Goal: Task Accomplishment & Management: Manage account settings

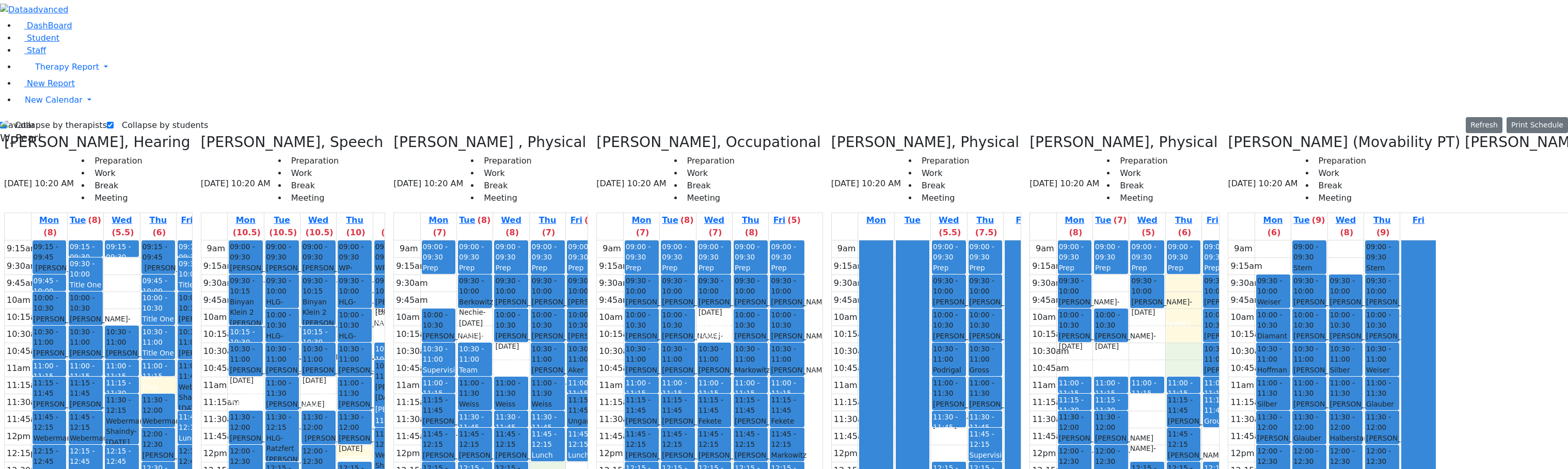
drag, startPoint x: 643, startPoint y: 291, endPoint x: 639, endPoint y: 302, distance: 11.7
click at [602, 302] on div "9am 9:15am 9:30am 9:45am 10am 10:15am 10:30am 10:45am 11am 11:15am 11:30am 11:4…" at bounding box center [497, 445] width 208 height 409
drag, startPoint x: 626, startPoint y: 304, endPoint x: 637, endPoint y: 292, distance: 16.3
click at [602, 294] on div "9am 9:15am 9:30am 9:45am 10am 10:15am 10:30am 10:45am 11am 11:15am 11:30am 11:4…" at bounding box center [497, 445] width 208 height 409
drag, startPoint x: 657, startPoint y: 297, endPoint x: 659, endPoint y: 304, distance: 7.3
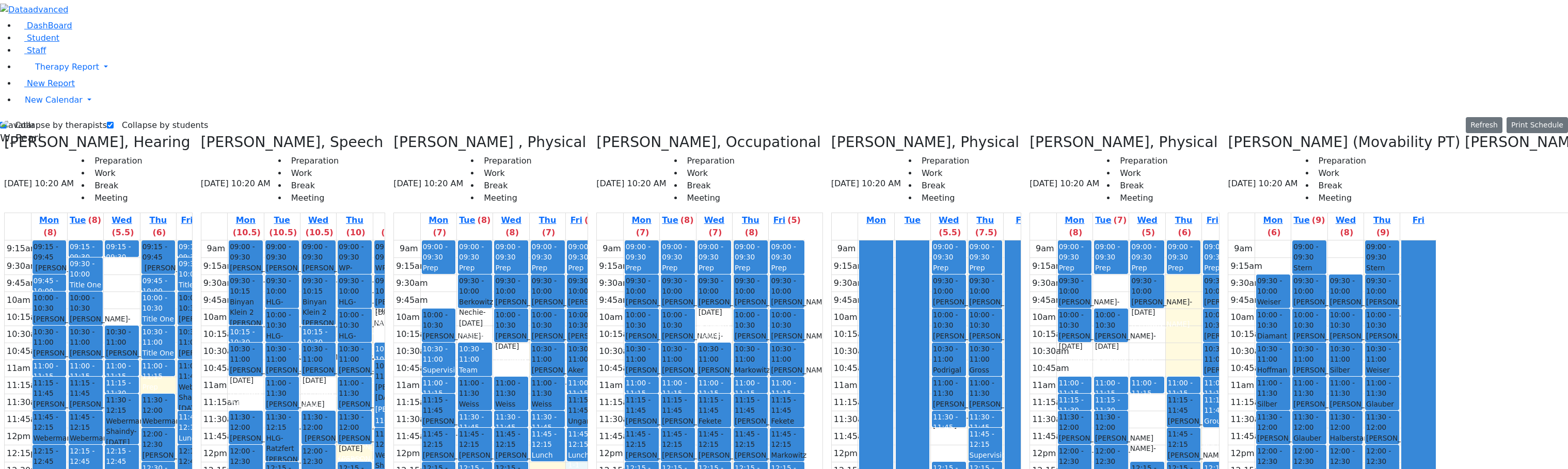
click at [602, 304] on div "9am 9:15am 9:30am 9:45am 10am 10:15am 10:30am 10:45am 11am 11:15am 11:30am 11:4…" at bounding box center [497, 445] width 208 height 409
drag, startPoint x: 803, startPoint y: 144, endPoint x: 803, endPoint y: 149, distance: 5.0
click at [803, 240] on div "9am 9:15am 9:30am 9:45am 10am 10:15am 10:30am 10:45am 11am 11:15am 11:30am 11:4…" at bounding box center [701, 445] width 208 height 409
drag, startPoint x: 604, startPoint y: 170, endPoint x: 602, endPoint y: 186, distance: 16.1
click at [602, 240] on div "9am 9:15am 9:30am 9:45am 10am 10:15am 10:30am 10:45am 11am 11:15am 11:30am 11:4…" at bounding box center [497, 445] width 208 height 409
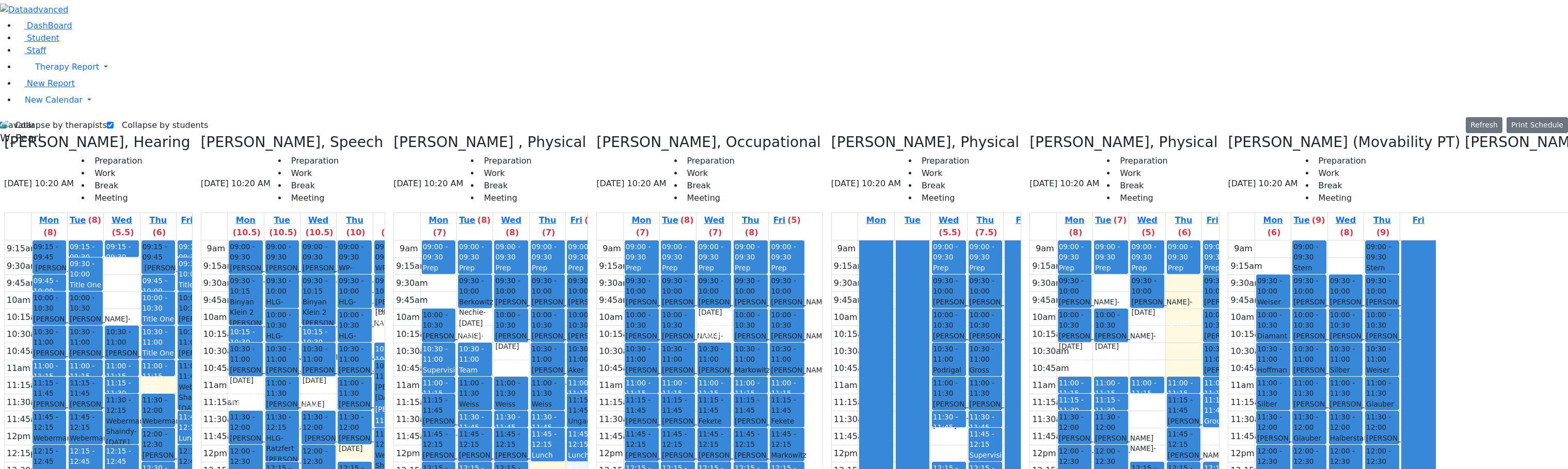
click at [602, 309] on div "9am 9:15am 9:30am 9:45am 10am 10:15am 10:30am 10:45am 11am 11:15am 11:30am 11:4…" at bounding box center [497, 445] width 208 height 409
click at [602, 303] on div "9am 9:15am 9:30am 9:45am 10am 10:15am 10:30am 10:45am 11am 11:15am 11:30am 11:4…" at bounding box center [497, 445] width 208 height 409
drag, startPoint x: 734, startPoint y: 326, endPoint x: 739, endPoint y: 338, distance: 13.0
click at [736, 339] on div "9am 9:15am 9:30am 9:45am 10am 10:15am 10:30am 10:45am 11am 11:15am 11:30am 11:4…" at bounding box center [701, 445] width 208 height 409
drag, startPoint x: 842, startPoint y: 355, endPoint x: 846, endPoint y: 374, distance: 19.4
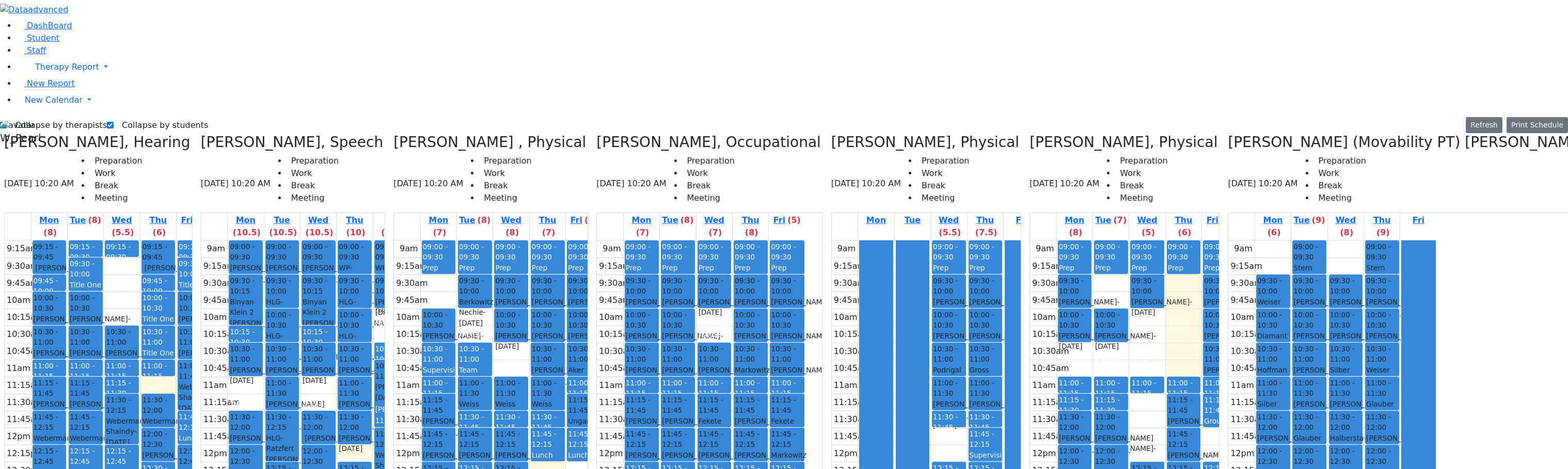
click at [804, 374] on div "9am 9:15am 9:30am 9:45am 10am 10:15am 10:30am 10:45am 11am 11:15am 11:30am 11:4…" at bounding box center [701, 445] width 208 height 409
click at [804, 341] on div "9am 9:15am 9:30am 9:45am 10am 10:15am 10:30am 10:45am 11am 11:15am 11:30am 11:4…" at bounding box center [701, 445] width 208 height 409
drag, startPoint x: 885, startPoint y: 353, endPoint x: 888, endPoint y: 377, distance: 24.2
click at [804, 377] on div "9am 9:15am 9:30am 9:45am 10am 10:15am 10:30am 10:45am 11am 11:15am 11:30am 11:4…" at bounding box center [701, 445] width 208 height 409
click at [804, 391] on div "9am 9:15am 9:30am 9:45am 10am 10:15am 10:30am 10:45am 11am 11:15am 11:30am 11:4…" at bounding box center [701, 445] width 208 height 409
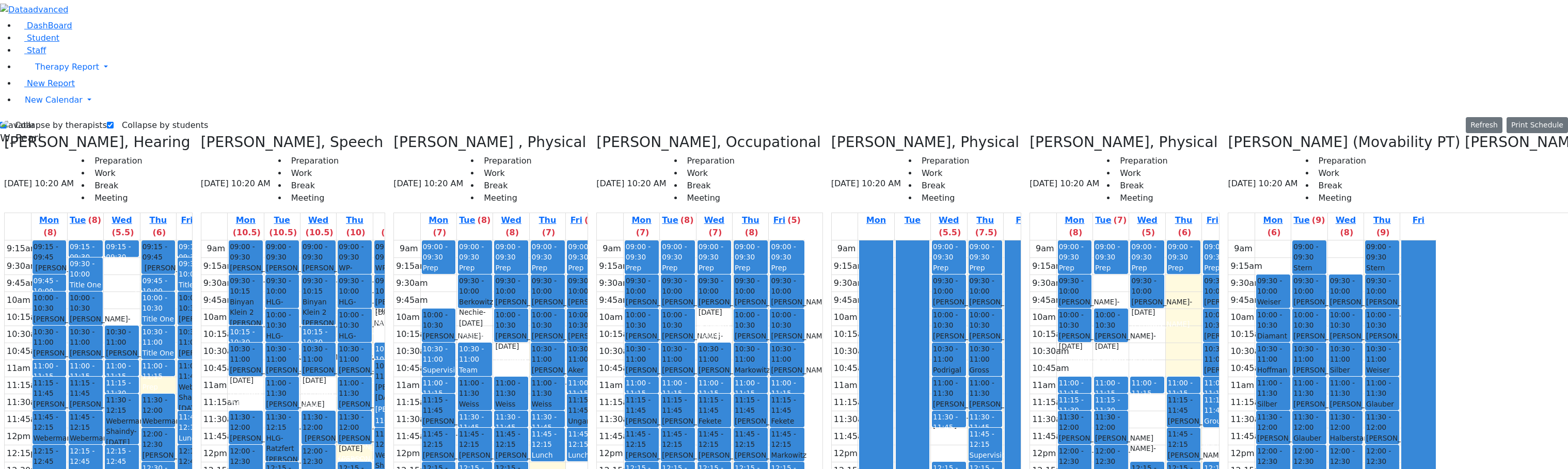
drag, startPoint x: 885, startPoint y: 393, endPoint x: 889, endPoint y: 406, distance: 13.6
drag, startPoint x: 1020, startPoint y: 263, endPoint x: 1021, endPoint y: 272, distance: 9.1
click at [983, 272] on div "9am 9:15am 9:30am 9:45am 10am 10:15am 10:30am 10:45am 11am 11:15am 11:30am 11:4…" at bounding box center [936, 445] width 208 height 409
drag, startPoint x: 801, startPoint y: 138, endPoint x: 803, endPoint y: 146, distance: 8.2
click at [804, 240] on div "9am 9:15am 9:30am 9:45am 10am 10:15am 10:30am 10:45am 11am 11:15am 11:30am 11:4…" at bounding box center [701, 445] width 208 height 409
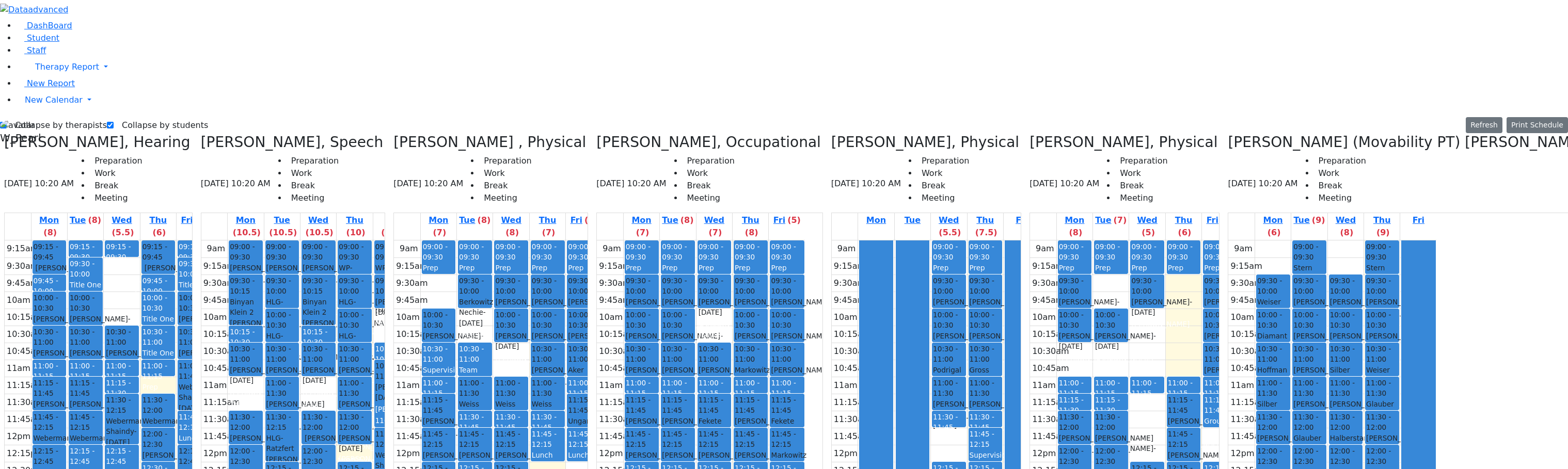
drag, startPoint x: 867, startPoint y: 358, endPoint x: 863, endPoint y: 353, distance: 6.4
click at [804, 358] on div "9am 9:15am 9:30am 9:45am 10am 10:15am 10:30am 10:45am 11am 11:15am 11:30am 11:4…" at bounding box center [701, 445] width 208 height 409
click at [804, 369] on div "9am 9:15am 9:30am 9:45am 10am 10:15am 10:30am 10:45am 11am 11:15am 11:30am 11:4…" at bounding box center [701, 445] width 208 height 409
drag, startPoint x: 734, startPoint y: 329, endPoint x: 735, endPoint y: 341, distance: 12.0
click at [735, 341] on div "9am 9:15am 9:30am 9:45am 10am 10:15am 10:30am 10:45am 11am 11:15am 11:30am 11:4…" at bounding box center [701, 445] width 208 height 409
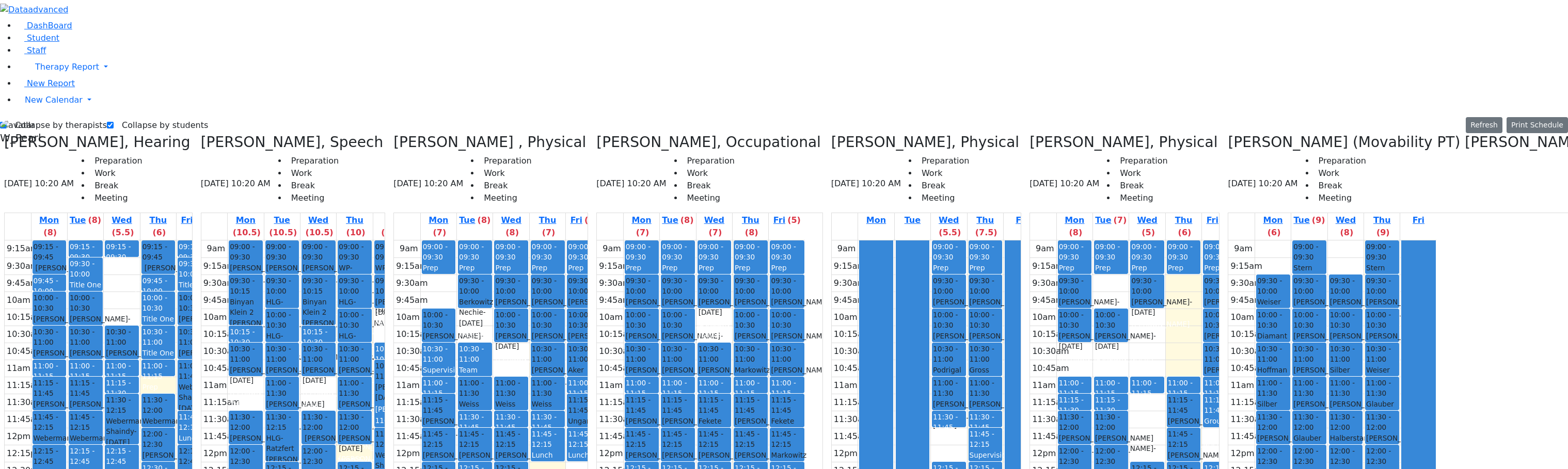
drag, startPoint x: 848, startPoint y: 361, endPoint x: 850, endPoint y: 372, distance: 11.2
click at [804, 372] on div "9am 9:15am 9:30am 9:45am 10am 10:15am 10:30am 10:45am 11am 11:15am 11:30am 11:4…" at bounding box center [701, 445] width 208 height 409
click at [733, 6] on div "DashBoard Student Staff Therapy Report Student Old Calendar Report" at bounding box center [784, 344] width 1568 height 687
click at [67, 117] on label "Collapse by therapists" at bounding box center [56, 125] width 100 height 17
click at [6, 122] on input "Collapse by therapists" at bounding box center [3, 124] width 6 height 6
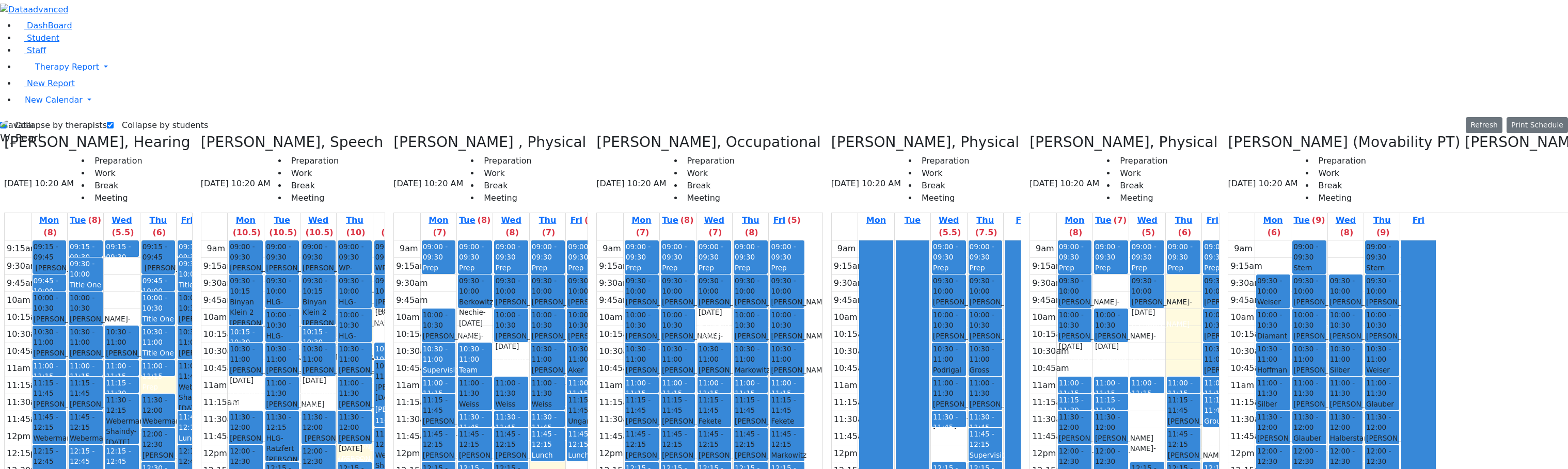
checkbox input "false"
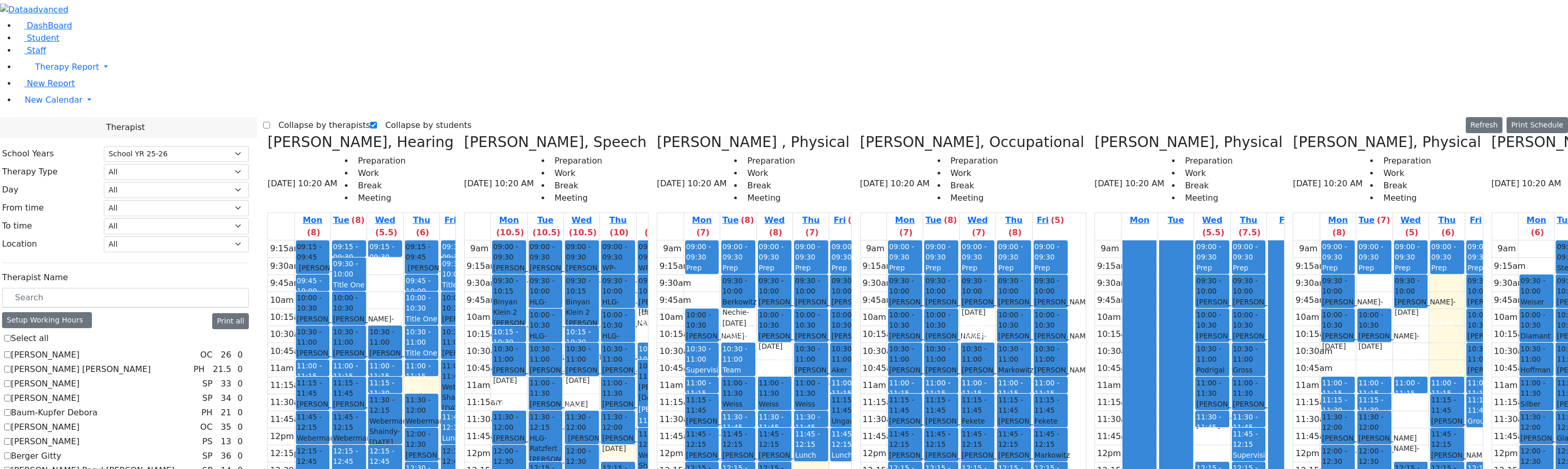
scroll to position [464, 0]
checkbox input "true"
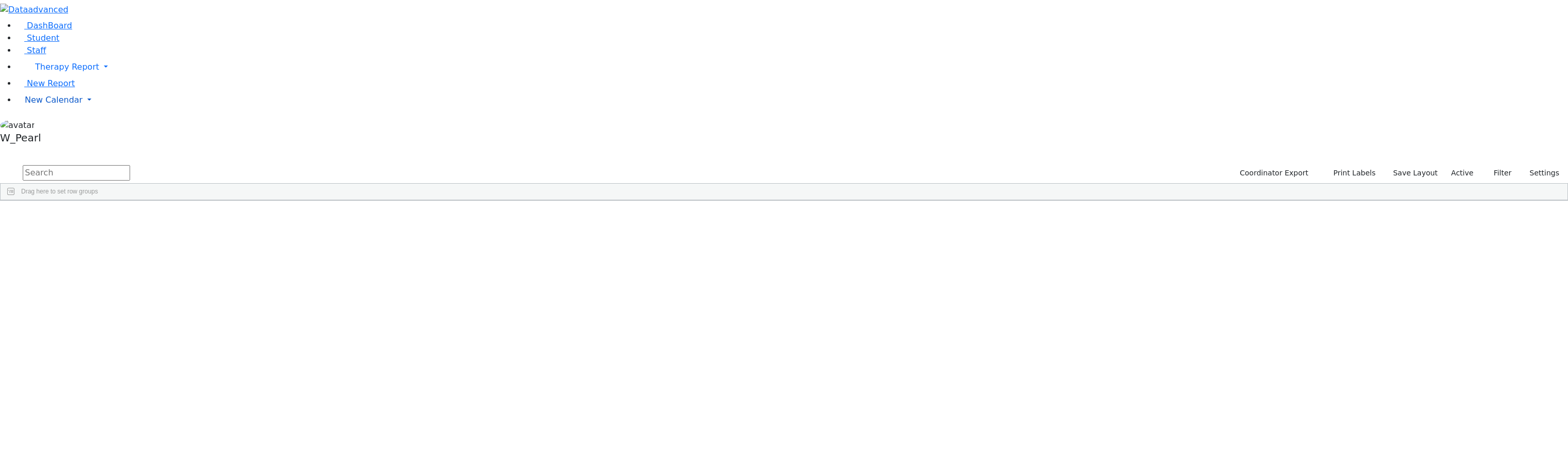
click at [39, 105] on span "New Calendar" at bounding box center [53, 100] width 58 height 10
click at [51, 125] on span "Calendar" at bounding box center [41, 120] width 37 height 10
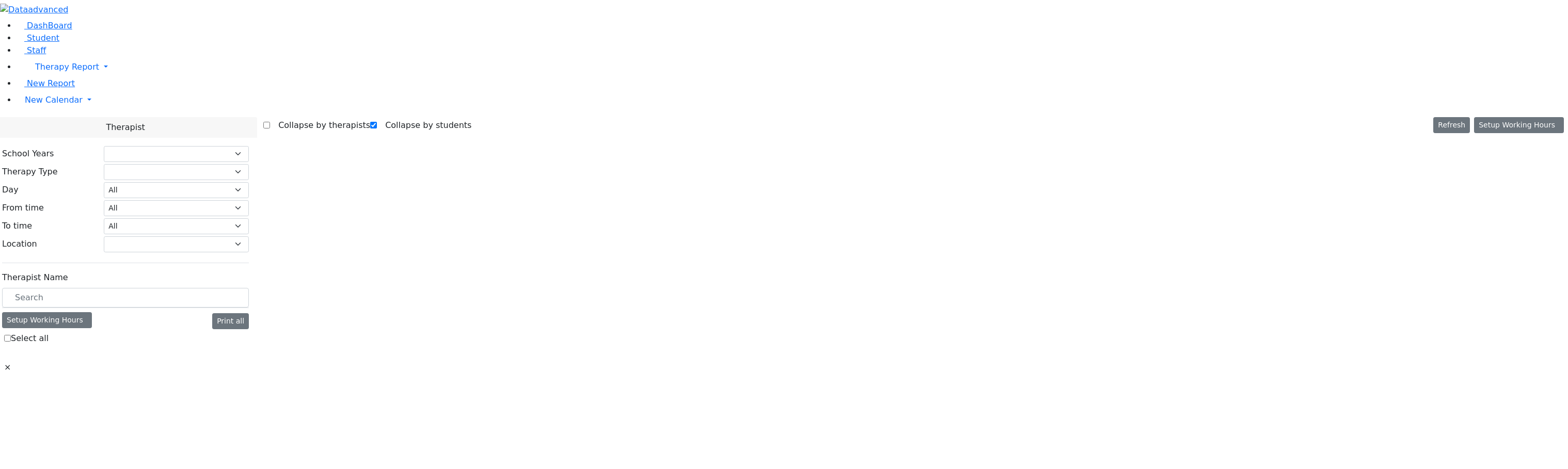
select select "212"
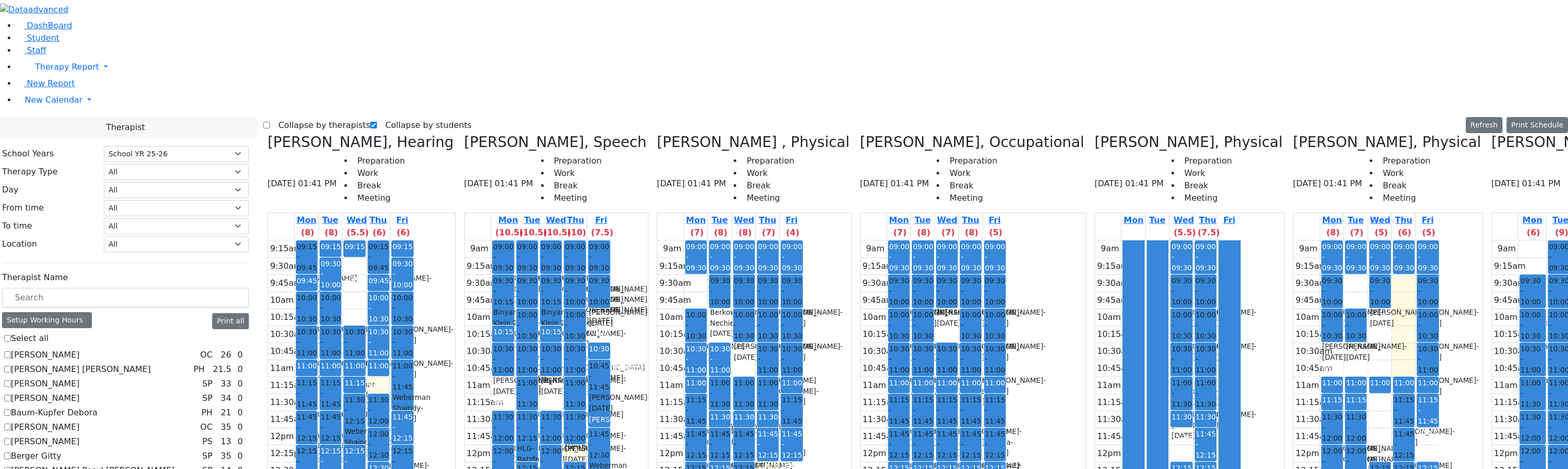
checkbox input "false"
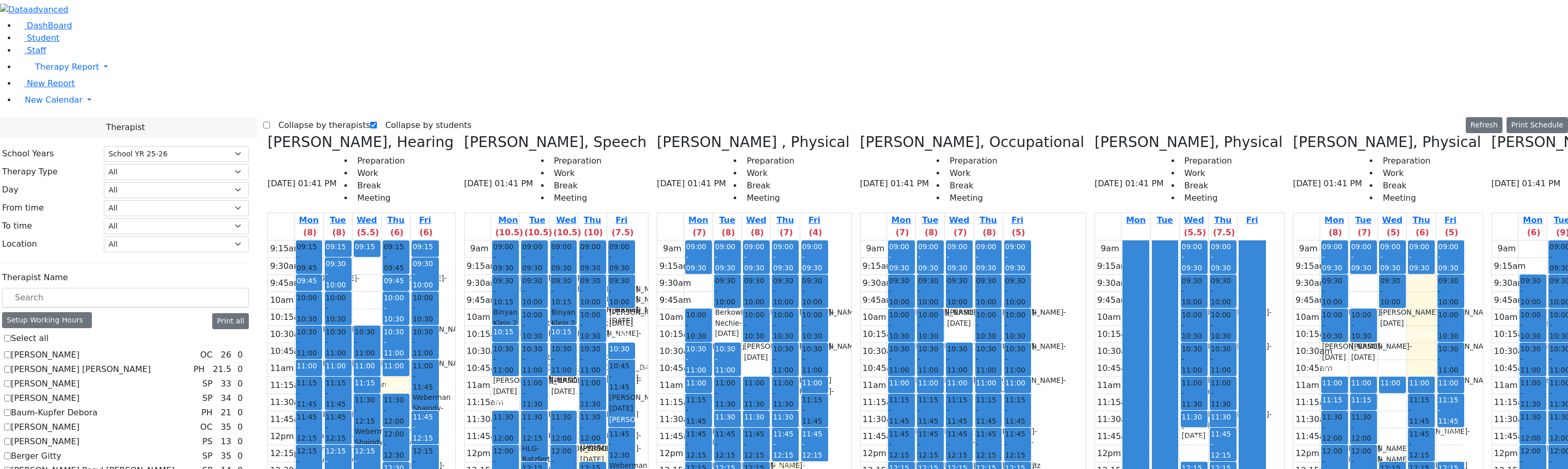
click at [300, 117] on label "Collapse by therapists" at bounding box center [320, 125] width 100 height 17
click at [270, 122] on input "Collapse by therapists" at bounding box center [266, 124] width 6 height 6
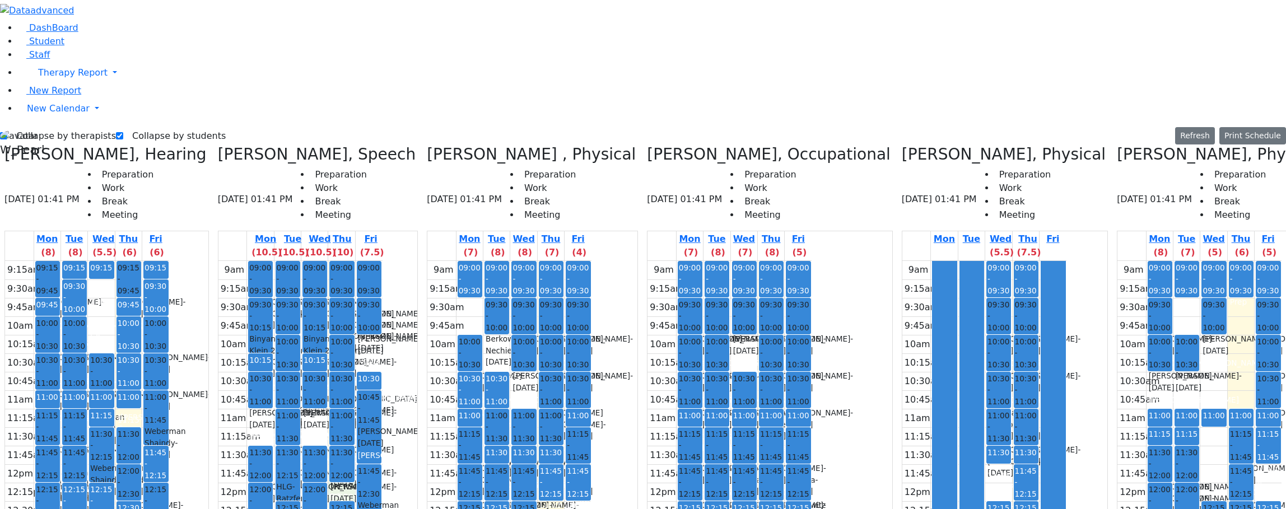
click at [341, 290] on div "9am 9:15am 9:30am 9:45am 10am 10:15am 10:30am 10:45am 11am 11:15am 11:30am 11:4…" at bounding box center [301, 483] width 164 height 444
drag, startPoint x: 315, startPoint y: 226, endPoint x: 315, endPoint y: 239, distance: 12.9
click at [315, 261] on div "9am 9:15am 9:30am 9:45am 10am 10:15am 10:30am 10:45am 11am 11:15am 11:30am 11:4…" at bounding box center [301, 483] width 164 height 444
drag, startPoint x: 269, startPoint y: 217, endPoint x: 268, endPoint y: 239, distance: 22.4
click at [266, 261] on div "9am 9:15am 9:30am 9:45am 10am 10:15am 10:30am 10:45am 11am 11:15am 11:30am 11:4…" at bounding box center [301, 483] width 164 height 444
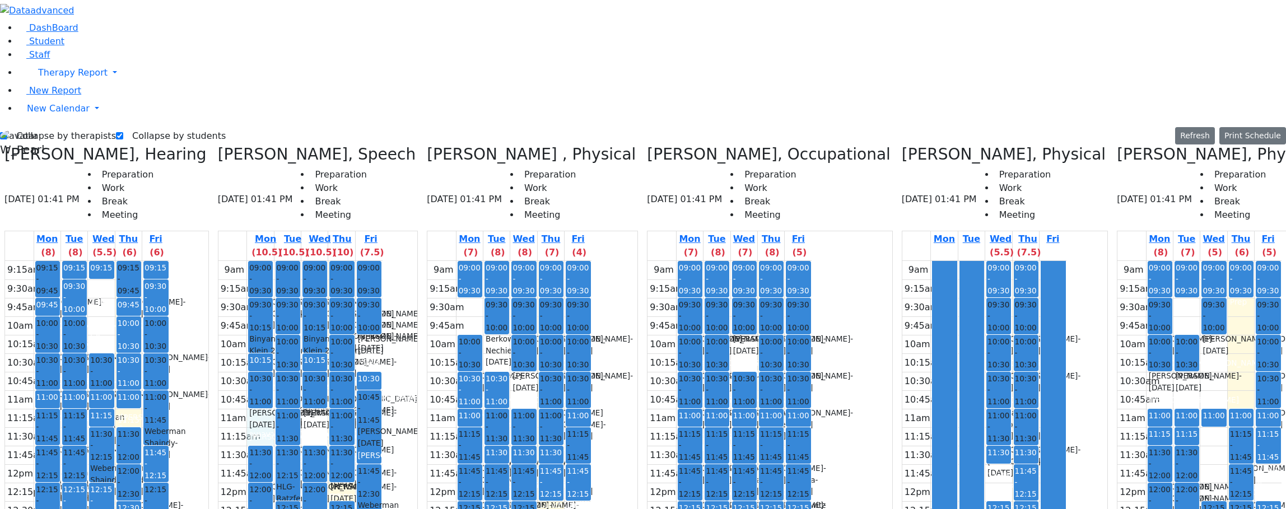
click at [345, 298] on div "9am 9:15am 9:30am 9:45am 10am 10:15am 10:30am 10:45am 11am 11:15am 11:30am 11:4…" at bounding box center [301, 483] width 164 height 444
click at [341, 421] on div "9am 9:15am 9:30am 9:45am 10am 10:15am 10:30am 10:45am 11am 11:15am 11:30am 11:4…" at bounding box center [301, 483] width 164 height 444
click at [294, 421] on div "9am 9:15am 9:30am 9:45am 10am 10:15am 10:30am 10:45am 11am 11:15am 11:30am 11:4…" at bounding box center [301, 483] width 164 height 444
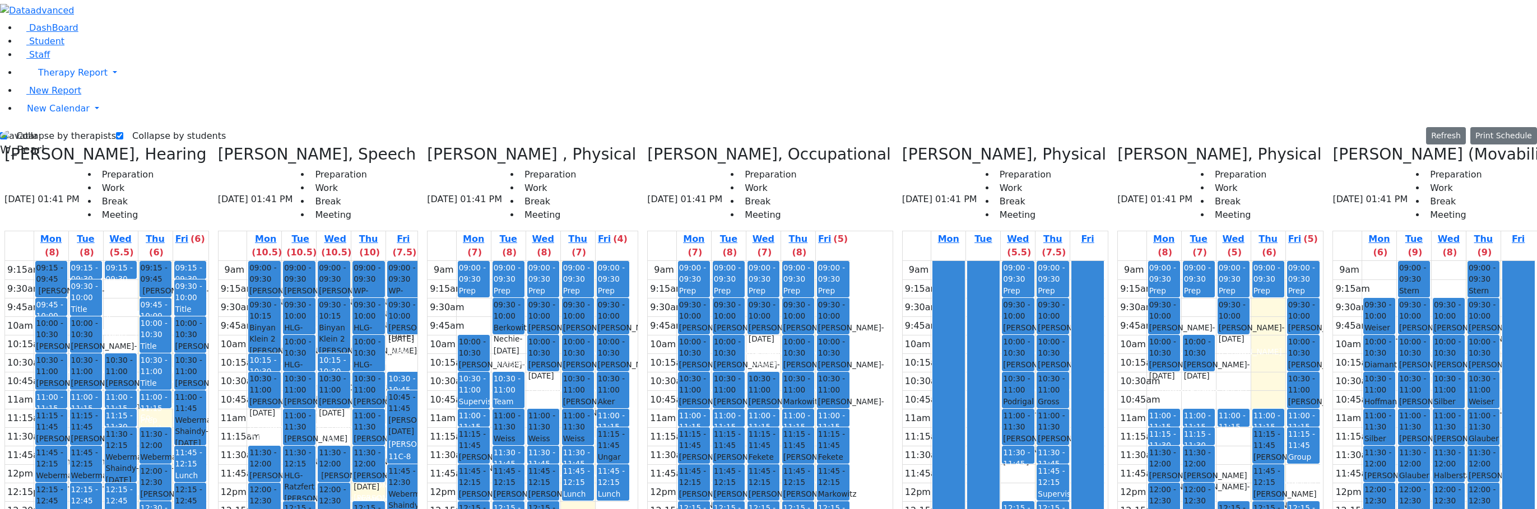
click at [47, 127] on label "Collapse by therapists" at bounding box center [61, 136] width 109 height 18
click at [7, 132] on input "Collapse by therapists" at bounding box center [3, 135] width 7 height 7
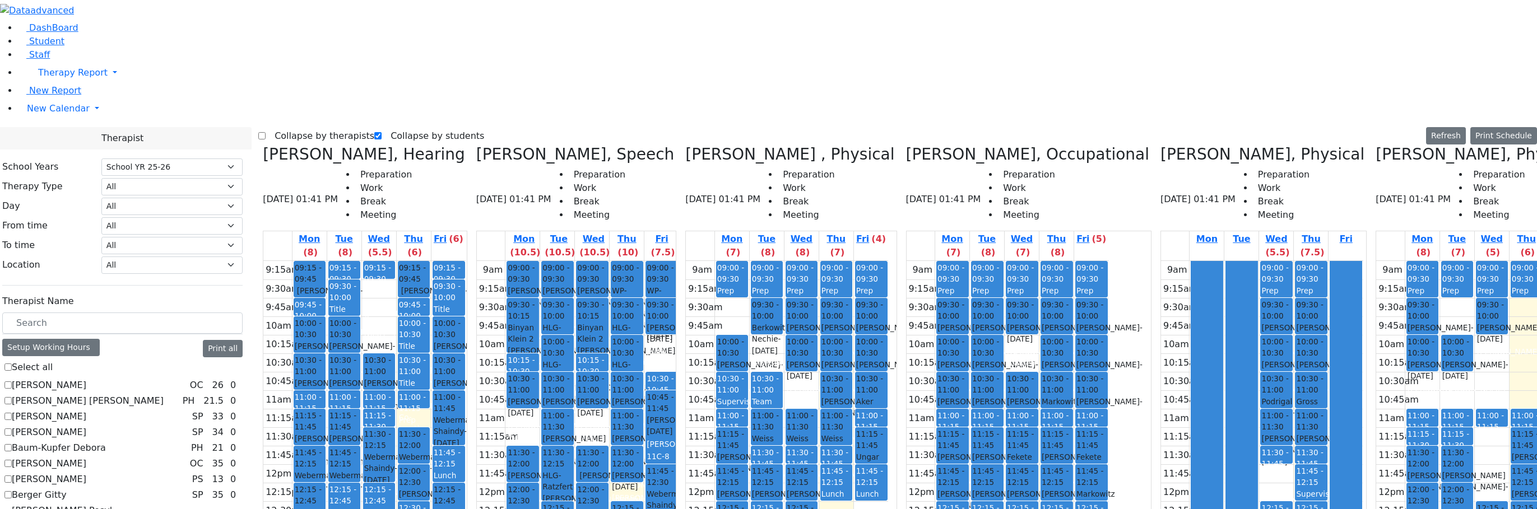
click at [292, 127] on label "Collapse by therapists" at bounding box center [320, 136] width 109 height 18
click at [266, 132] on input "Collapse by therapists" at bounding box center [261, 135] width 7 height 7
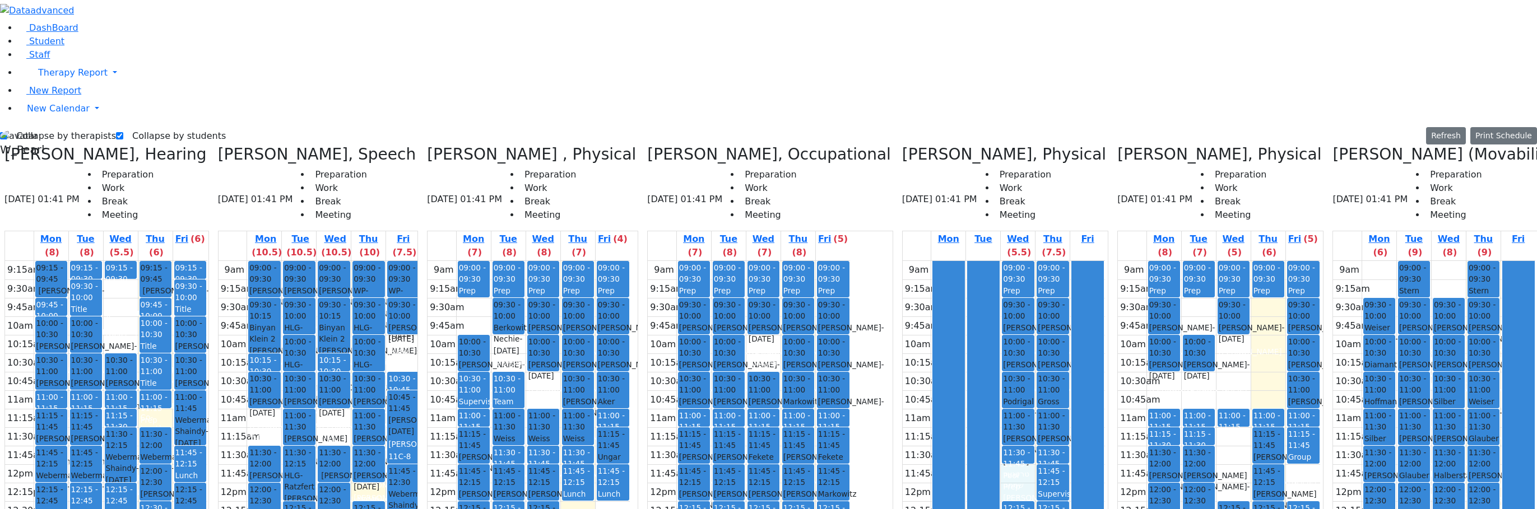
drag, startPoint x: 1008, startPoint y: 277, endPoint x: 1007, endPoint y: 285, distance: 7.3
click at [1008, 294] on div "9am 9:15am 9:30am 9:45am 10am 10:15am 10:30am 10:45am 11am 11:15am 11:30am 11:4…" at bounding box center [1004, 483] width 202 height 444
click at [938, 261] on div at bounding box center [948, 482] width 31 height 443
click at [45, 127] on label "Collapse by therapists" at bounding box center [61, 136] width 109 height 18
click at [7, 132] on input "Collapse by therapists" at bounding box center [3, 135] width 7 height 7
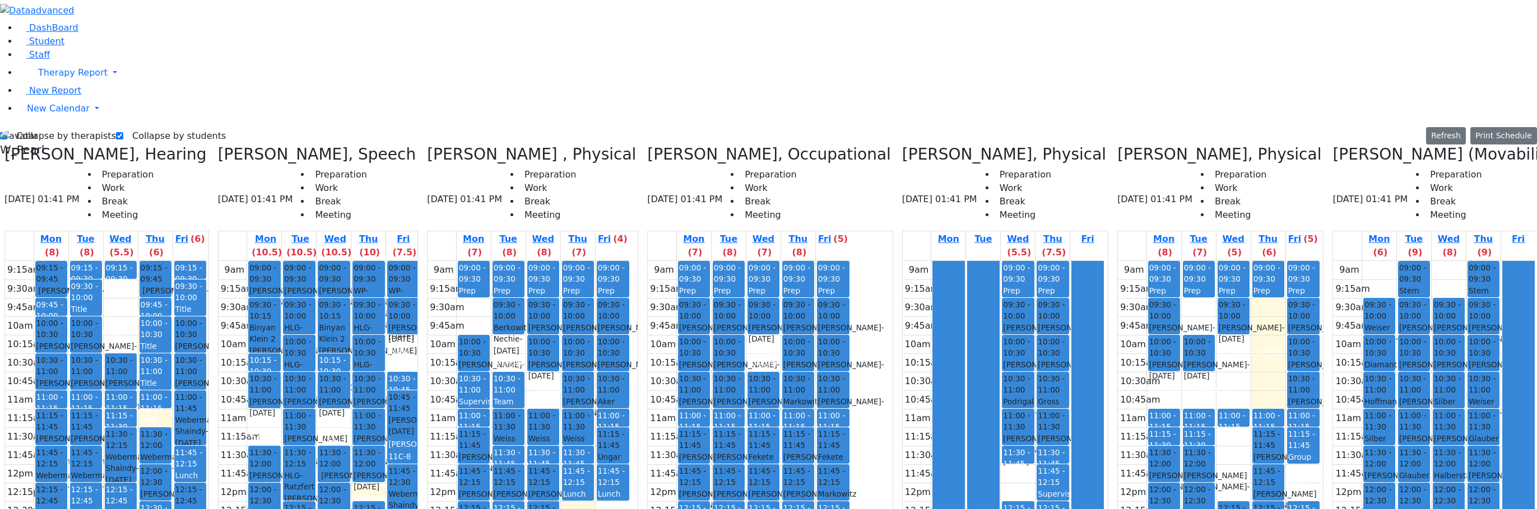
checkbox input "false"
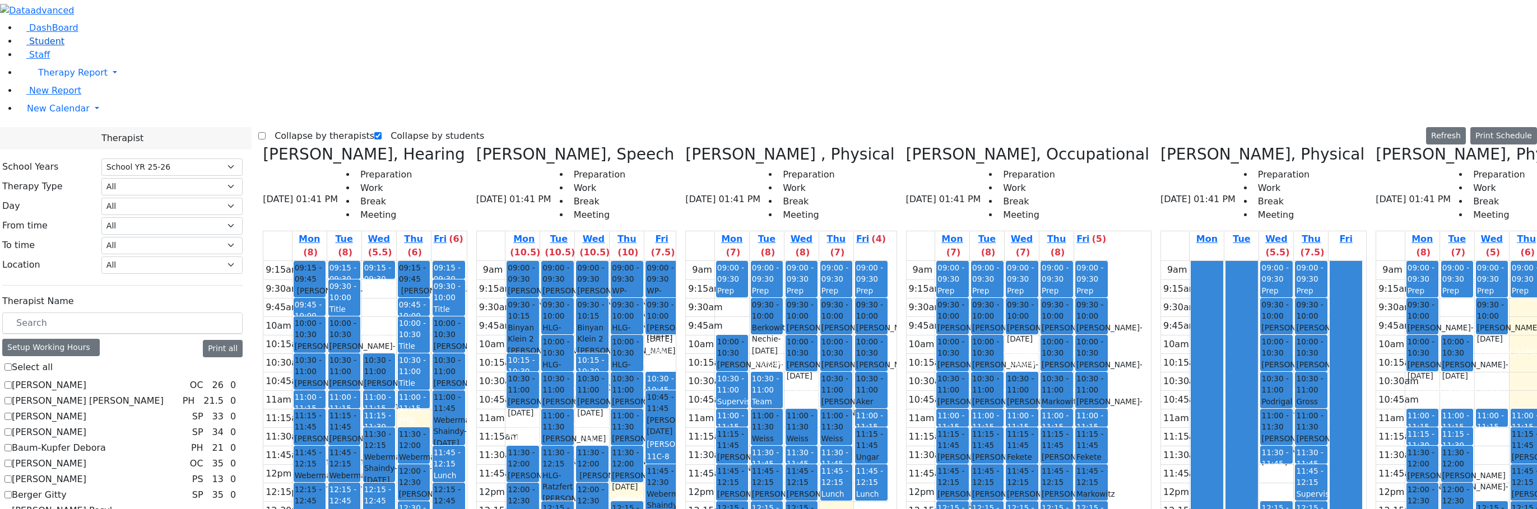
click at [18, 47] on link "Student" at bounding box center [41, 41] width 47 height 11
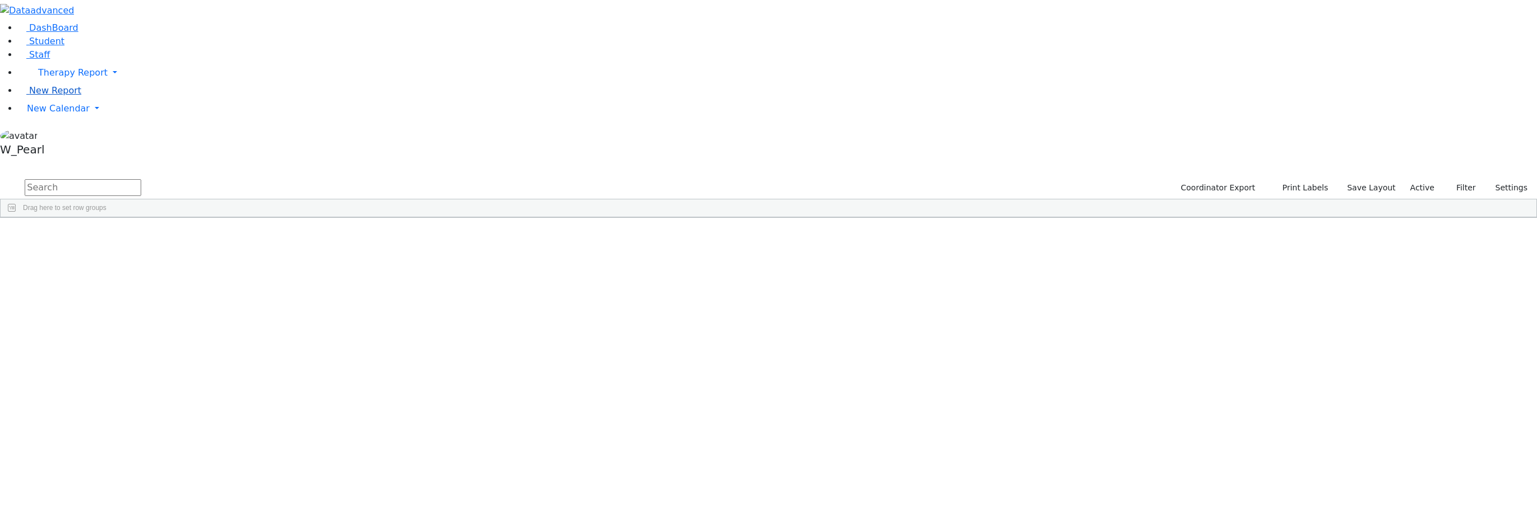
click at [55, 96] on span "New Report" at bounding box center [55, 90] width 52 height 11
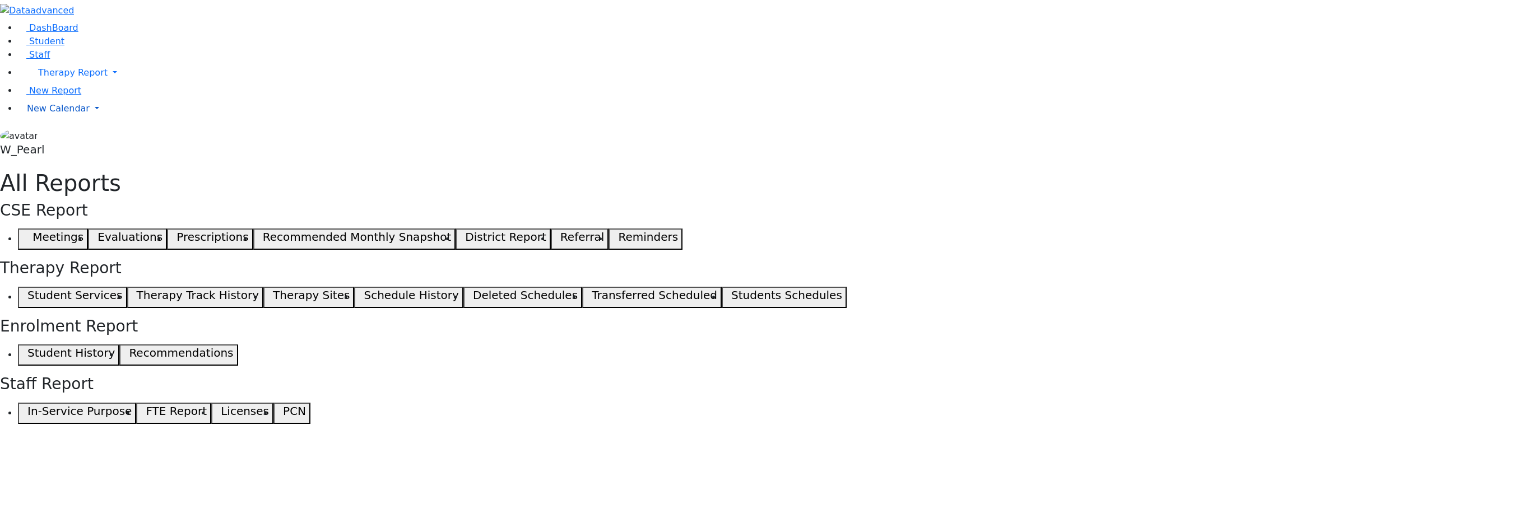
click at [61, 114] on span "New Calendar" at bounding box center [58, 108] width 63 height 11
click at [62, 150] on span "Teacher Report" at bounding box center [60, 144] width 67 height 11
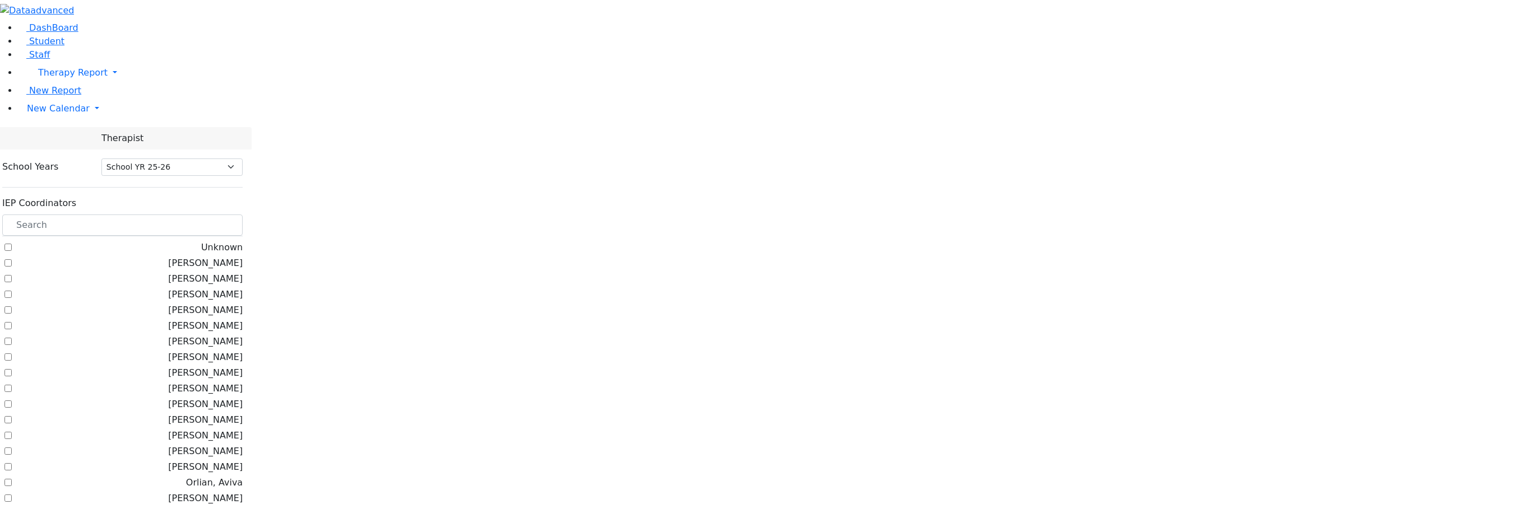
select select "212"
click at [192, 215] on input "text" at bounding box center [122, 225] width 240 height 21
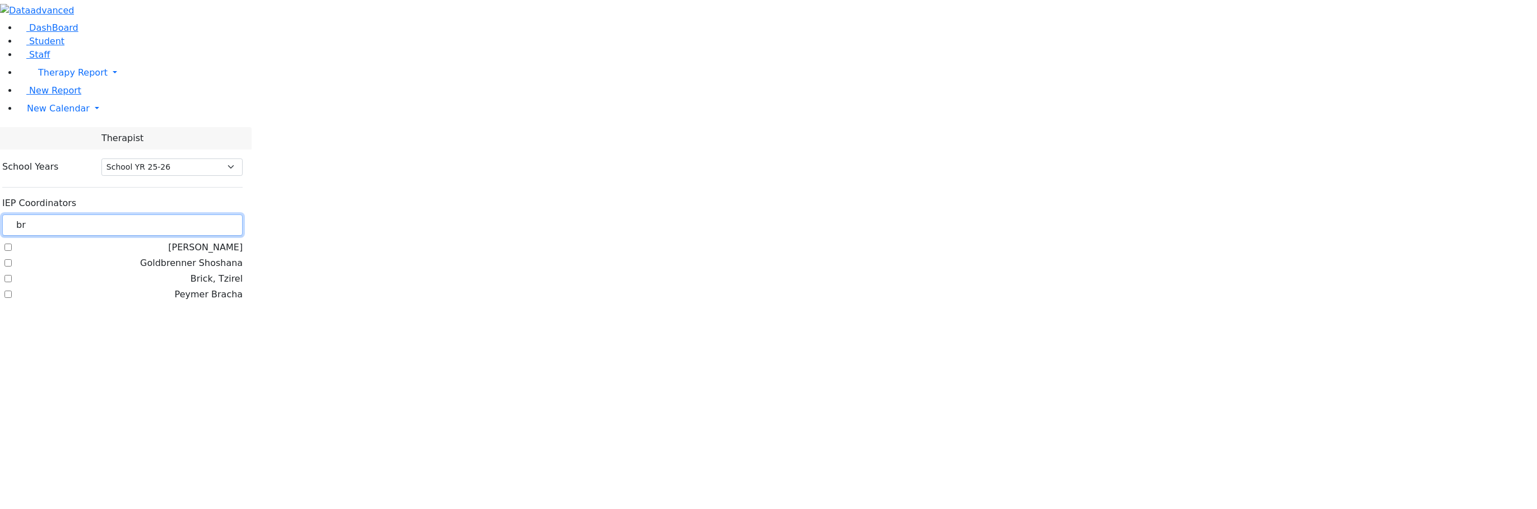
scroll to position [0, 0]
type input "bri"
click at [190, 241] on label "Brick, Tzirel" at bounding box center [216, 247] width 52 height 13
click at [12, 244] on input "Brick, Tzirel" at bounding box center [7, 247] width 7 height 7
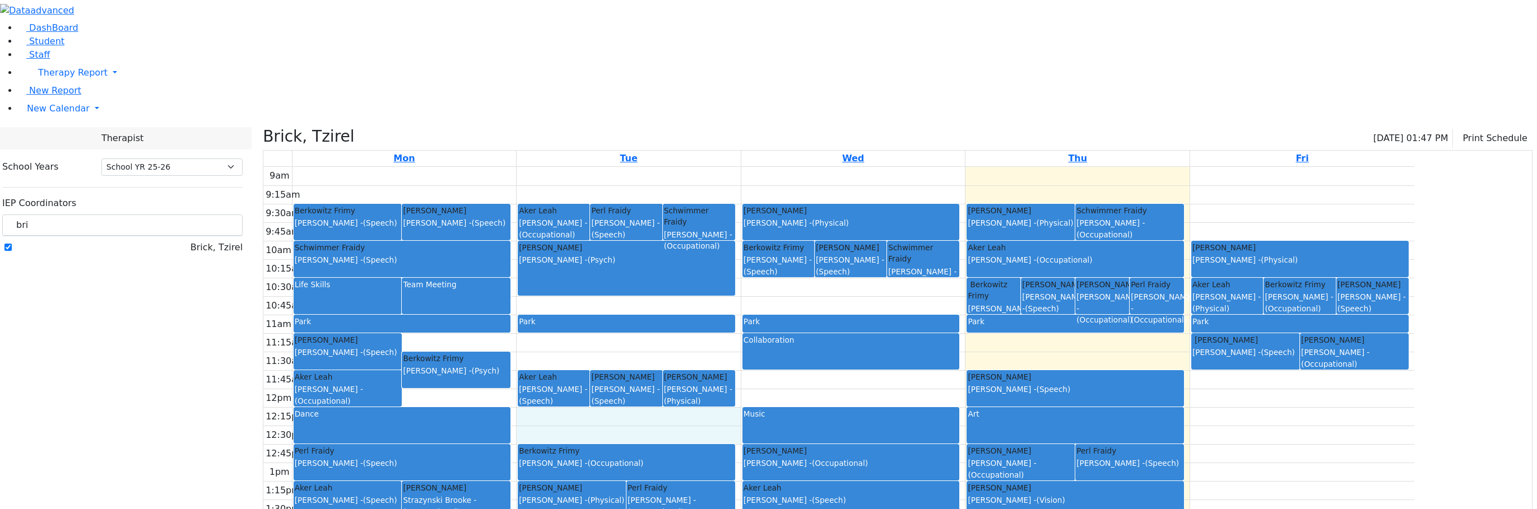
drag, startPoint x: 791, startPoint y: 306, endPoint x: 790, endPoint y: 314, distance: 8.5
click at [790, 317] on div "9am 9:15am 9:30am 9:45am 10am 10:15am 10:30am 10:45am 11am 11:15am 11:30am 11:4…" at bounding box center [838, 389] width 1151 height 444
click at [190, 241] on label "Brick, Tzirel" at bounding box center [216, 247] width 52 height 13
click at [12, 244] on input "Brick, Tzirel" at bounding box center [7, 247] width 7 height 7
checkbox input "false"
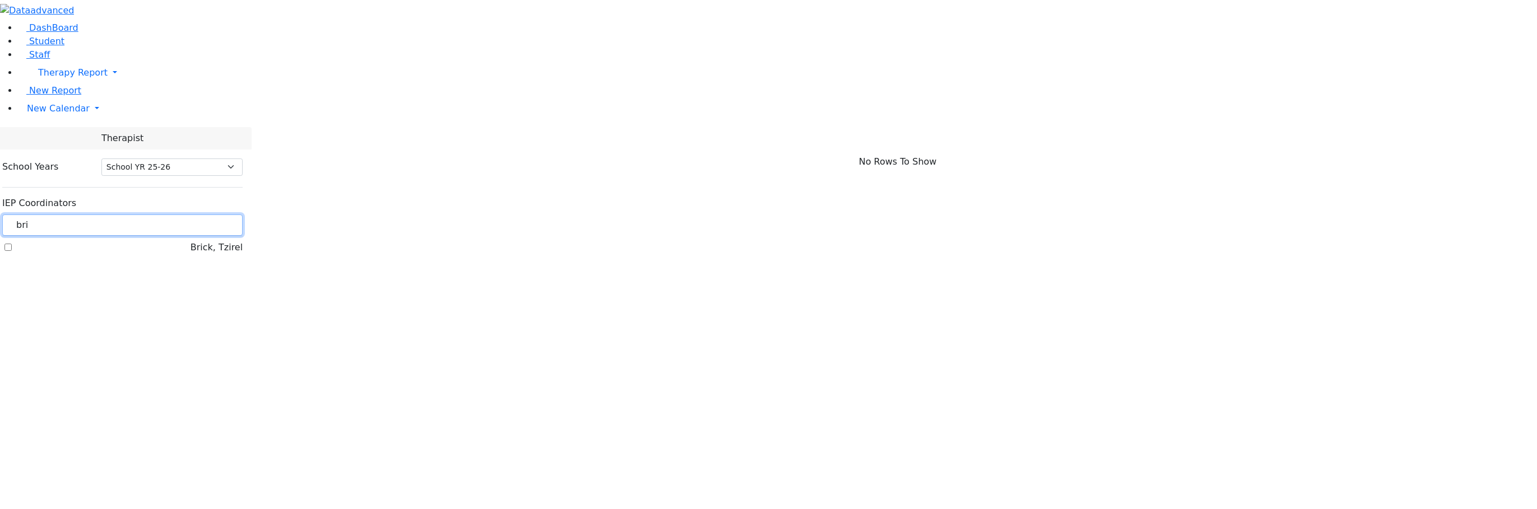
drag, startPoint x: 161, startPoint y: 96, endPoint x: 135, endPoint y: 97, distance: 26.4
click at [135, 215] on div "bri" at bounding box center [122, 226] width 240 height 22
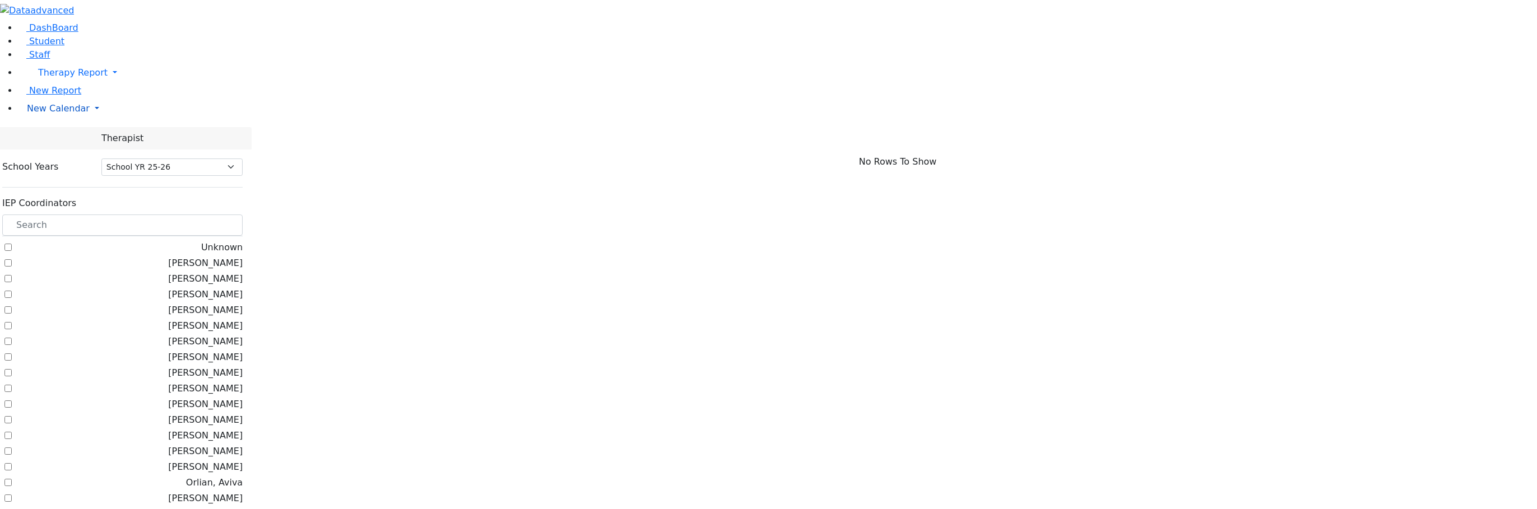
click at [68, 114] on span "New Calendar" at bounding box center [58, 108] width 63 height 11
click at [60, 150] on link "Teacher Report" at bounding box center [59, 144] width 70 height 11
select select "212"
click at [58, 114] on span "New Calendar" at bounding box center [58, 108] width 63 height 11
click at [57, 136] on span "Calendar" at bounding box center [44, 130] width 40 height 11
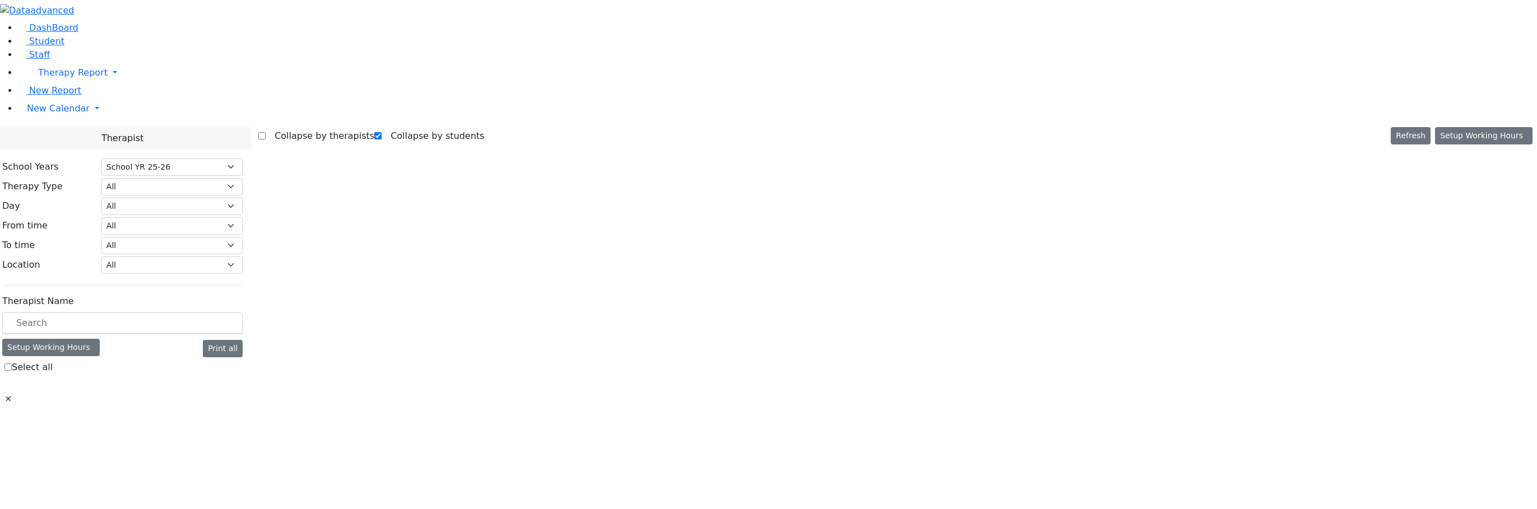
select select "212"
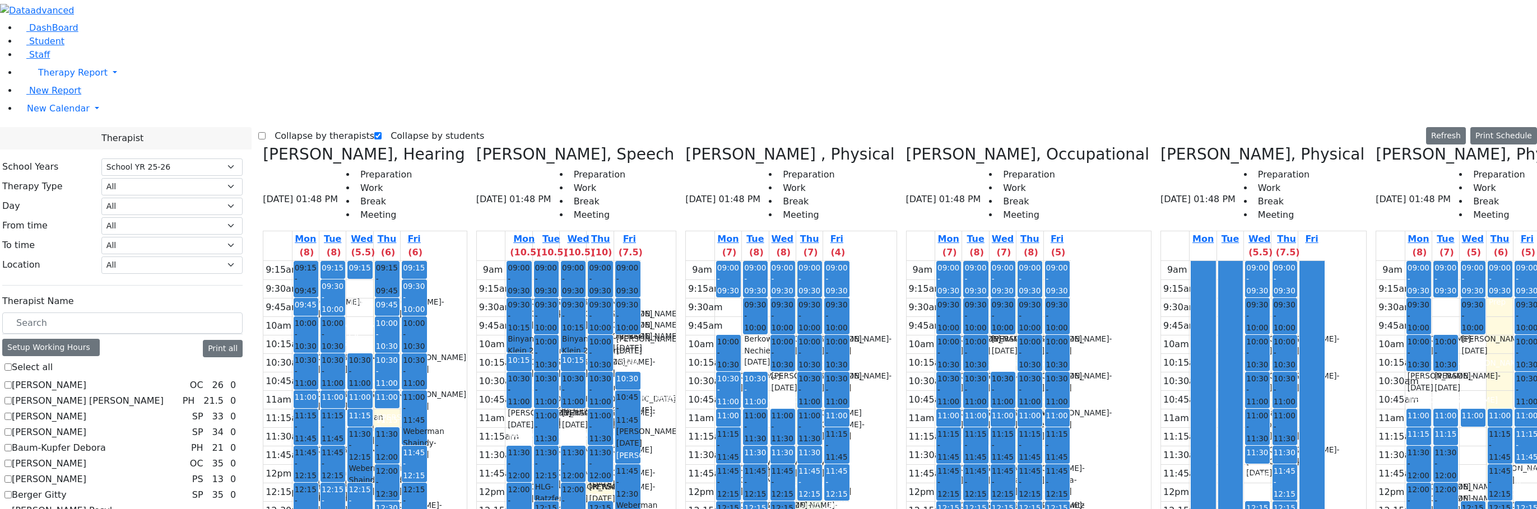
drag, startPoint x: 760, startPoint y: 314, endPoint x: 759, endPoint y: 322, distance: 7.9
click at [759, 327] on div "9am 9:15am 9:30am 9:45am 10am 10:15am 10:30am 10:45am 11am 11:15am 11:30am 11:4…" at bounding box center [768, 483] width 164 height 444
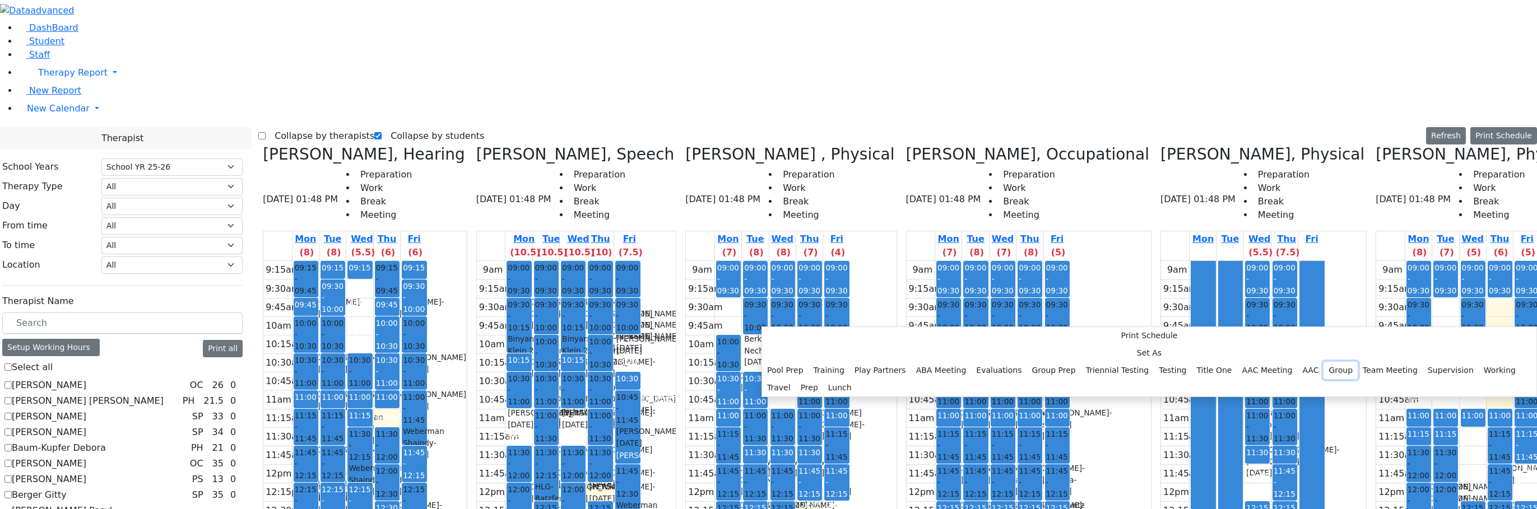
click at [1323, 362] on button "Group" at bounding box center [1340, 370] width 34 height 17
select select "4"
select select "12:15:00"
select select "12:45:00"
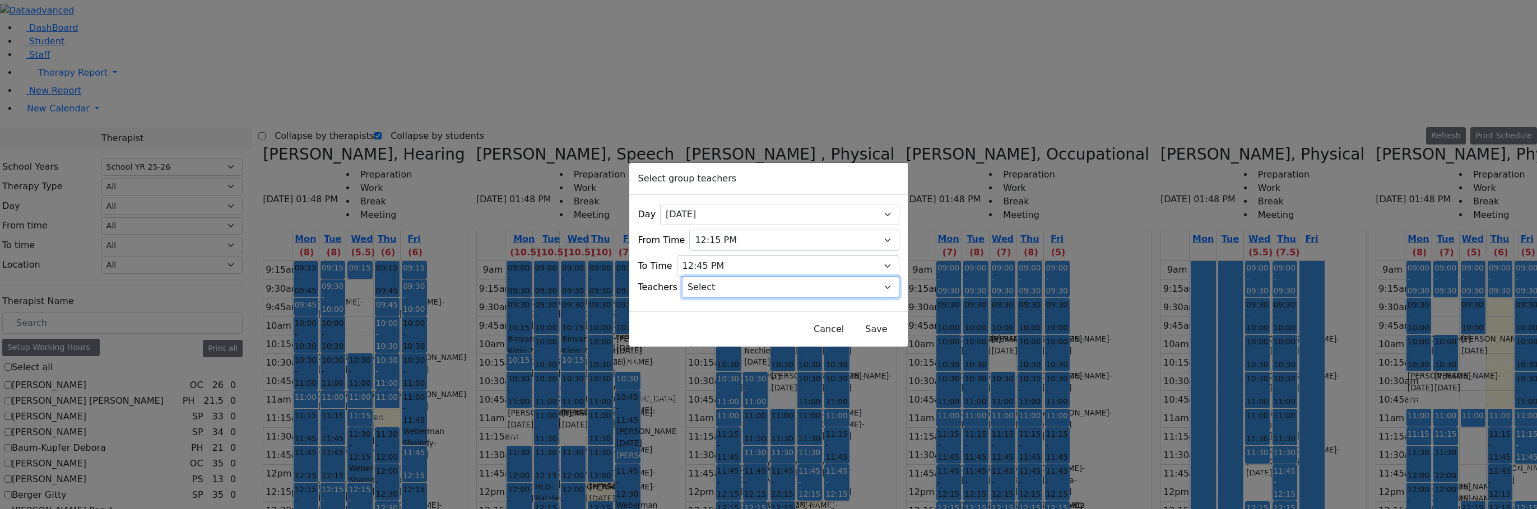
click at [778, 283] on select "Select Aliza, Ptalis Atara, Gross Avraham (Alan), Feigenbaum Bluma, Kramer Brac…" at bounding box center [790, 287] width 217 height 21
click at [806, 322] on button "Cancel" at bounding box center [828, 329] width 45 height 21
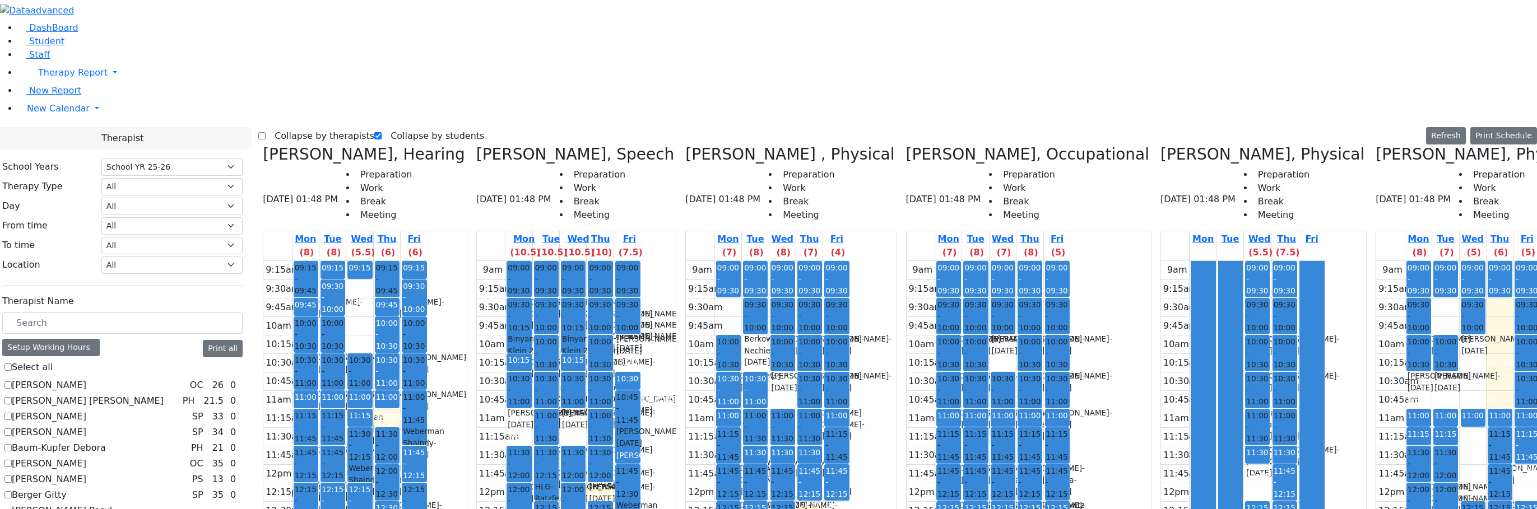
drag, startPoint x: 942, startPoint y: 388, endPoint x: 937, endPoint y: 402, distance: 14.9
click at [937, 402] on div "9am 9:15am 9:30am 9:45am 10am 10:15am 10:30am 10:45am 11am 11:15am 11:30am 11:4…" at bounding box center [988, 483] width 164 height 444
click at [906, 435] on div "9am 9:15am 9:30am 9:45am 10am 10:15am 10:30am 10:45am 11am 11:15am 11:30am 11:4…" at bounding box center [988, 483] width 164 height 444
drag, startPoint x: 935, startPoint y: 389, endPoint x: 938, endPoint y: 398, distance: 9.6
click at [938, 398] on div "9am 9:15am 9:30am 9:45am 10am 10:15am 10:30am 10:45am 11am 11:15am 11:30am 11:4…" at bounding box center [988, 483] width 164 height 444
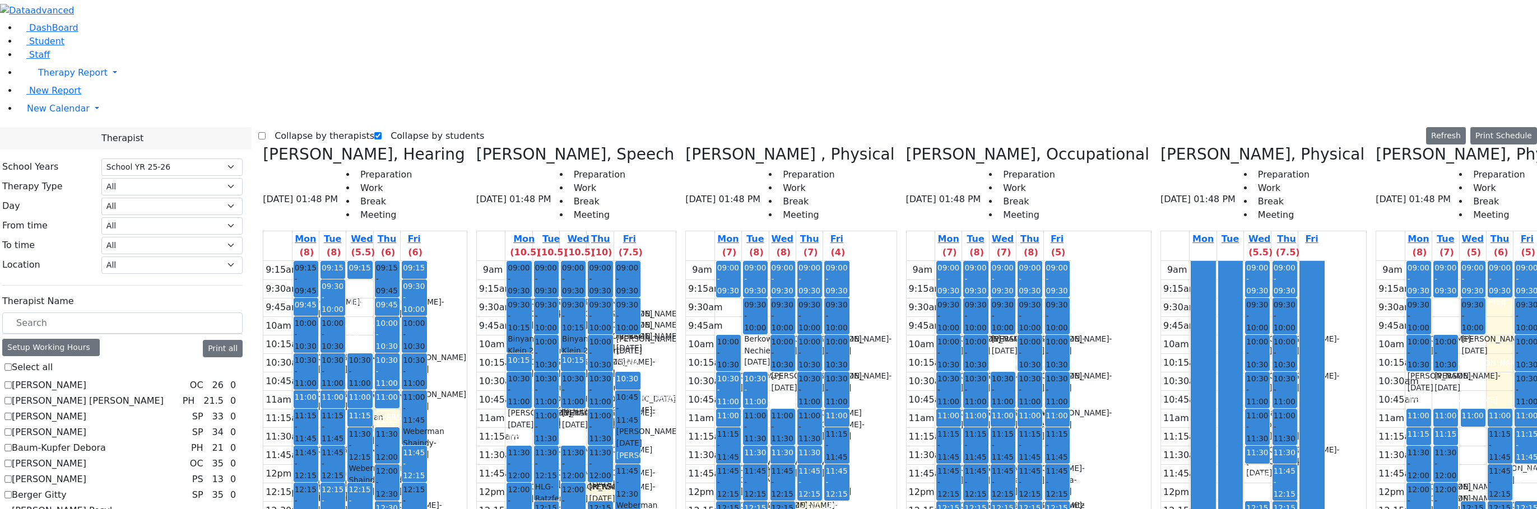
drag, startPoint x: 960, startPoint y: 389, endPoint x: 963, endPoint y: 396, distance: 6.6
click at [963, 403] on div "9am 9:15am 9:30am 9:45am 10am 10:15am 10:30am 10:45am 11am 11:15am 11:30am 11:4…" at bounding box center [988, 483] width 164 height 444
click at [947, 399] on div "9am 9:15am 9:30am 9:45am 10am 10:15am 10:30am 10:45am 11am 11:15am 11:30am 11:4…" at bounding box center [988, 483] width 164 height 444
drag, startPoint x: 886, startPoint y: 426, endPoint x: 875, endPoint y: 435, distance: 14.3
click at [906, 439] on div "9am 9:15am 9:30am 9:45am 10am 10:15am 10:30am 10:45am 11am 11:15am 11:30am 11:4…" at bounding box center [988, 483] width 164 height 444
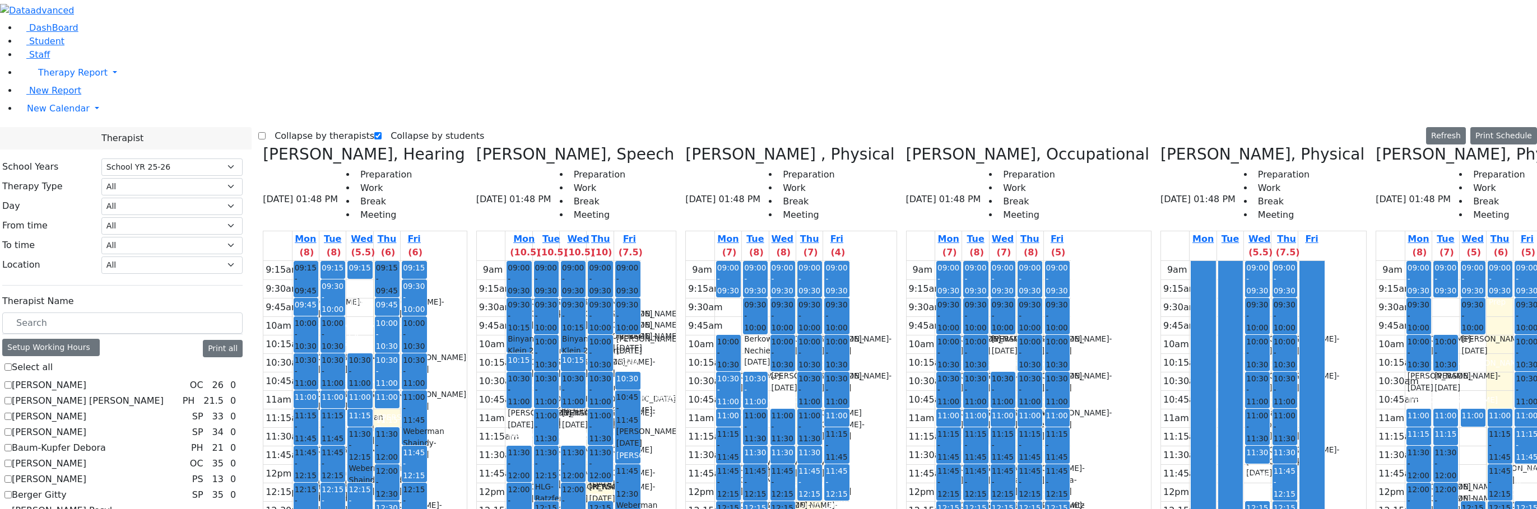
drag, startPoint x: 864, startPoint y: 426, endPoint x: 863, endPoint y: 433, distance: 7.3
click at [906, 440] on div "9am 9:15am 9:30am 9:45am 10am 10:15am 10:30am 10:45am 11am 11:15am 11:30am 11:4…" at bounding box center [988, 483] width 164 height 444
drag, startPoint x: 862, startPoint y: 370, endPoint x: 861, endPoint y: 352, distance: 18.0
click at [906, 352] on div "9am 9:15am 9:30am 9:45am 10am 10:15am 10:30am 10:45am 11am 11:15am 11:30am 11:4…" at bounding box center [988, 483] width 164 height 444
click at [906, 440] on div "9am 9:15am 9:30am 9:45am 10am 10:15am 10:30am 10:45am 11am 11:15am 11:30am 11:4…" at bounding box center [988, 483] width 164 height 444
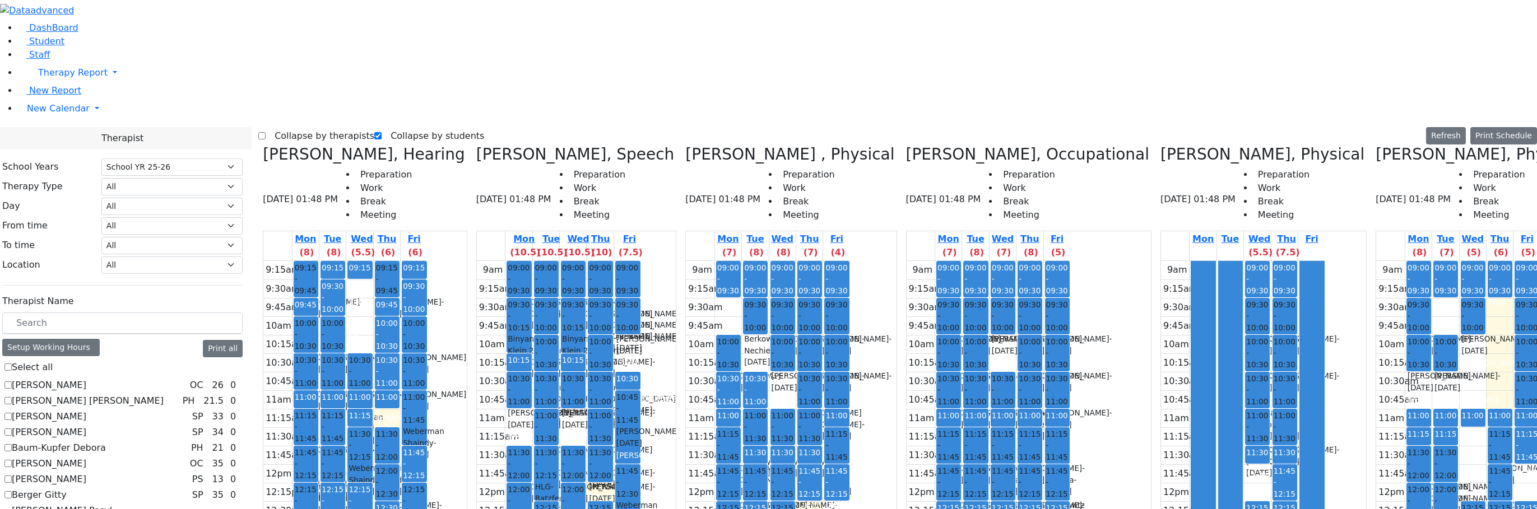
click at [906, 436] on div "9am 9:15am 9:30am 9:45am 10am 10:15am 10:30am 10:45am 11am 11:15am 11:30am 11:4…" at bounding box center [988, 483] width 164 height 444
drag, startPoint x: 889, startPoint y: 426, endPoint x: 889, endPoint y: 433, distance: 6.7
drag, startPoint x: 914, startPoint y: 467, endPoint x: 913, endPoint y: 476, distance: 9.7
click at [916, 482] on div "9am 9:15am 9:30am 9:45am 10am 10:15am 10:30am 10:45am 11am 11:15am 11:30am 11:4…" at bounding box center [988, 483] width 164 height 444
drag, startPoint x: 872, startPoint y: 424, endPoint x: 879, endPoint y: 436, distance: 14.5
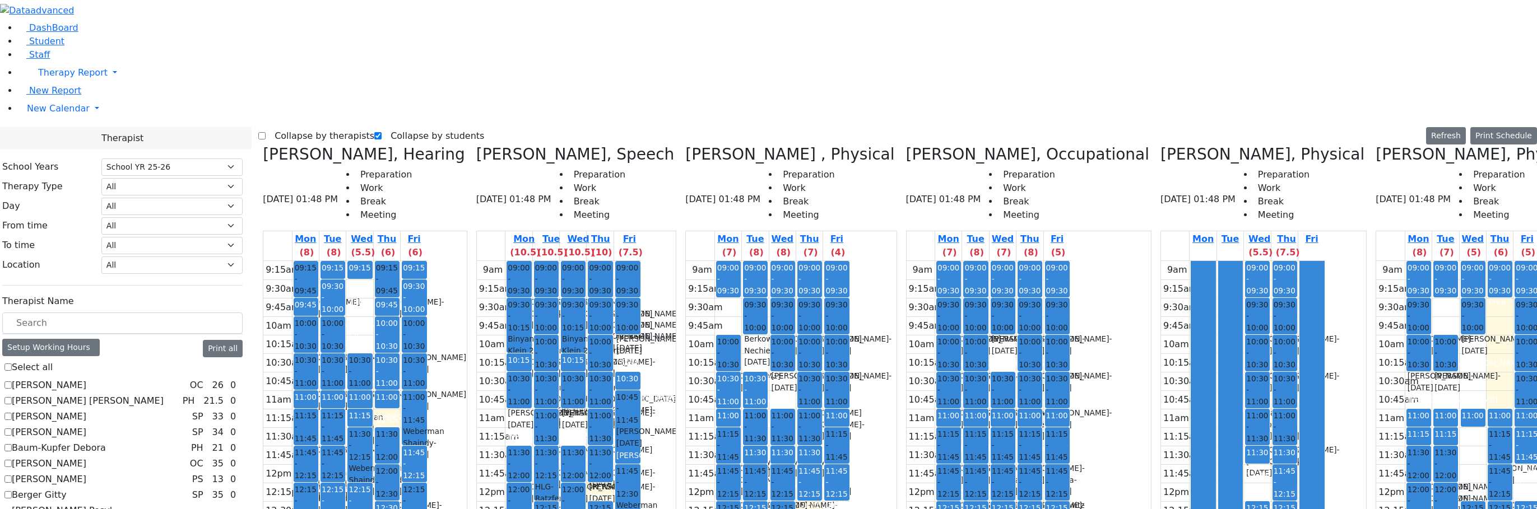
click at [906, 439] on div "9am 9:15am 9:30am 9:45am 10am 10:15am 10:30am 10:45am 11am 11:15am 11:30am 11:4…" at bounding box center [988, 483] width 164 height 444
drag, startPoint x: 940, startPoint y: 389, endPoint x: 941, endPoint y: 402, distance: 12.9
click at [942, 402] on div "9am 9:15am 9:30am 9:45am 10am 10:15am 10:30am 10:45am 11am 11:15am 11:30am 11:4…" at bounding box center [988, 483] width 164 height 444
click at [915, 476] on div "9am 9:15am 9:30am 9:45am 10am 10:15am 10:30am 10:45am 11am 11:15am 11:30am 11:4…" at bounding box center [988, 483] width 164 height 444
drag, startPoint x: 921, startPoint y: 392, endPoint x: 907, endPoint y: 464, distance: 73.0
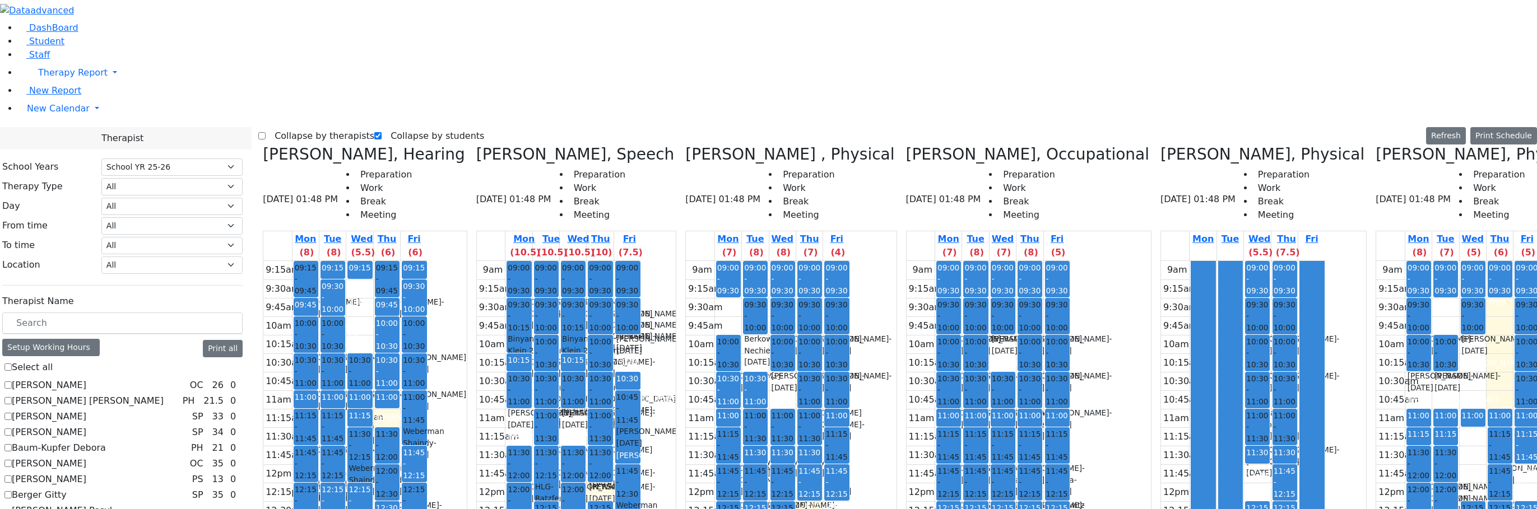
click at [989, 464] on div "09:00 - 09:30 Prep 09:30 - 10:00 Schwartz Jacob - 02/04/2014 Orenstein Yisroel …" at bounding box center [1002, 483] width 26 height 444
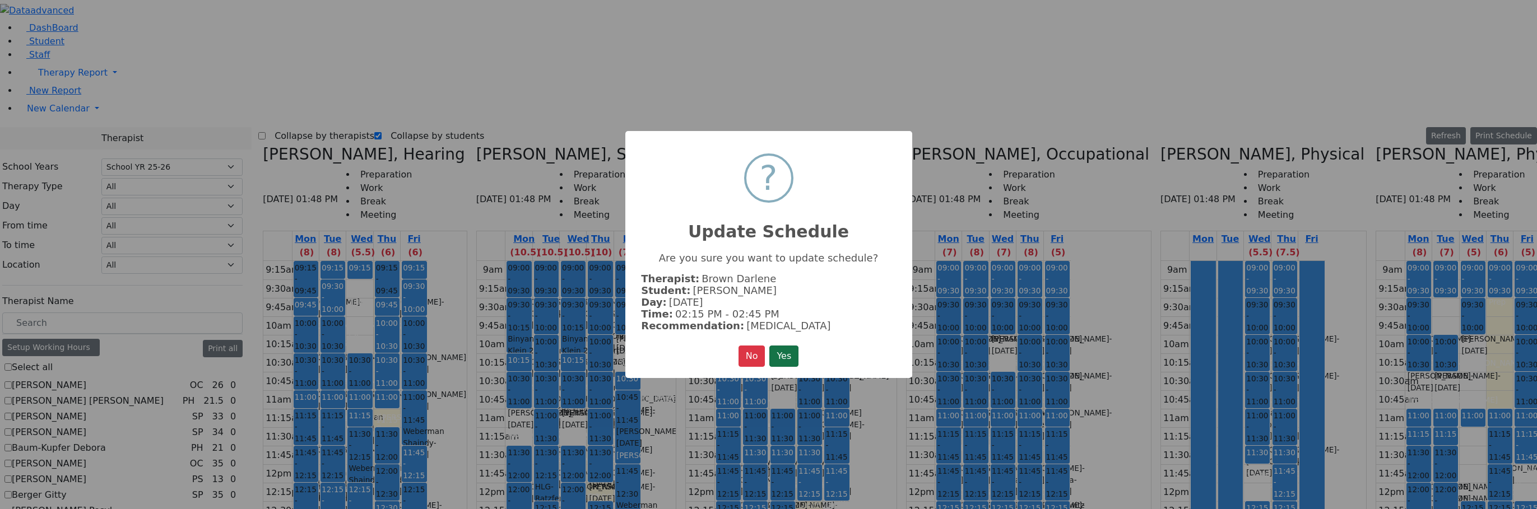
click at [792, 355] on button "Yes" at bounding box center [783, 356] width 29 height 21
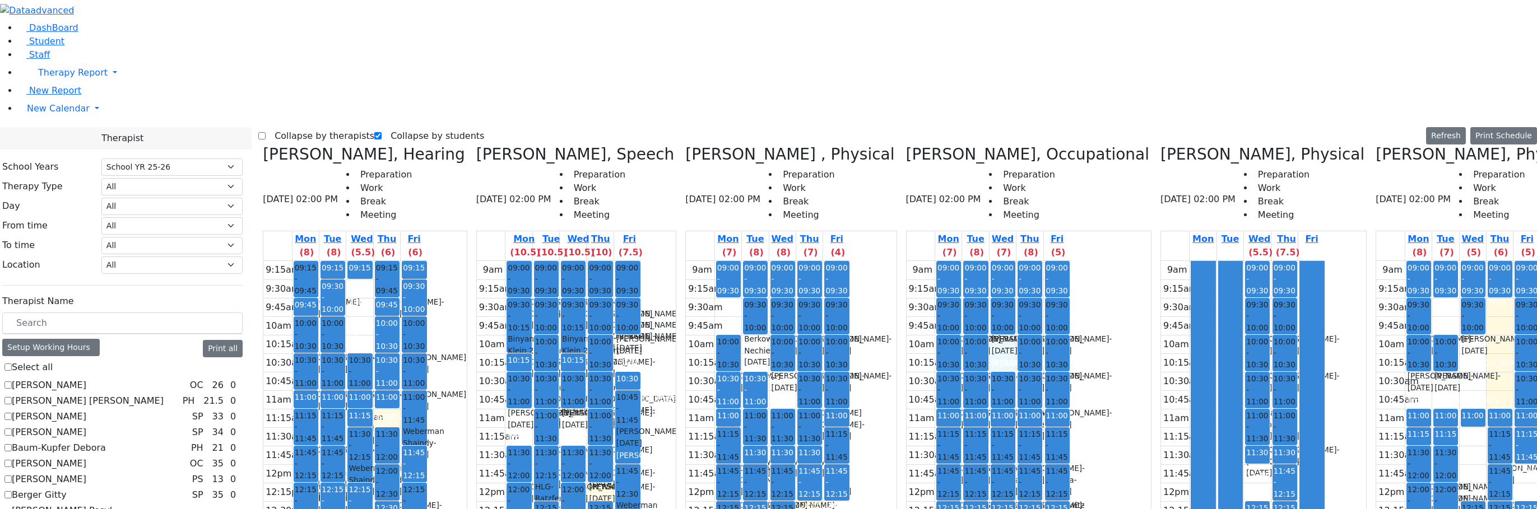
drag, startPoint x: 918, startPoint y: 147, endPoint x: 918, endPoint y: 155, distance: 8.4
click at [918, 261] on div "9am 9:15am 9:30am 9:45am 10am 10:15am 10:30am 10:45am 11am 11:15am 11:30am 11:4…" at bounding box center [988, 483] width 164 height 444
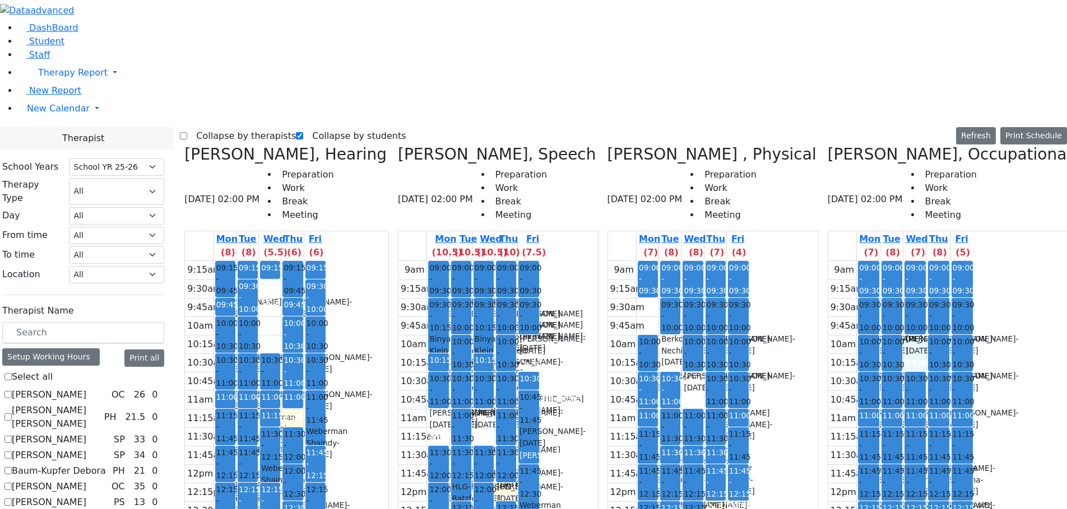
click at [224, 127] on label "Collapse by therapists" at bounding box center [241, 136] width 109 height 18
click at [187, 132] on input "Collapse by therapists" at bounding box center [183, 135] width 7 height 7
checkbox input "true"
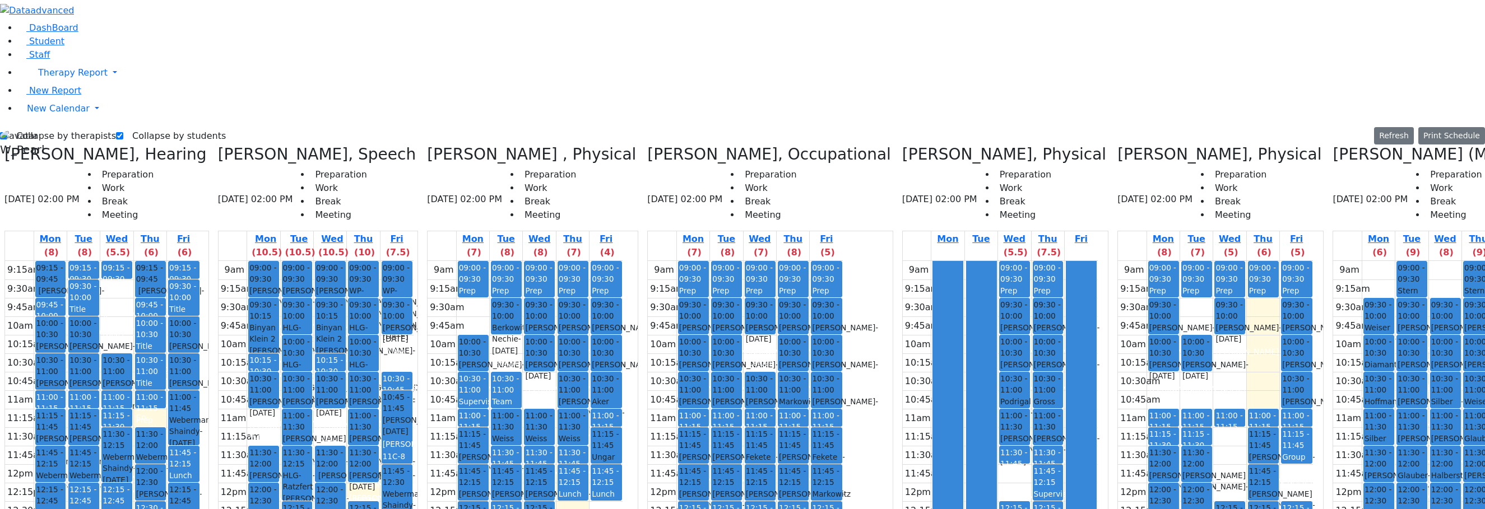
click at [142, 127] on label "Collapse by students" at bounding box center [174, 136] width 103 height 18
click at [123, 132] on input "Collapse by students" at bounding box center [119, 135] width 7 height 7
checkbox input "false"
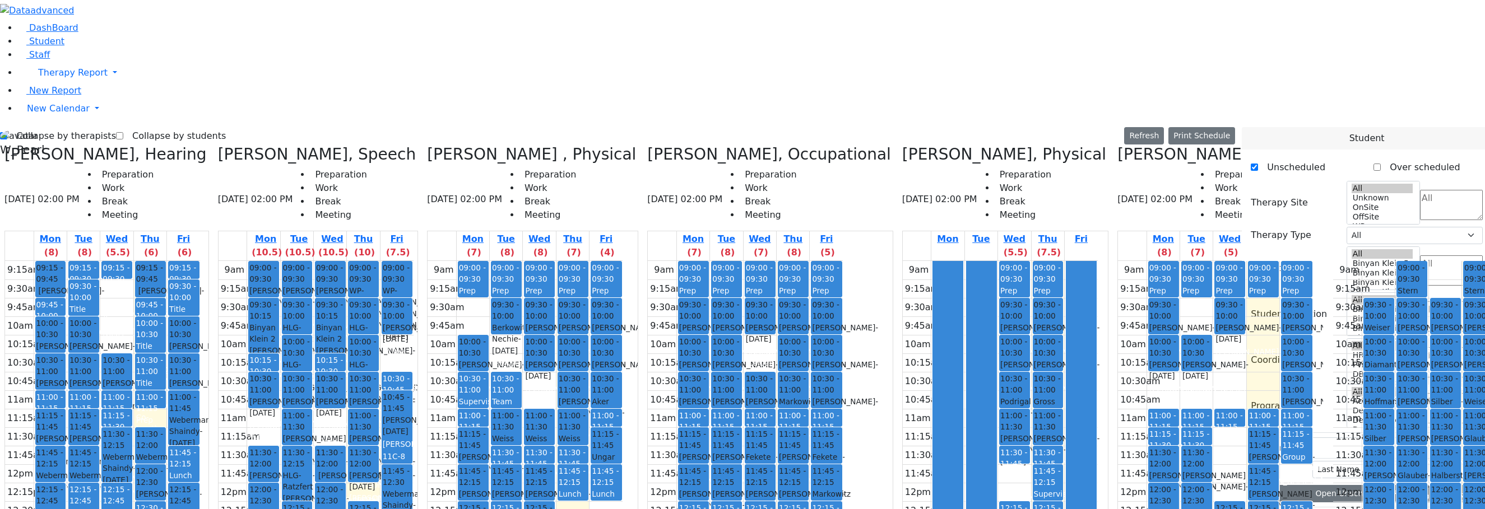
scroll to position [755, 0]
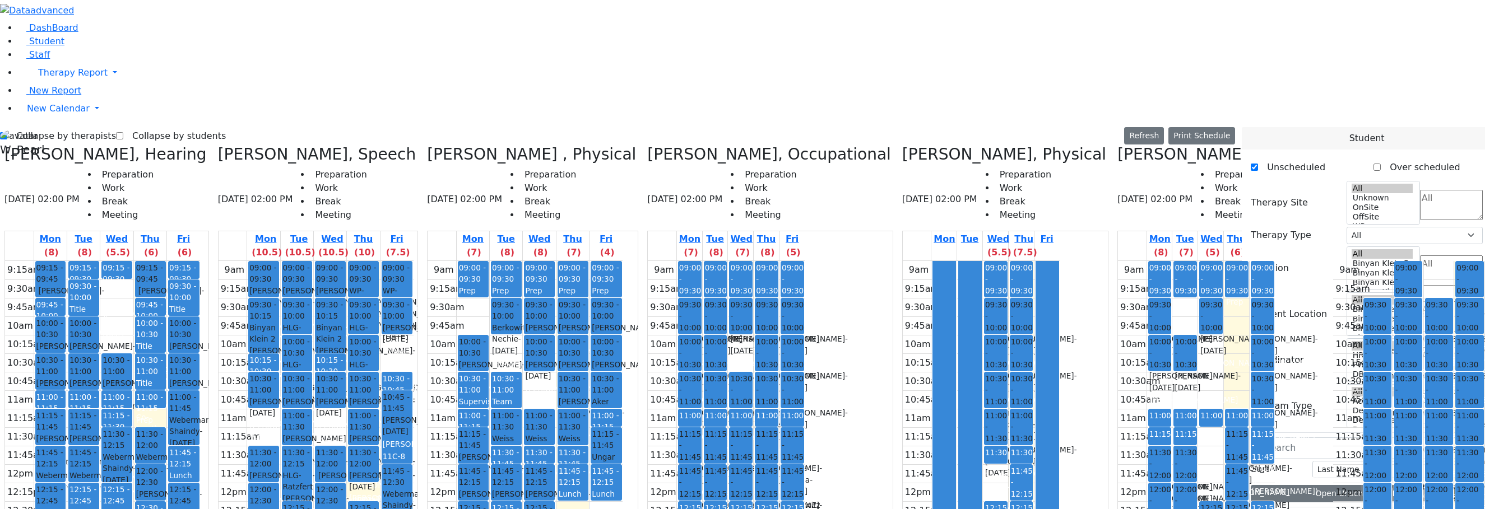
drag, startPoint x: 1283, startPoint y: 459, endPoint x: 667, endPoint y: 380, distance: 620.8
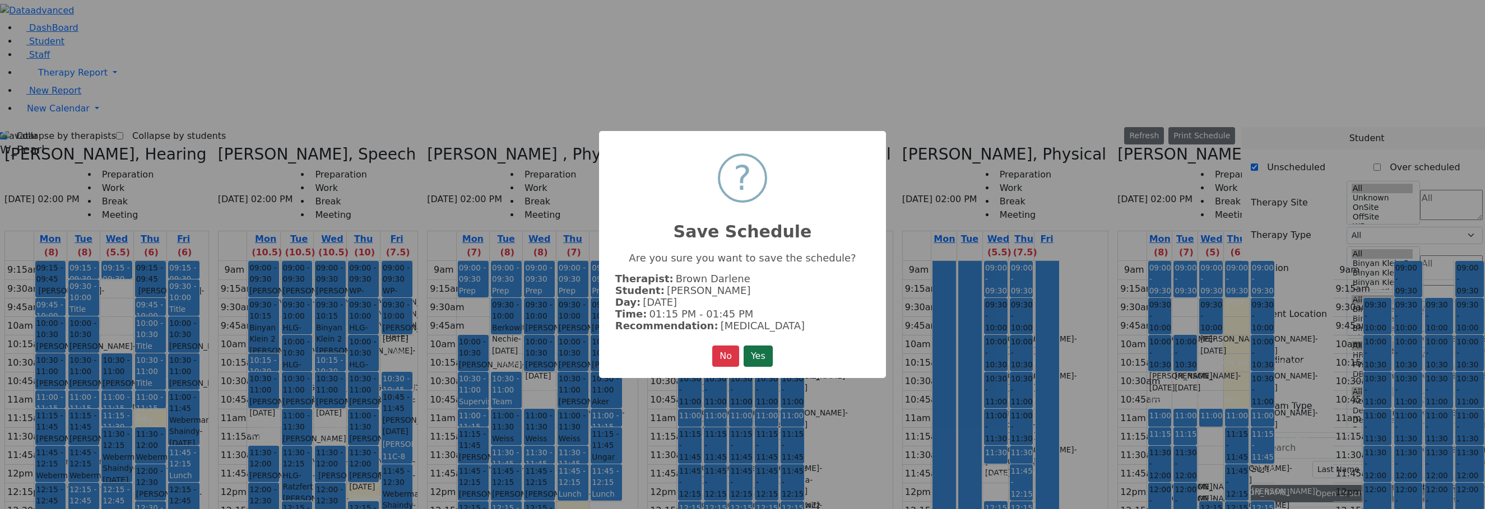
click at [754, 350] on button "Yes" at bounding box center [757, 356] width 29 height 21
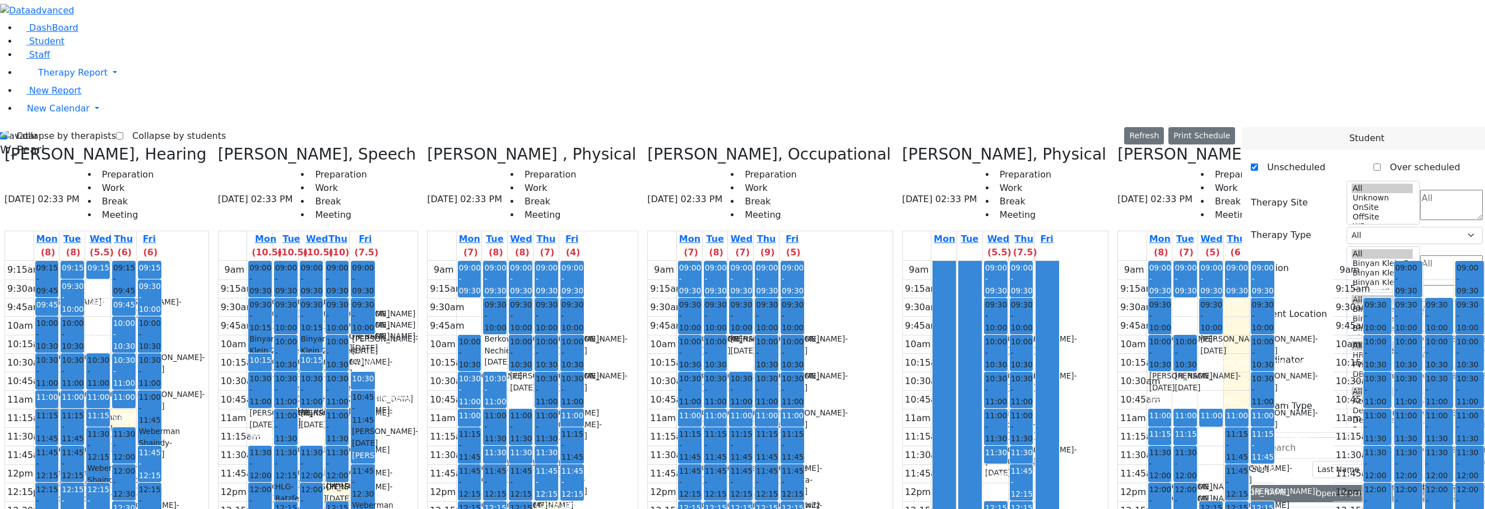
drag, startPoint x: 1287, startPoint y: 462, endPoint x: 633, endPoint y: 390, distance: 658.3
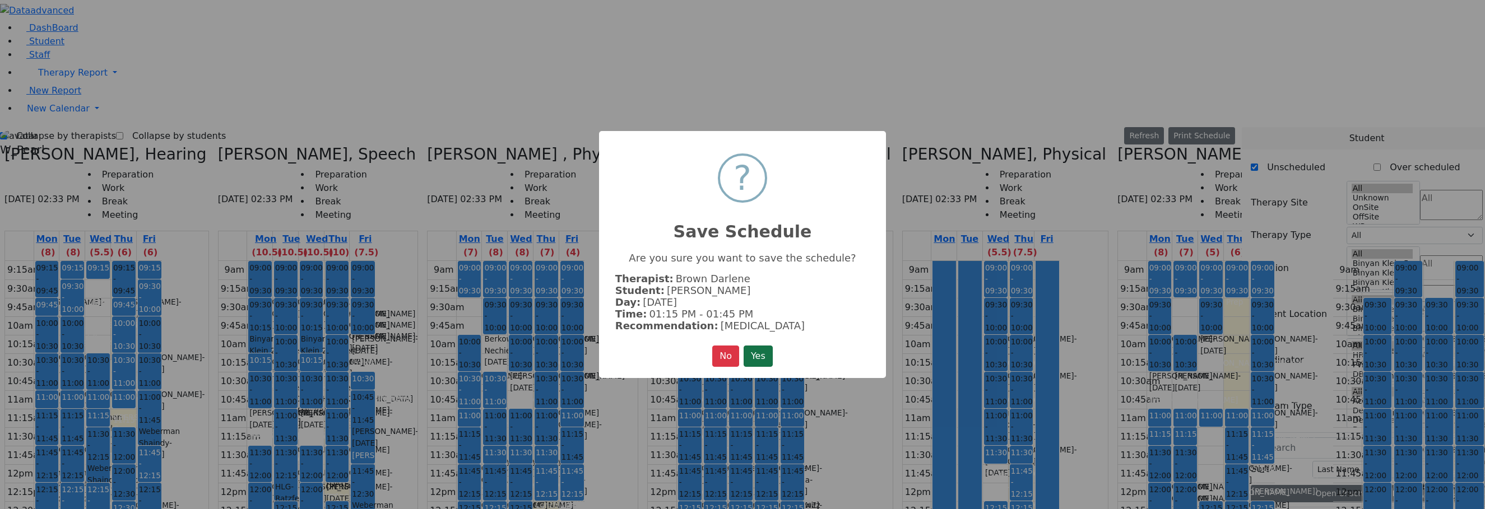
click at [756, 356] on button "Yes" at bounding box center [757, 356] width 29 height 21
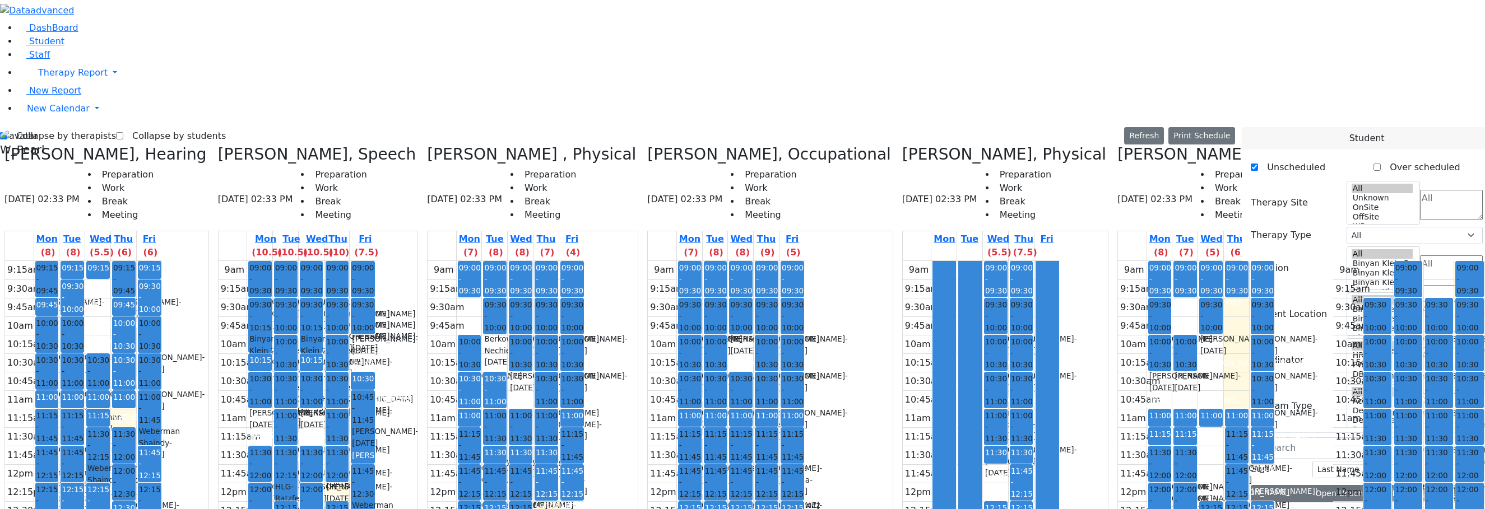
drag, startPoint x: 1290, startPoint y: 459, endPoint x: 589, endPoint y: 417, distance: 701.6
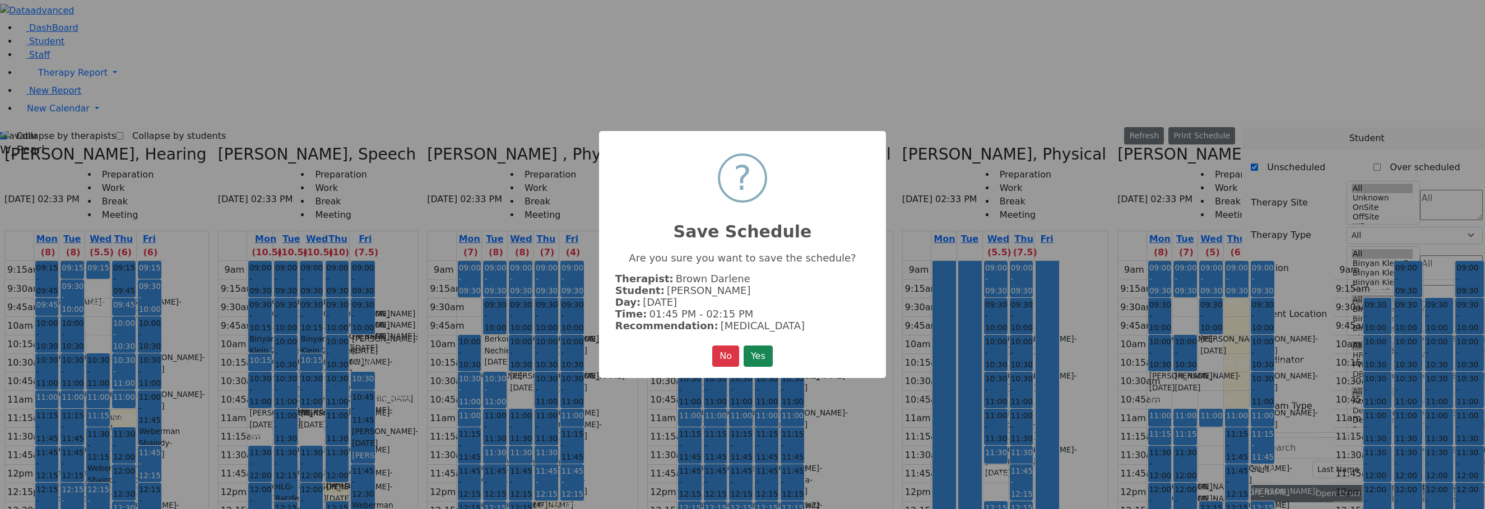
click at [777, 354] on div "× ? Save Schedule Are you sure you want to save the schedule? Therapist: Brown …" at bounding box center [742, 254] width 287 height 247
click at [770, 355] on button "Yes" at bounding box center [757, 356] width 29 height 21
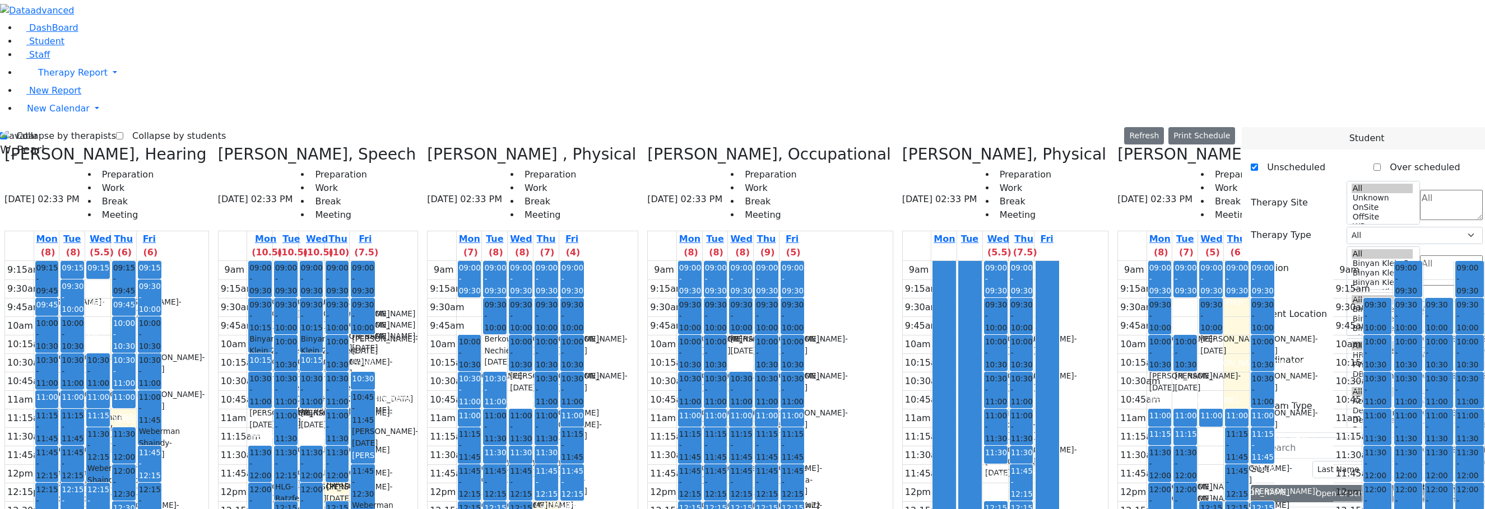
click at [129, 261] on div "9:15am 9:30am 9:45am 10am 10:15am 10:30am 10:45am 11am 11:15am 11:30am 11:45am …" at bounding box center [83, 483] width 157 height 444
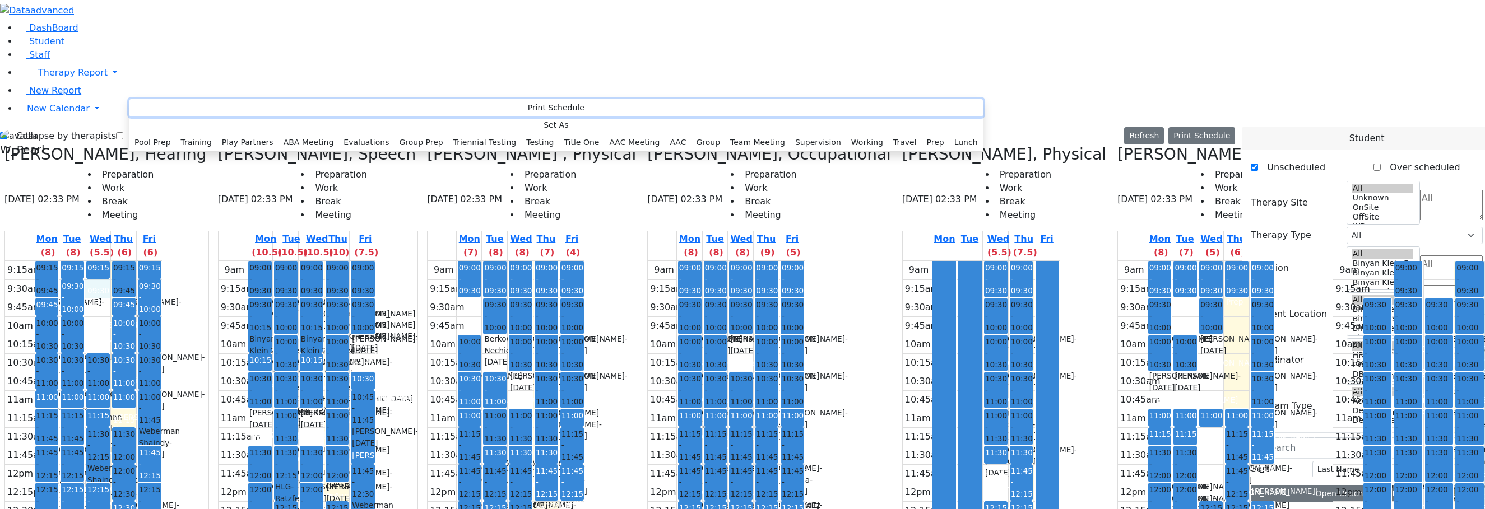
click at [163, 107] on button "Print Schedule" at bounding box center [555, 107] width 853 height 17
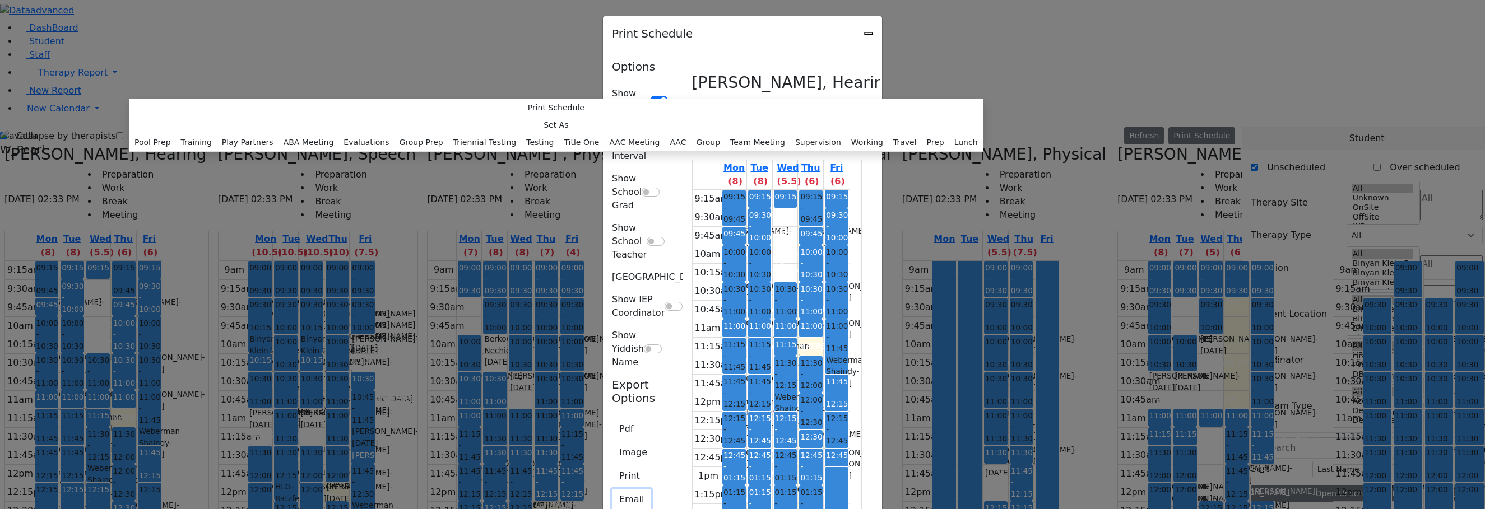
click at [612, 489] on button "Email" at bounding box center [631, 499] width 39 height 21
type textarea "This is schedule for Renzoni Rebecca"
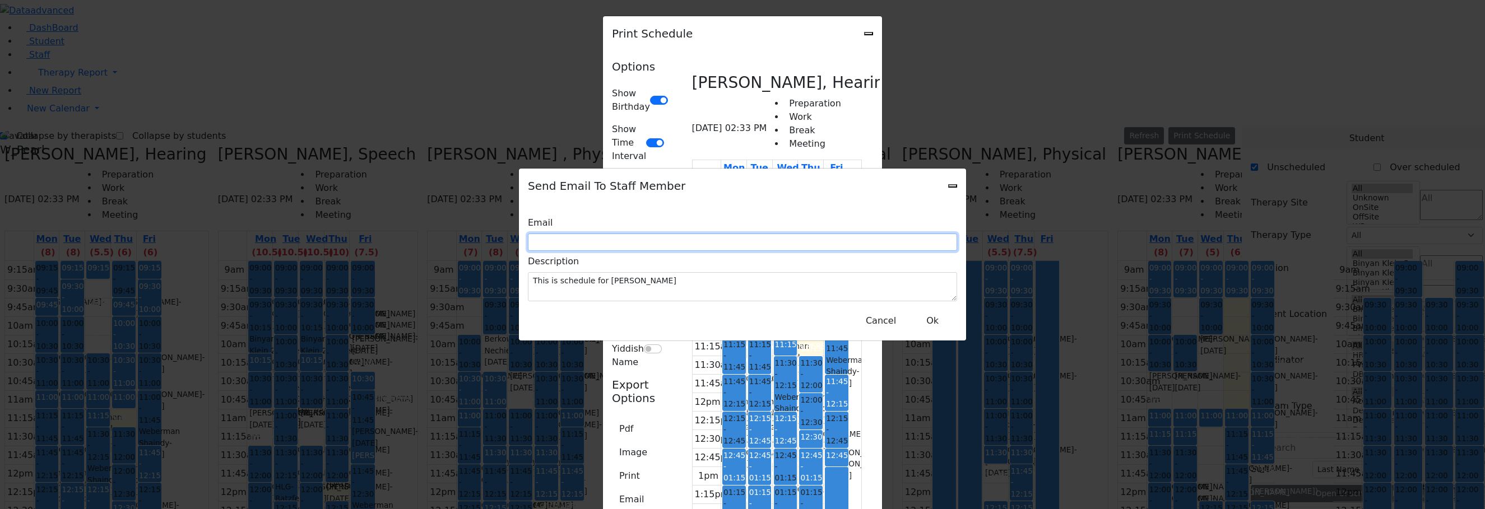
click at [738, 237] on input "text" at bounding box center [742, 242] width 429 height 17
type input "r"
drag, startPoint x: 635, startPoint y: 243, endPoint x: 598, endPoint y: 245, distance: 36.5
click at [598, 245] on div "Email r" at bounding box center [742, 231] width 429 height 39
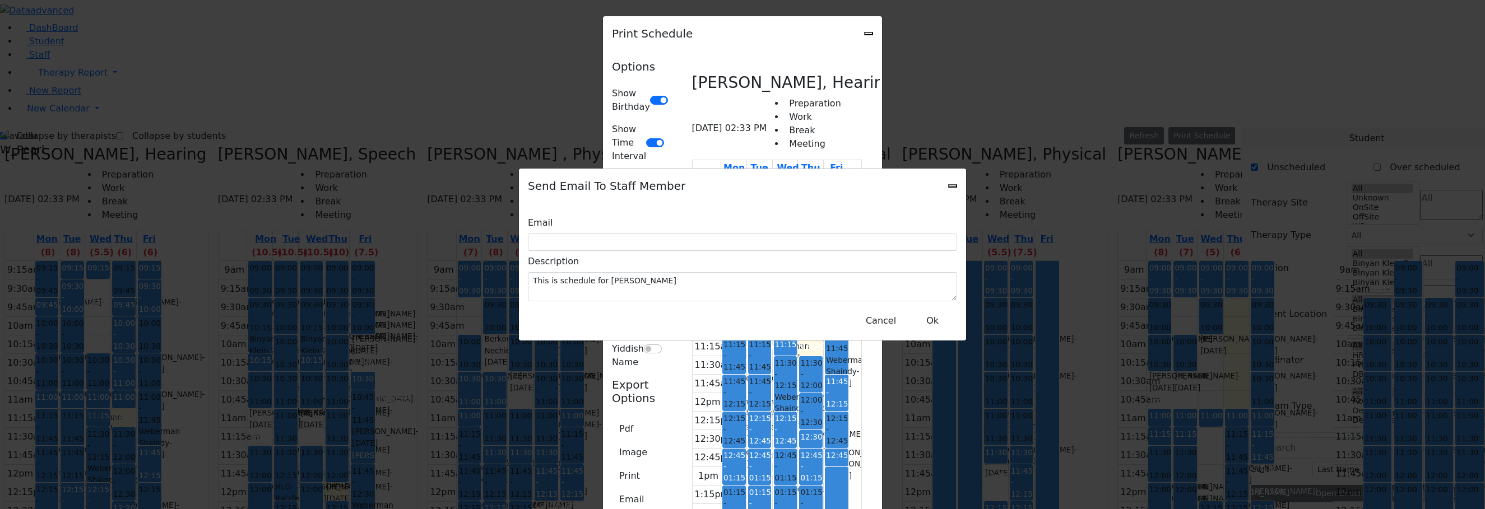
click at [712, 254] on div "Email Description This is schedule for Renzoni Rebecca Cancel Ok" at bounding box center [742, 271] width 447 height 137
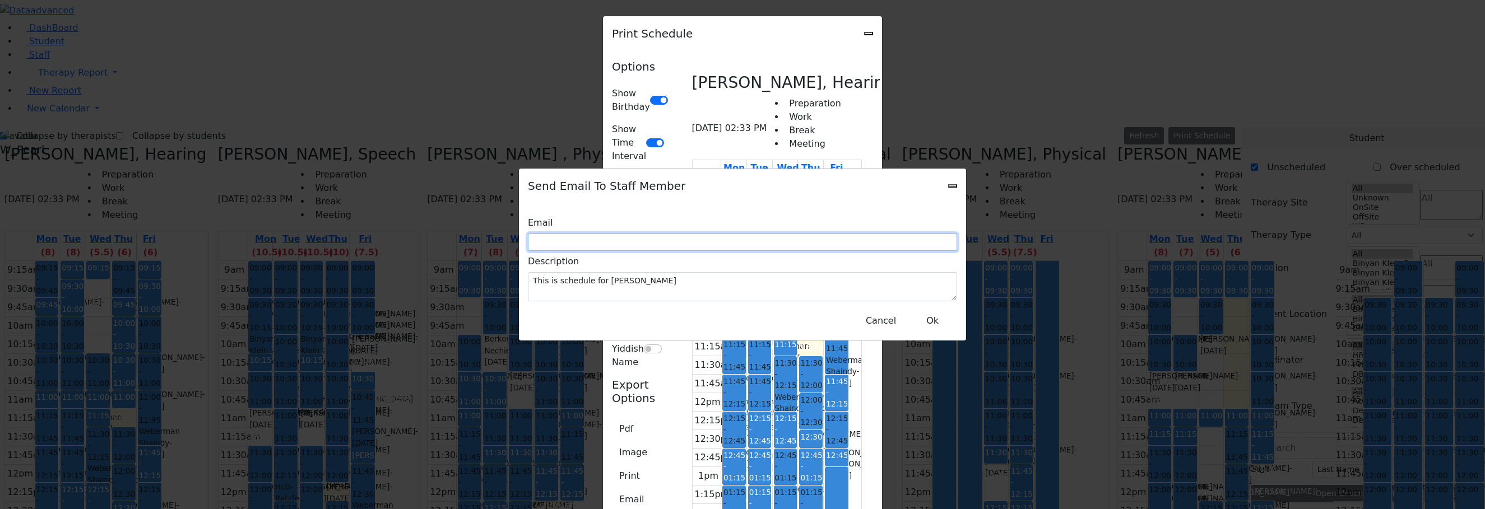
click at [713, 243] on input "text" at bounding box center [742, 242] width 429 height 17
click at [639, 243] on input "text" at bounding box center [742, 242] width 429 height 17
type input "r_renzoni@kjsd.k12.ny.us"
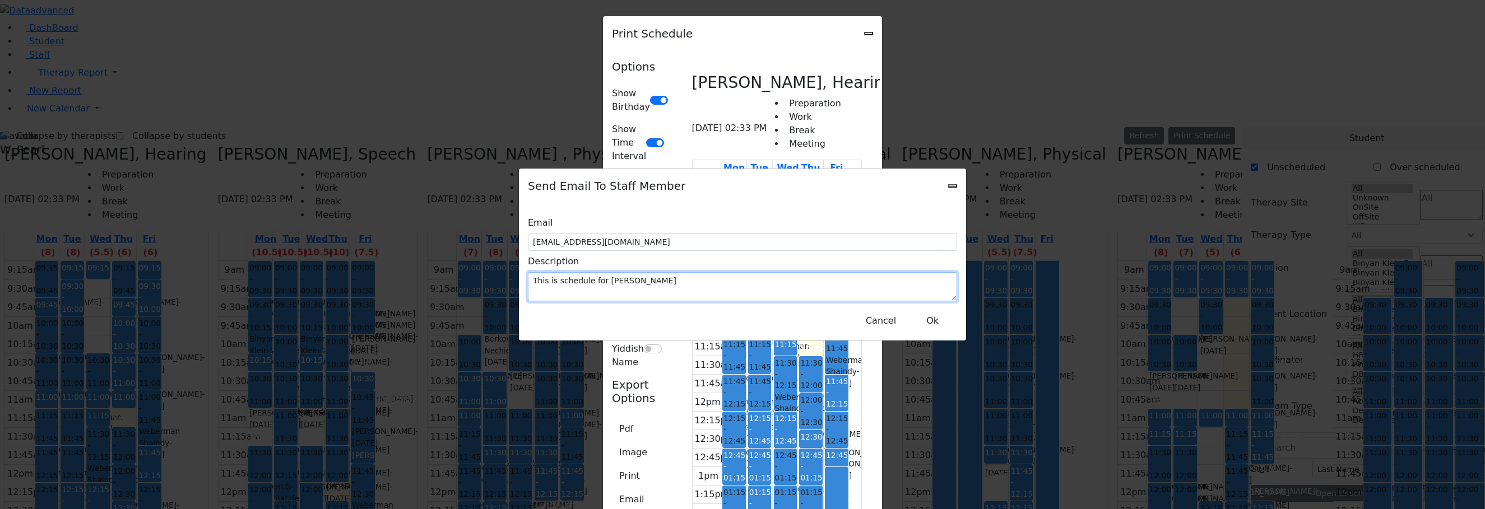
drag, startPoint x: 767, startPoint y: 267, endPoint x: 620, endPoint y: 271, distance: 146.8
click at [620, 272] on textarea "This is schedule for Renzoni Rebecca" at bounding box center [742, 286] width 429 height 29
type textarea "please let me know if you receive this schedule"
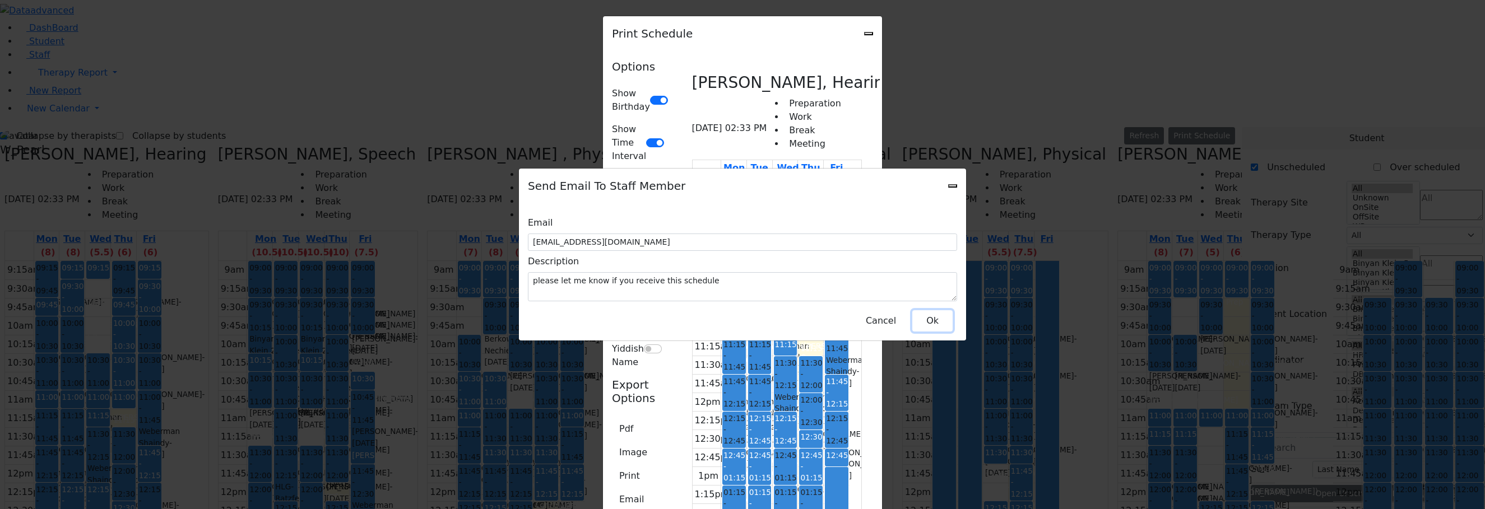
click at [926, 319] on button "Ok" at bounding box center [932, 320] width 40 height 21
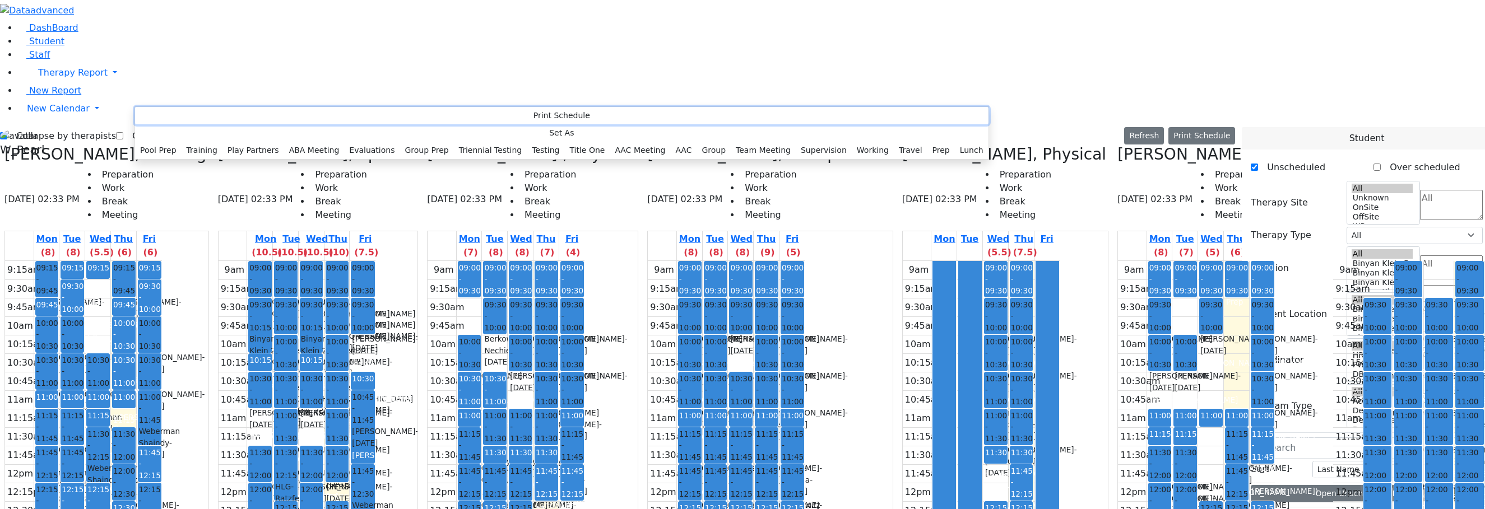
click at [151, 110] on button "Print Schedule" at bounding box center [561, 115] width 853 height 17
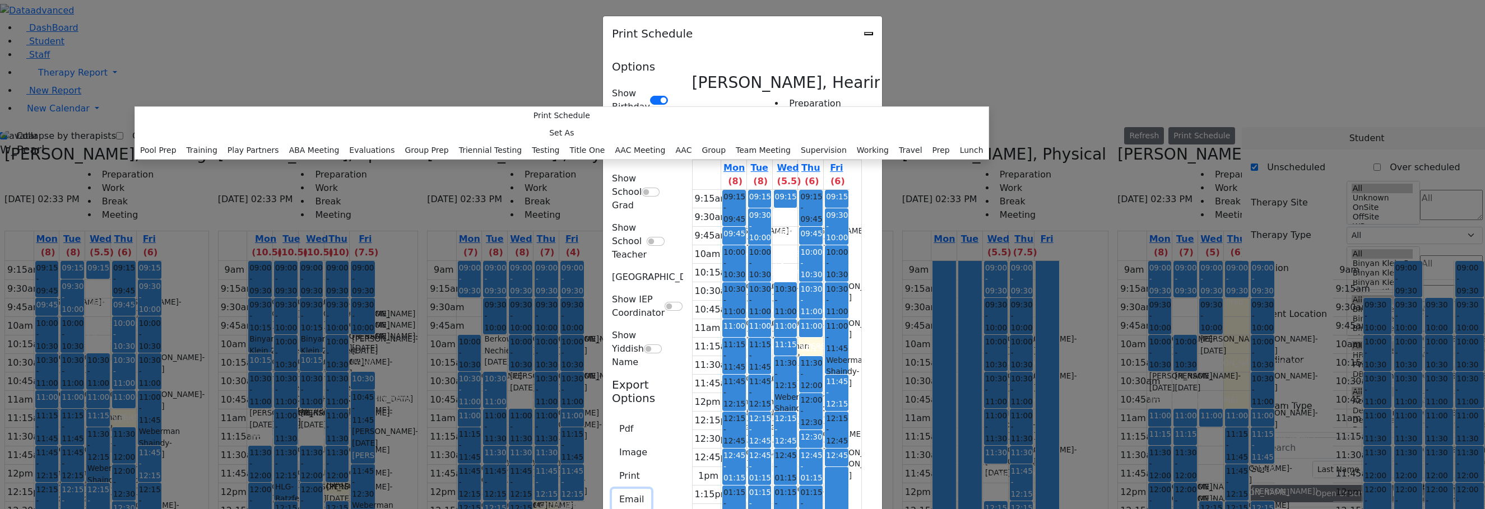
click at [612, 489] on button "Email" at bounding box center [631, 499] width 39 height 21
type textarea "This is schedule for Renzoni Rebecca"
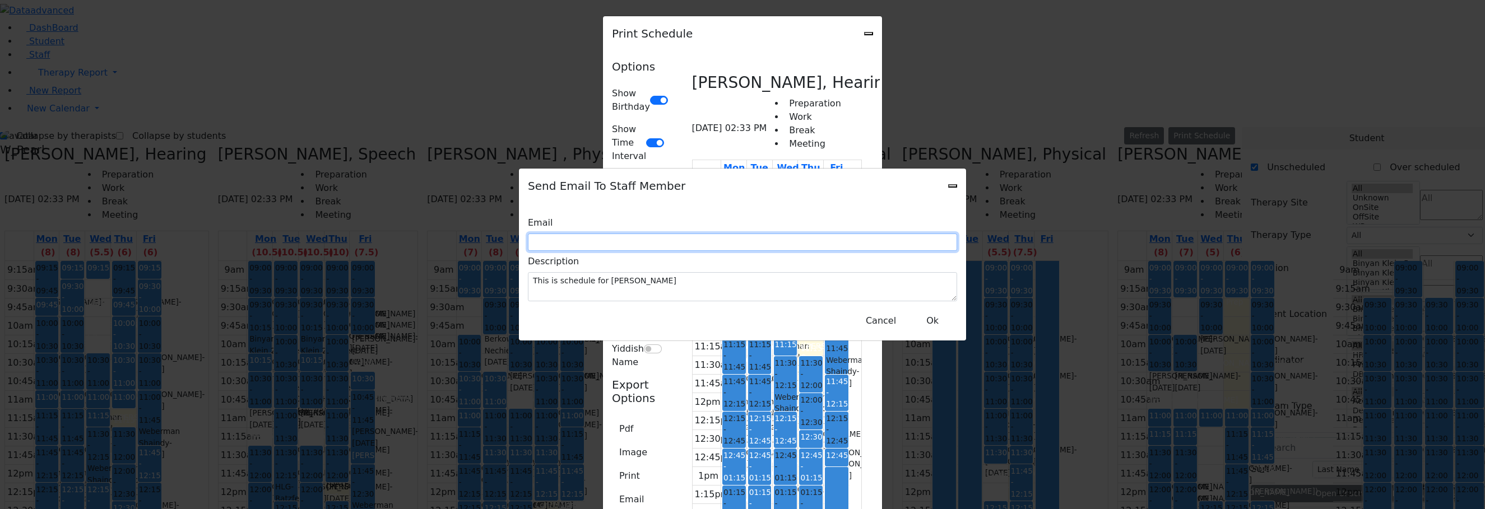
click at [630, 243] on input "text" at bounding box center [742, 242] width 429 height 17
type input "pweider@kjufsd.com"
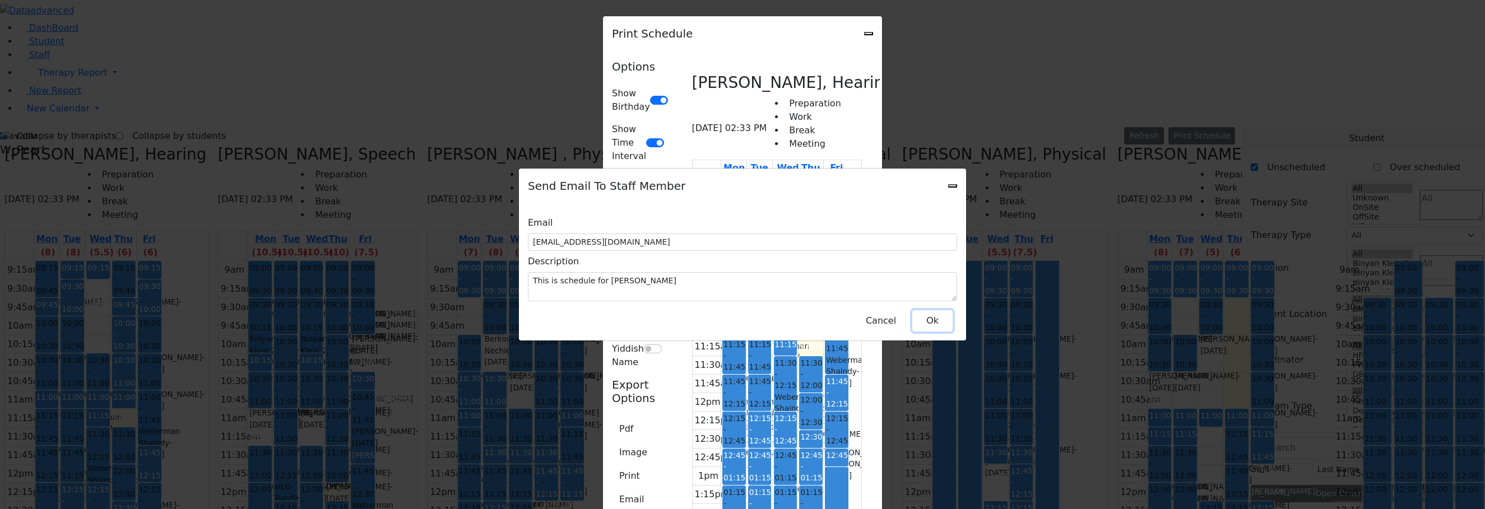
click at [929, 314] on button "Ok" at bounding box center [932, 320] width 40 height 21
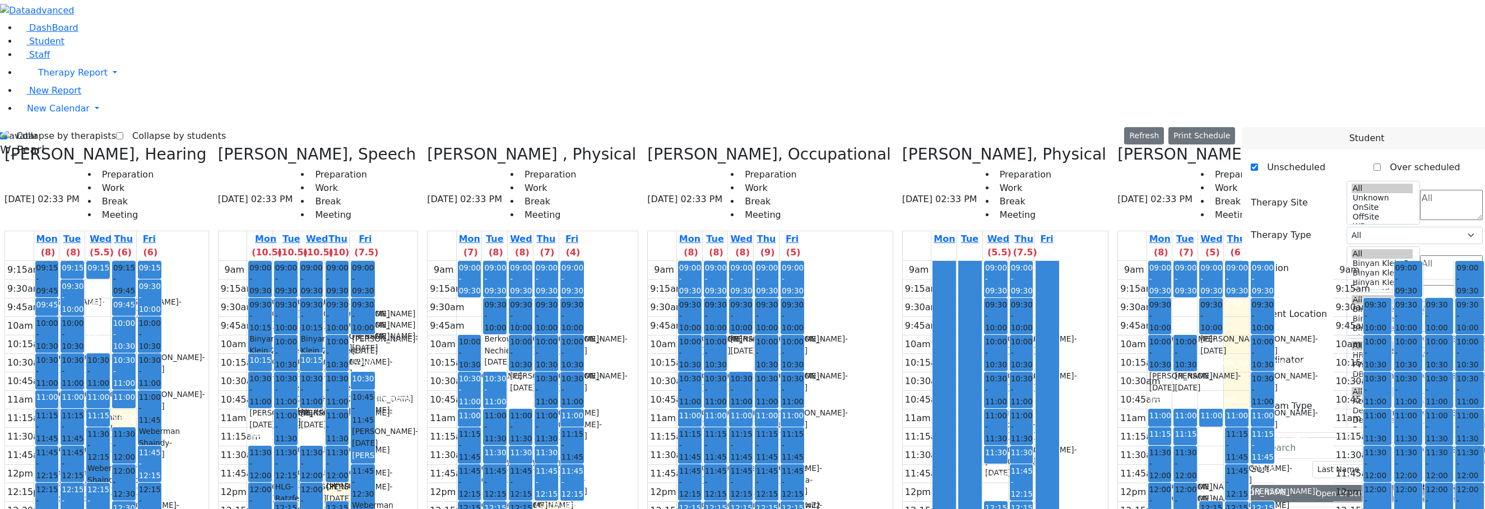
click at [1333, 261] on div "9am 9:15am 9:30am 9:45am 10am 10:15am 10:30am 10:45am 11am 11:15am 11:30am 11:4…" at bounding box center [1424, 483] width 182 height 444
click at [1192, 127] on button "Print Schedule" at bounding box center [1201, 135] width 67 height 17
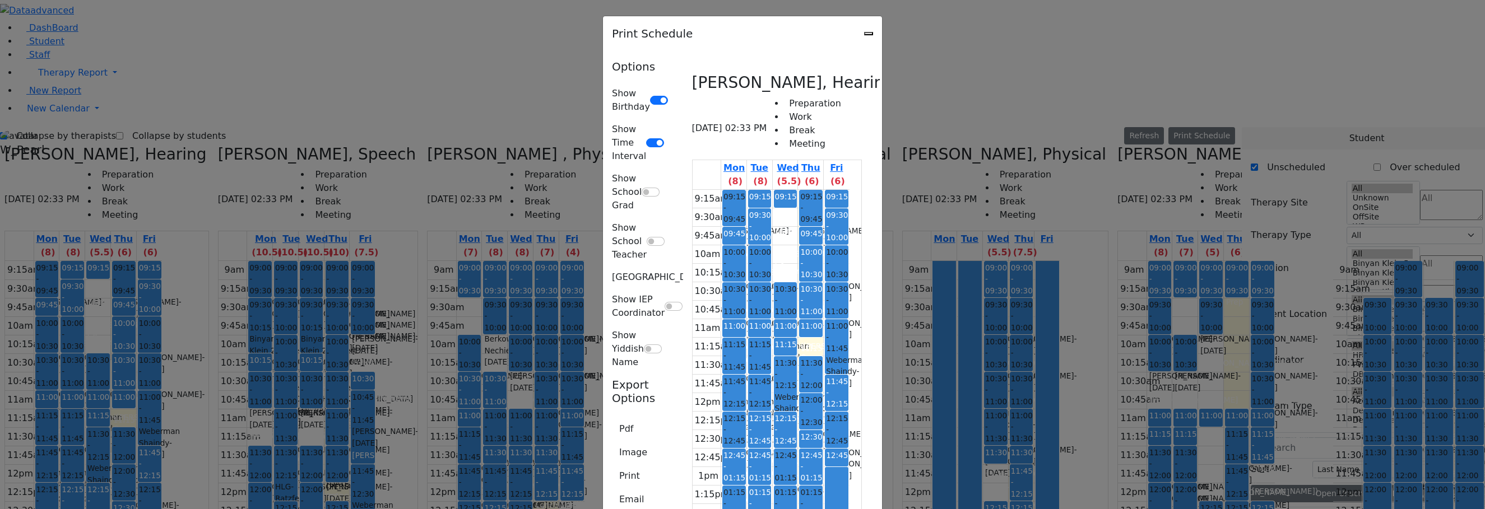
scroll to position [1625, 0]
click at [612, 466] on button "Print" at bounding box center [629, 476] width 35 height 21
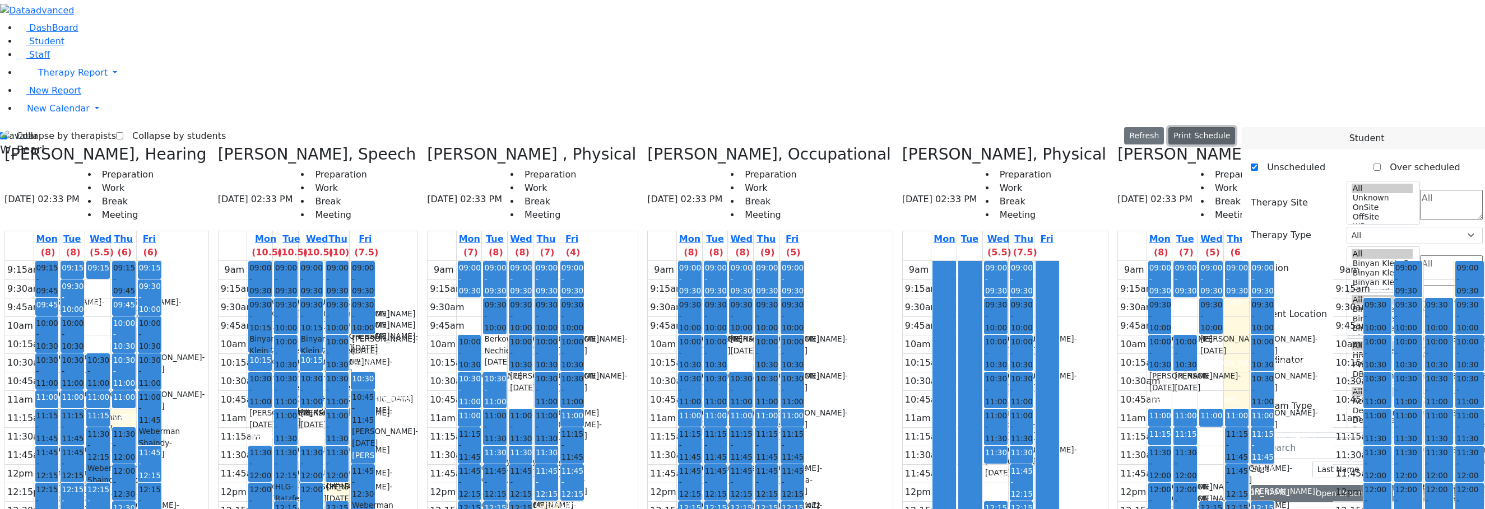
click at [1192, 127] on button "Print Schedule" at bounding box center [1201, 135] width 67 height 17
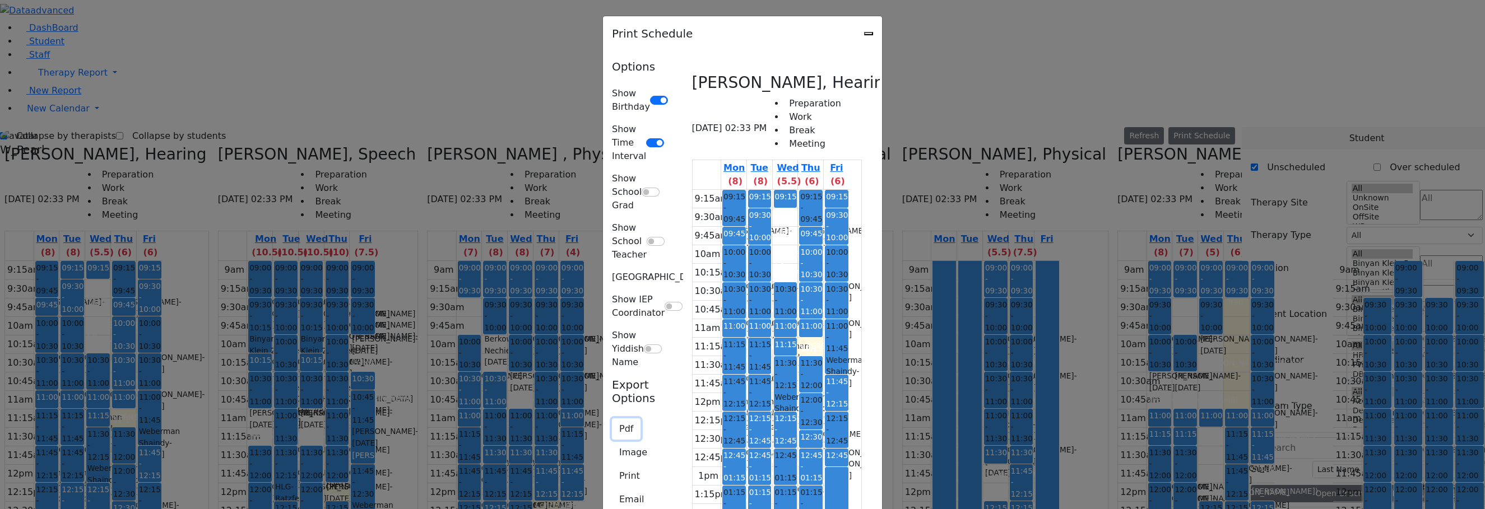
click at [612, 419] on button "Pdf" at bounding box center [626, 429] width 29 height 21
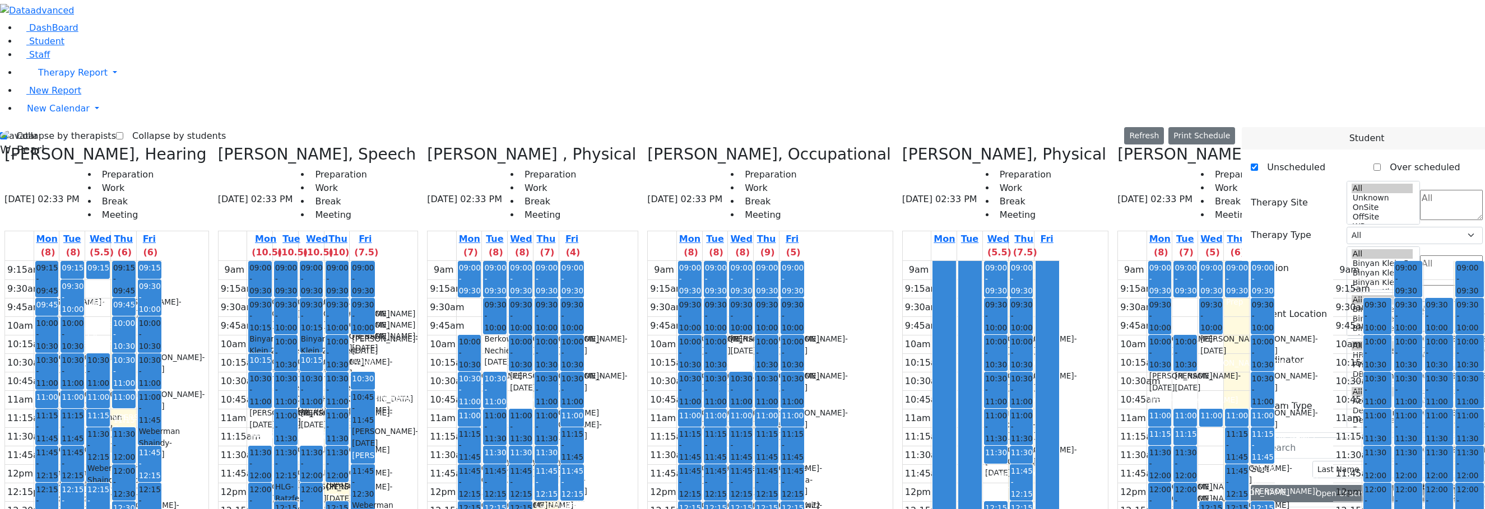
scroll to position [755, 0]
click at [1118, 261] on div "9am 9:15am 9:30am 9:45am 10am 10:15am 10:30am 10:45am 11am 11:15am 11:30am 11:4…" at bounding box center [1196, 483] width 157 height 444
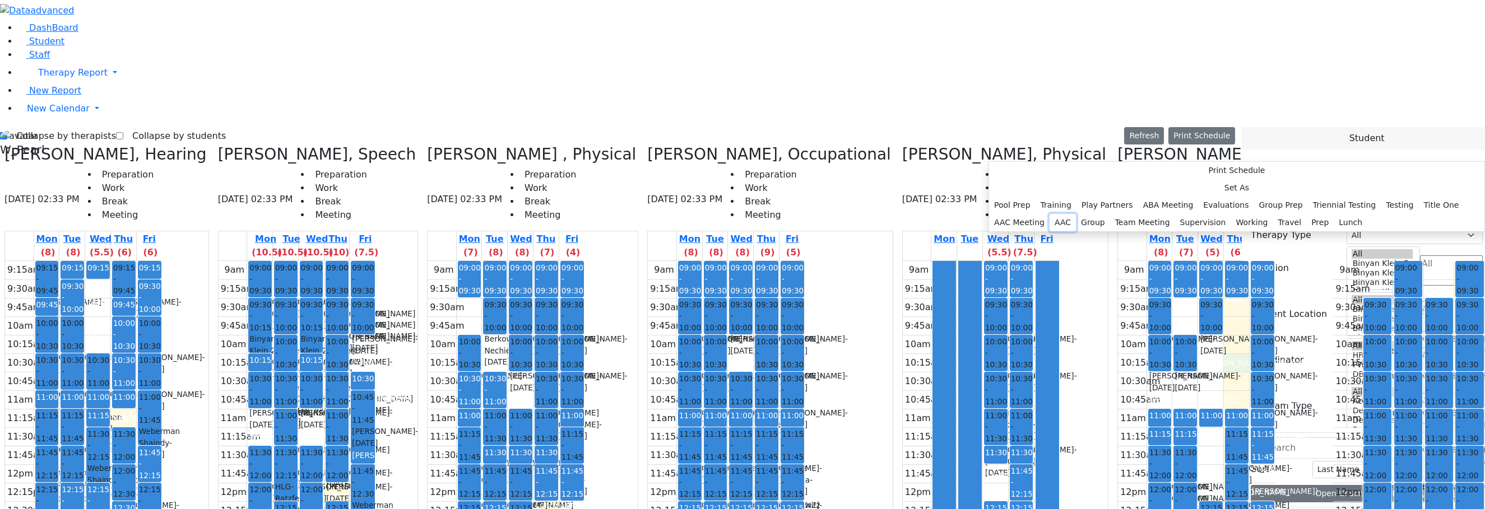
click at [1076, 231] on button "AAC" at bounding box center [1062, 222] width 26 height 17
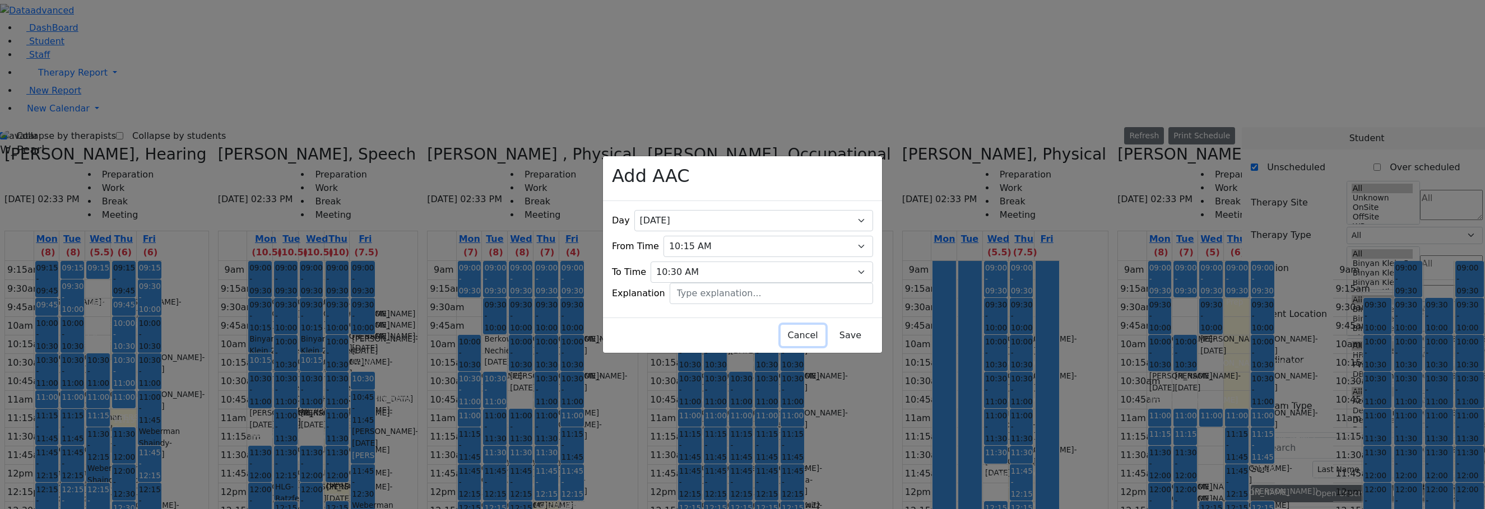
drag, startPoint x: 632, startPoint y: 327, endPoint x: 737, endPoint y: 294, distance: 109.9
click at [780, 325] on button "Cancel" at bounding box center [802, 335] width 45 height 21
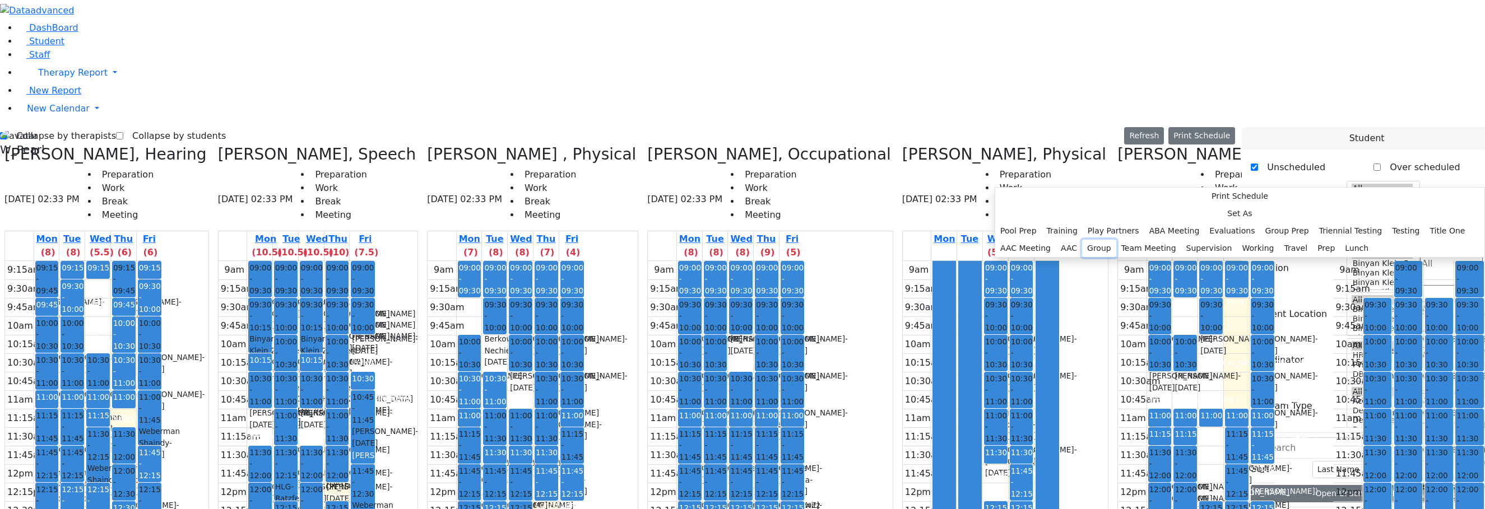
click at [1116, 257] on button "Group" at bounding box center [1099, 248] width 34 height 17
select select "10:30:00"
select select "10:45:00"
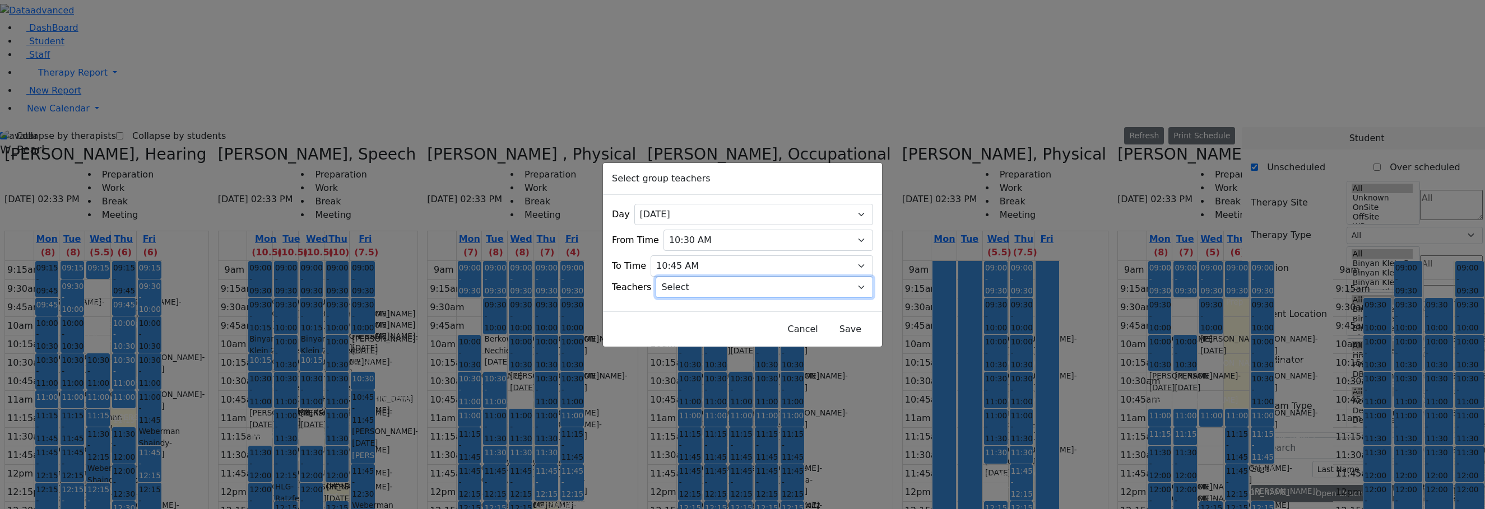
click at [735, 282] on select "Select [PERSON_NAME], [PERSON_NAME], [PERSON_NAME] ([PERSON_NAME]), [PERSON_NAM…" at bounding box center [764, 287] width 217 height 21
drag, startPoint x: 924, startPoint y: 177, endPoint x: 910, endPoint y: 186, distance: 17.1
click at [924, 176] on div "Select group teachers Day All [DATE] [DATE] [DATE] [DATE] [DATE] From Time 07:0…" at bounding box center [742, 254] width 1485 height 509
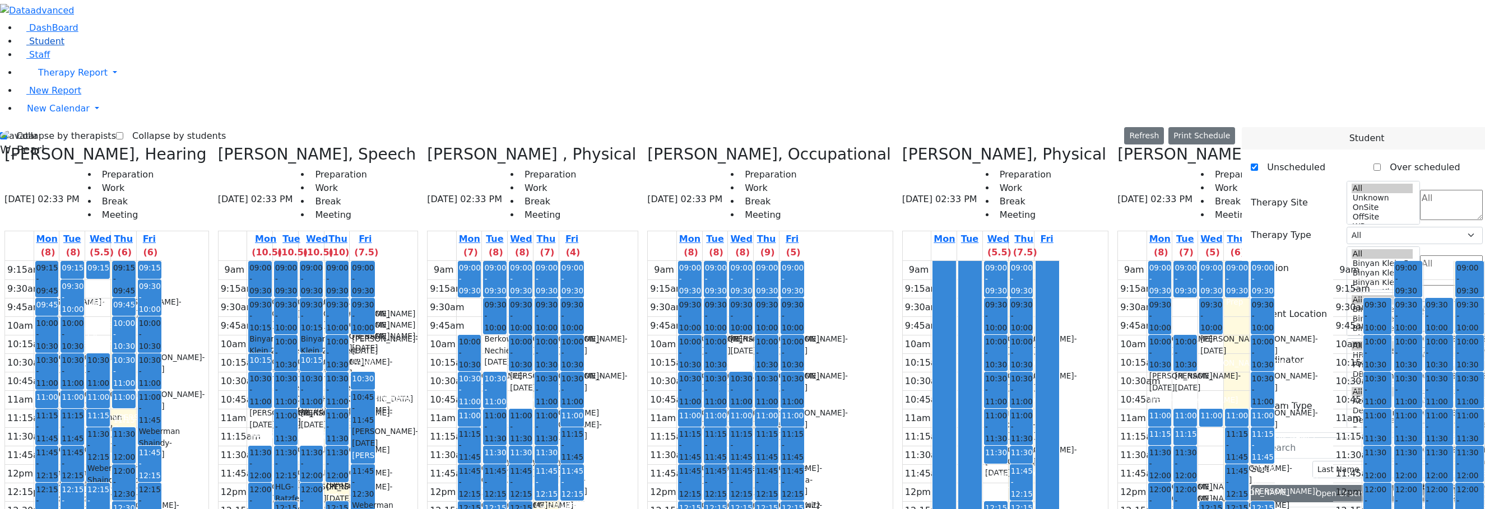
click at [18, 46] on icon at bounding box center [22, 42] width 8 height 8
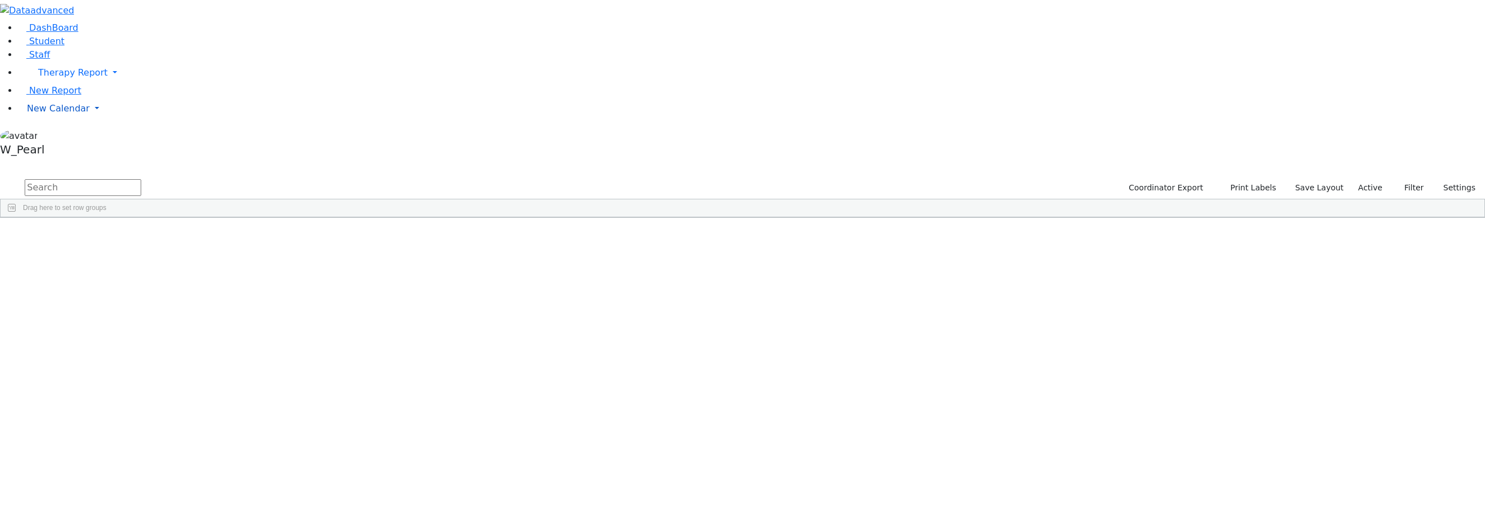
click at [27, 114] on span "New Calendar" at bounding box center [58, 108] width 63 height 11
click at [64, 150] on span "Teacher Report" at bounding box center [60, 144] width 67 height 11
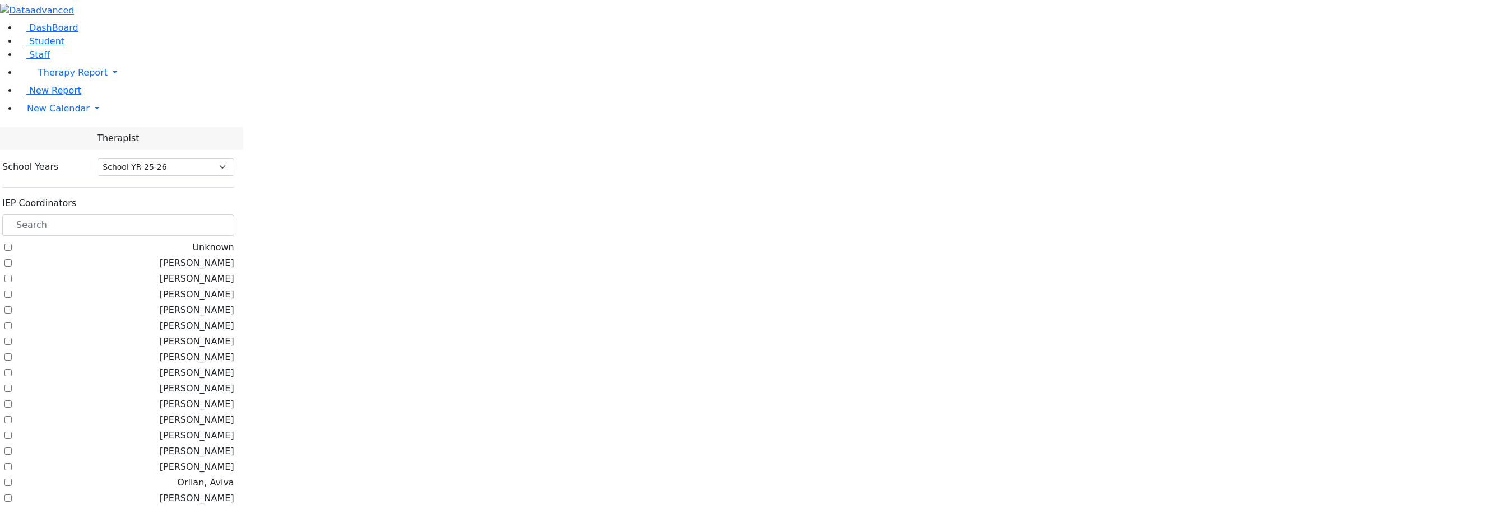
select select "212"
click at [180, 215] on input "text" at bounding box center [118, 225] width 232 height 21
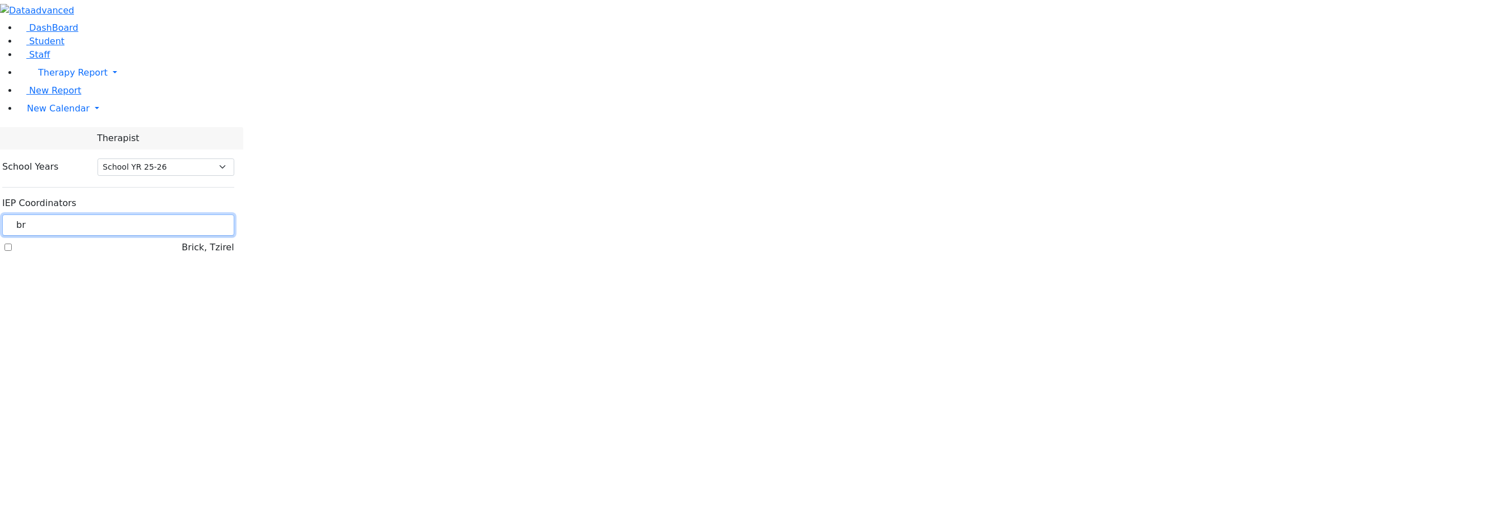
type input "b"
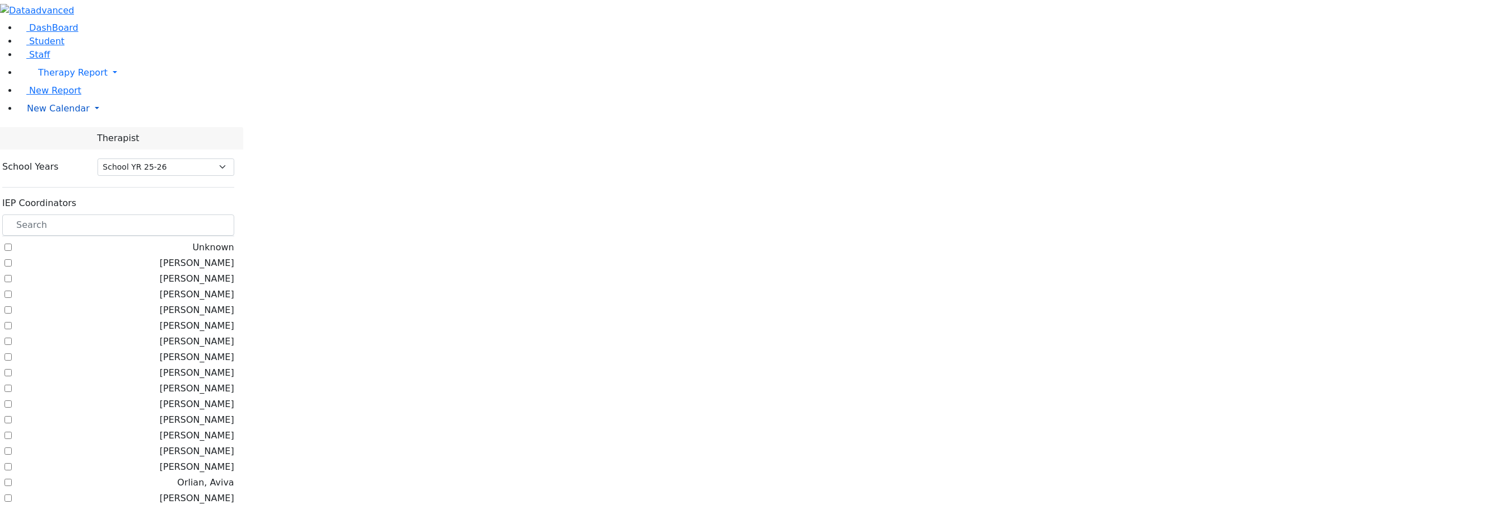
click at [33, 114] on span "New Calendar" at bounding box center [58, 108] width 63 height 11
click at [43, 136] on span "Calendar" at bounding box center [44, 130] width 40 height 11
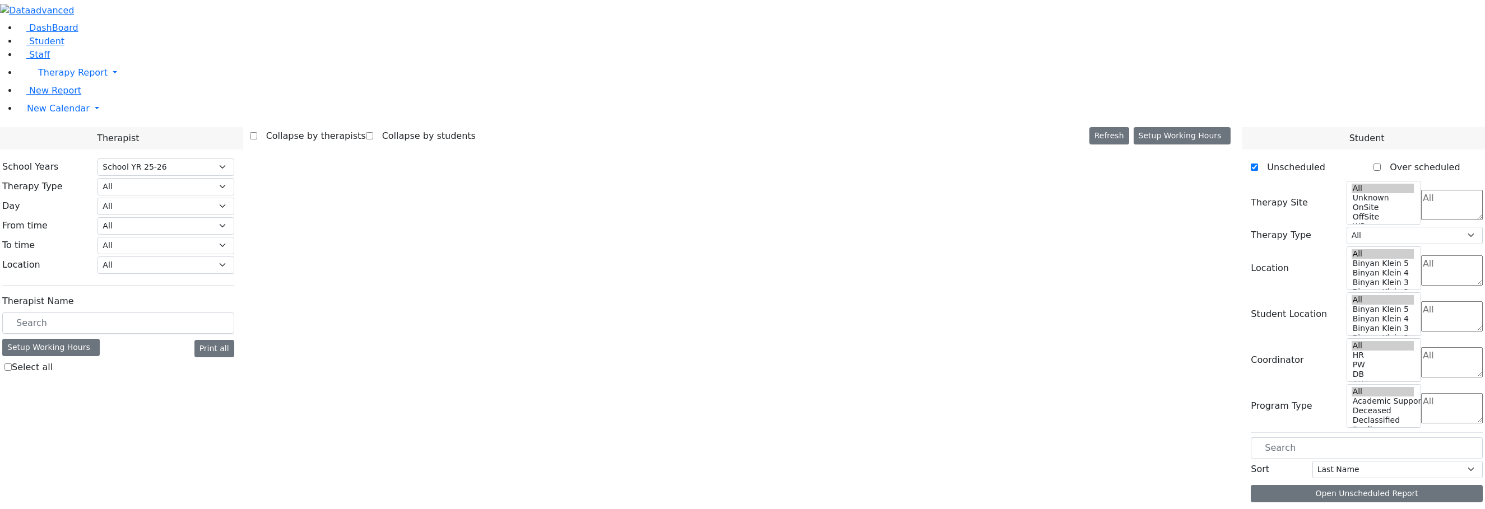
select select "212"
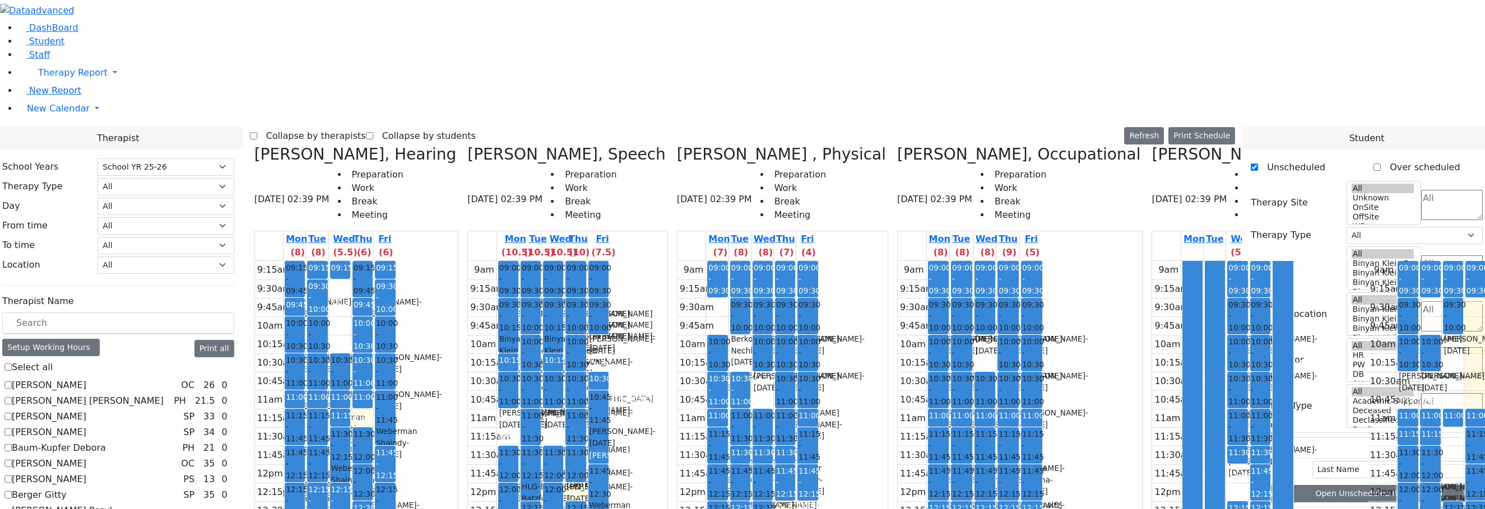
scroll to position [336, 0]
click at [364, 127] on label "Collapse by therapists" at bounding box center [311, 136] width 109 height 18
click at [257, 132] on input "Collapse by therapists" at bounding box center [253, 135] width 7 height 7
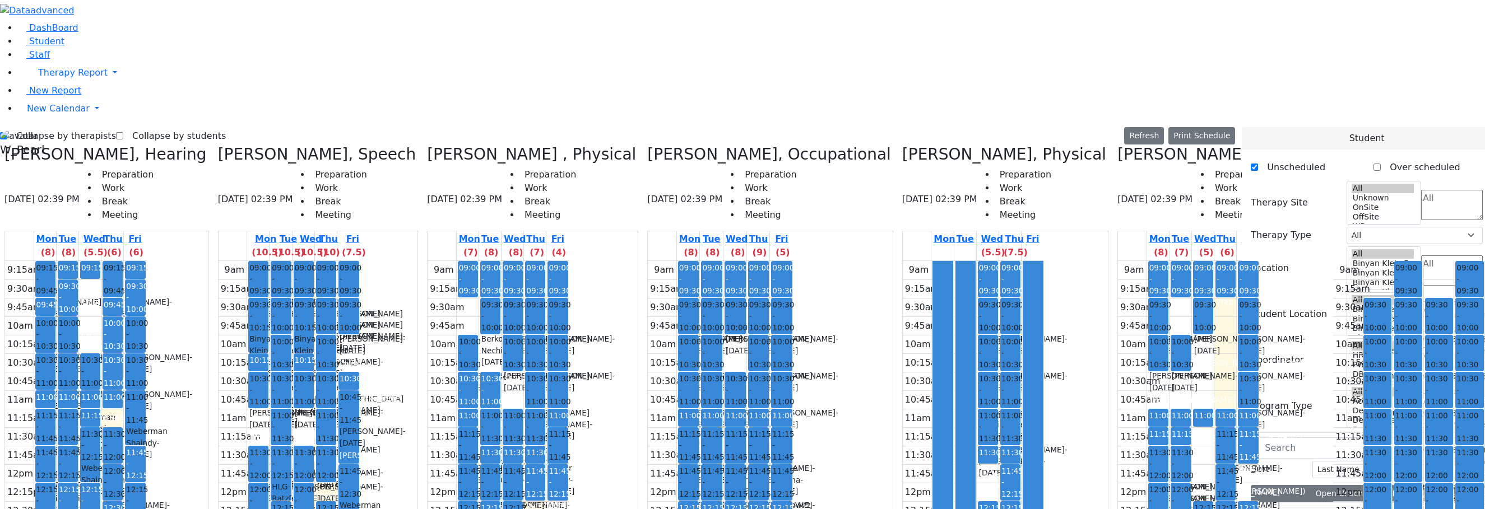
click at [44, 127] on label "Collapse by therapists" at bounding box center [61, 136] width 109 height 18
click at [7, 132] on input "Collapse by therapists" at bounding box center [3, 135] width 7 height 7
checkbox input "false"
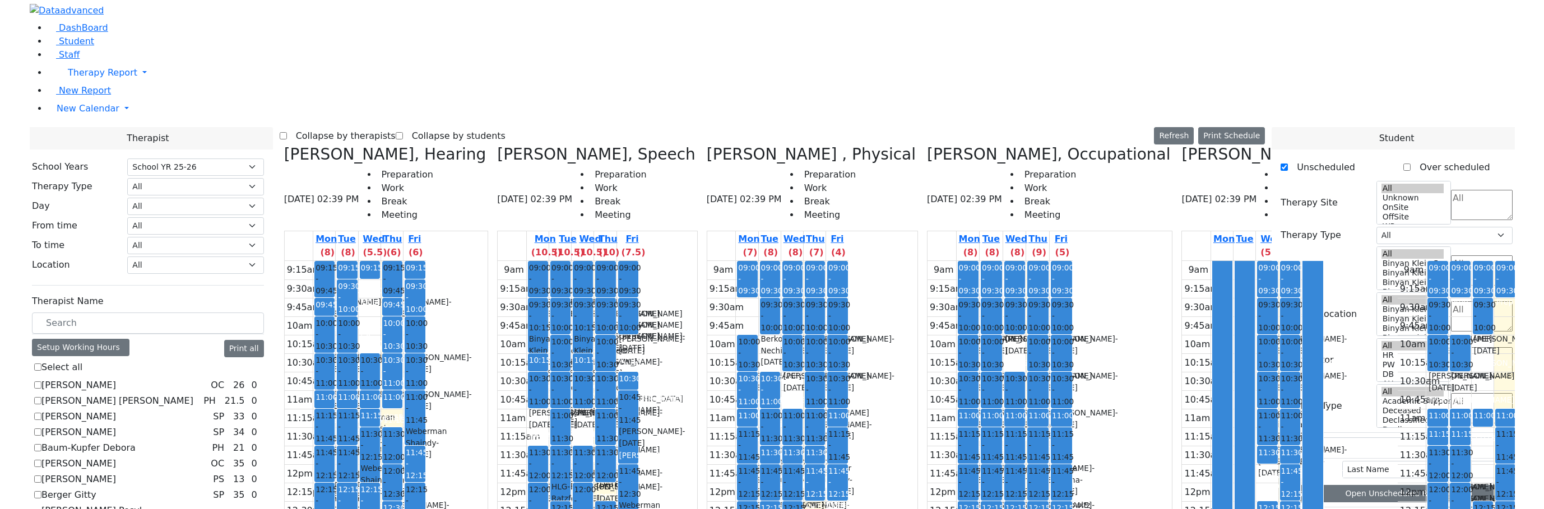
scroll to position [728, 0]
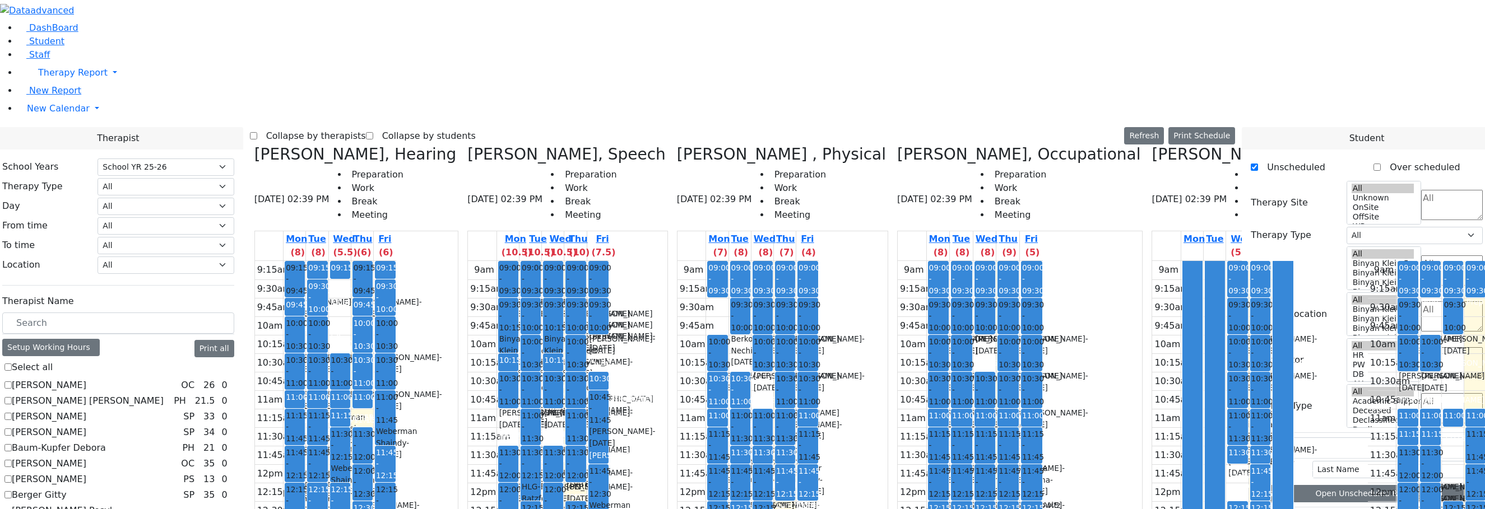
checkbox input "true"
click at [364, 127] on label "Collapse by therapists" at bounding box center [311, 136] width 109 height 18
click at [257, 132] on input "Collapse by therapists" at bounding box center [253, 135] width 7 height 7
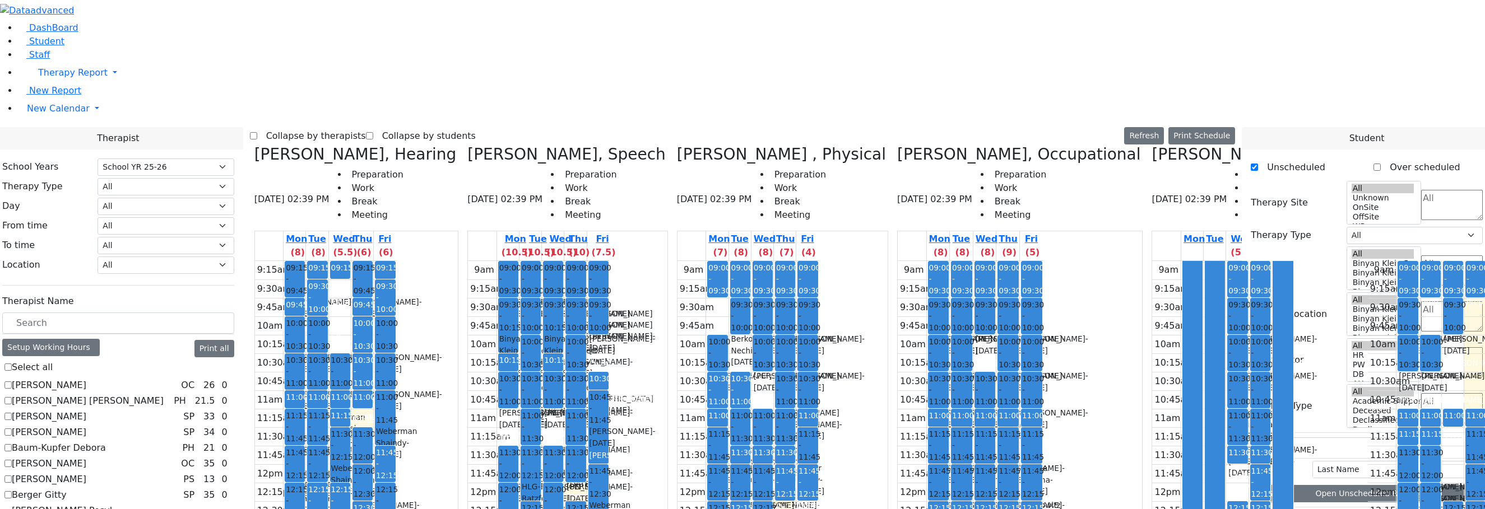
checkbox input "true"
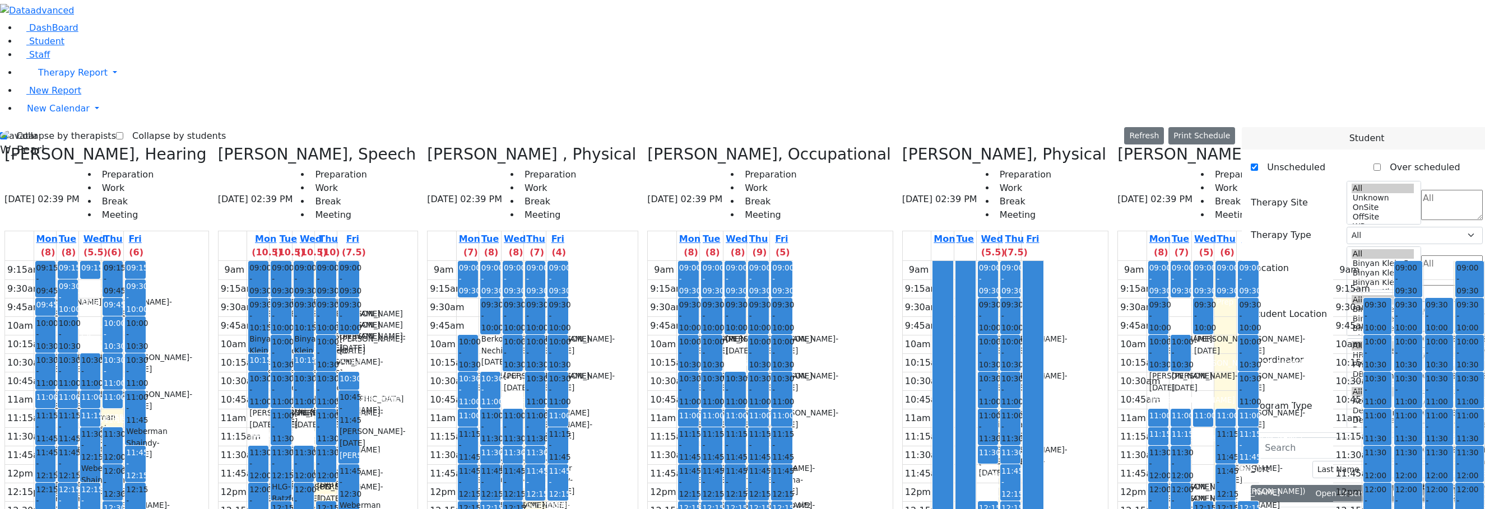
click at [142, 127] on label "Collapse by students" at bounding box center [174, 136] width 103 height 18
click at [123, 132] on input "Collapse by students" at bounding box center [119, 135] width 7 height 7
checkbox input "true"
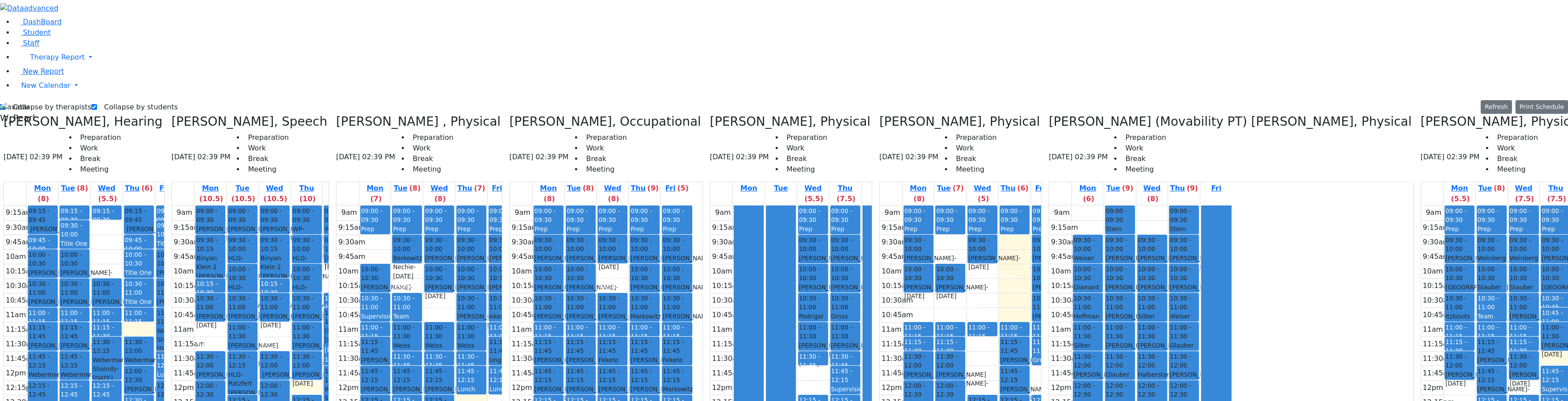
click at [1168, 114] on icon at bounding box center [1421, 121] width 0 height 14
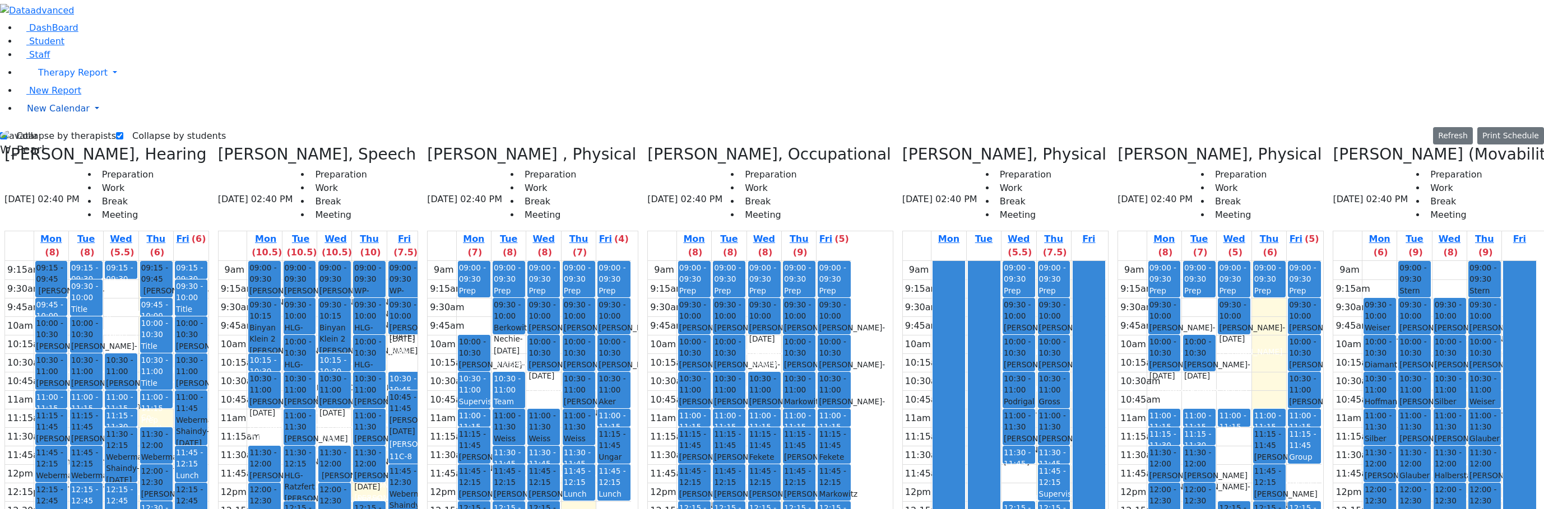
click at [18, 120] on link "New Calendar" at bounding box center [781, 108] width 1526 height 22
click at [44, 127] on label "Collapse by therapists" at bounding box center [61, 136] width 109 height 18
click at [7, 132] on input "Collapse by therapists" at bounding box center [3, 135] width 7 height 7
checkbox input "false"
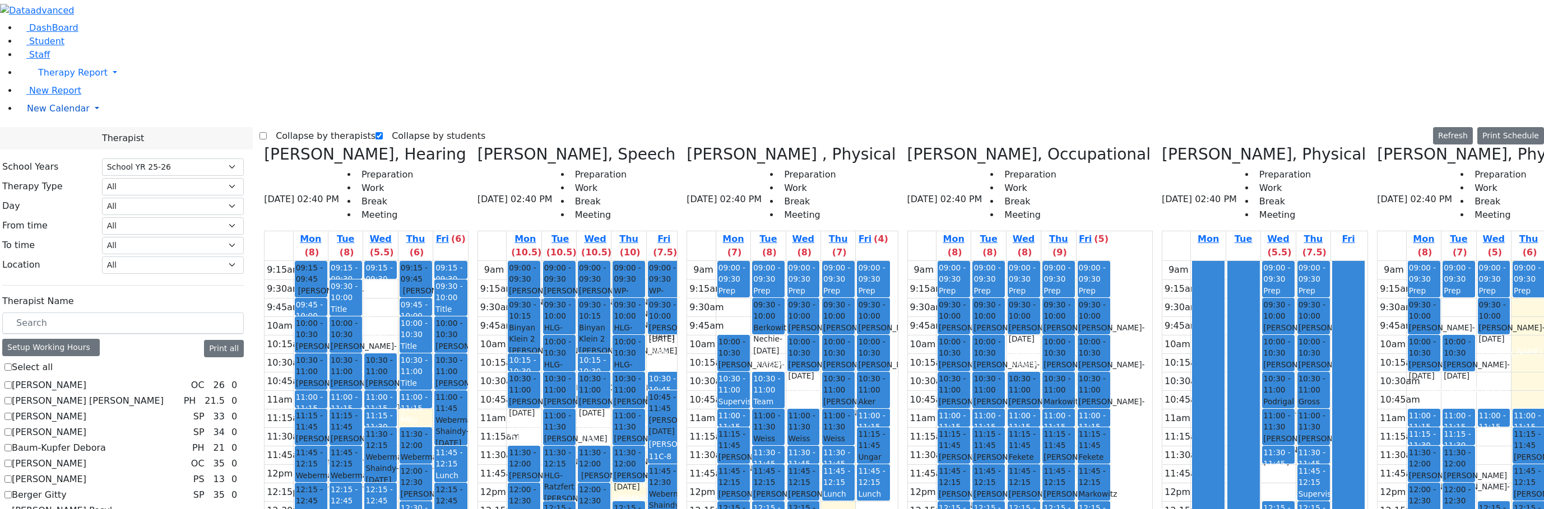
click at [27, 114] on icon at bounding box center [27, 108] width 0 height 11
click at [18, 46] on icon at bounding box center [22, 42] width 8 height 8
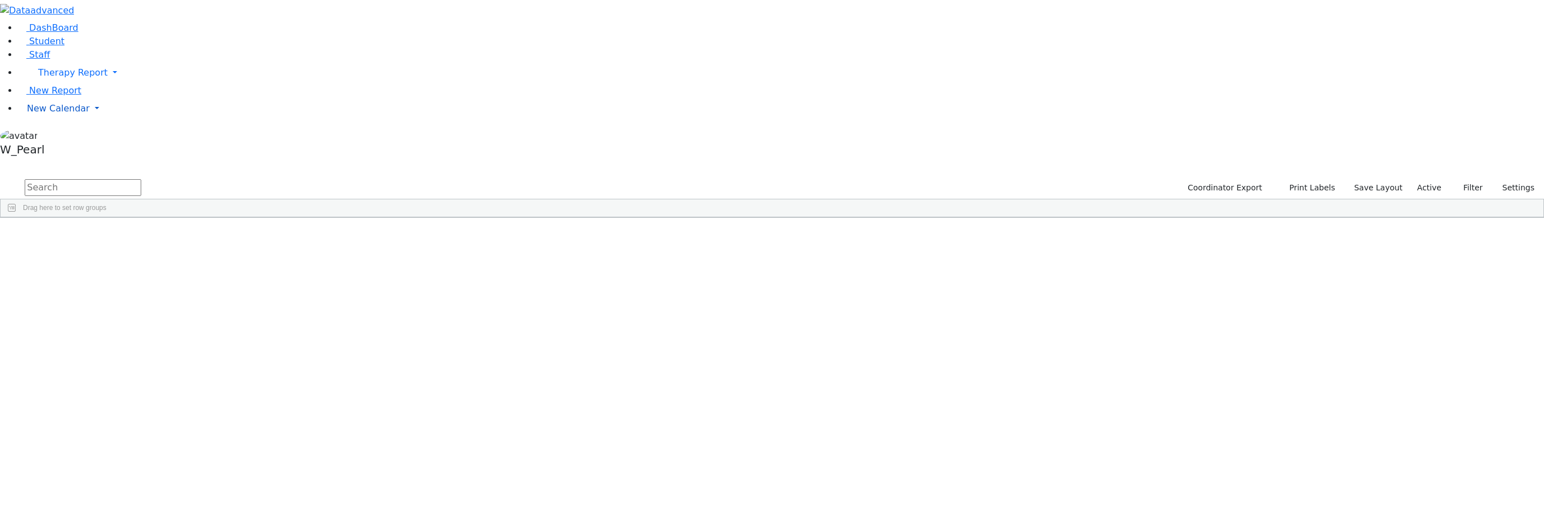
click at [36, 114] on span "New Calendar" at bounding box center [58, 108] width 63 height 11
click at [52, 150] on span "Teacher Report" at bounding box center [60, 144] width 67 height 11
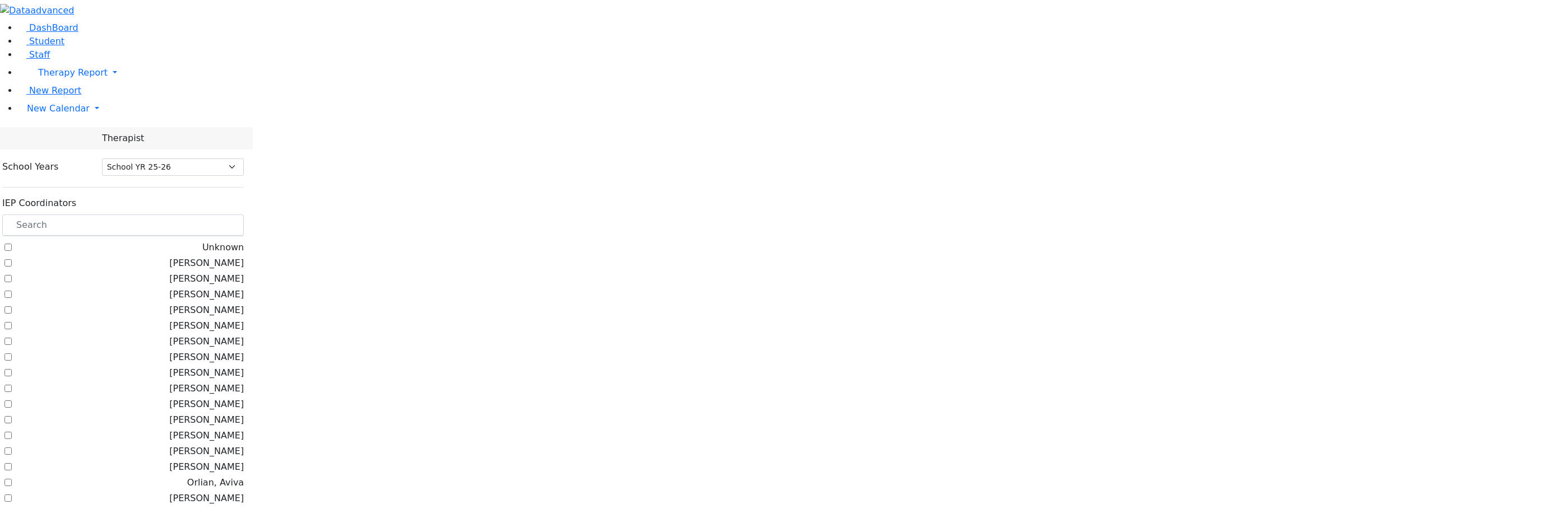
select select "212"
click at [227, 215] on input "text" at bounding box center [122, 225] width 241 height 21
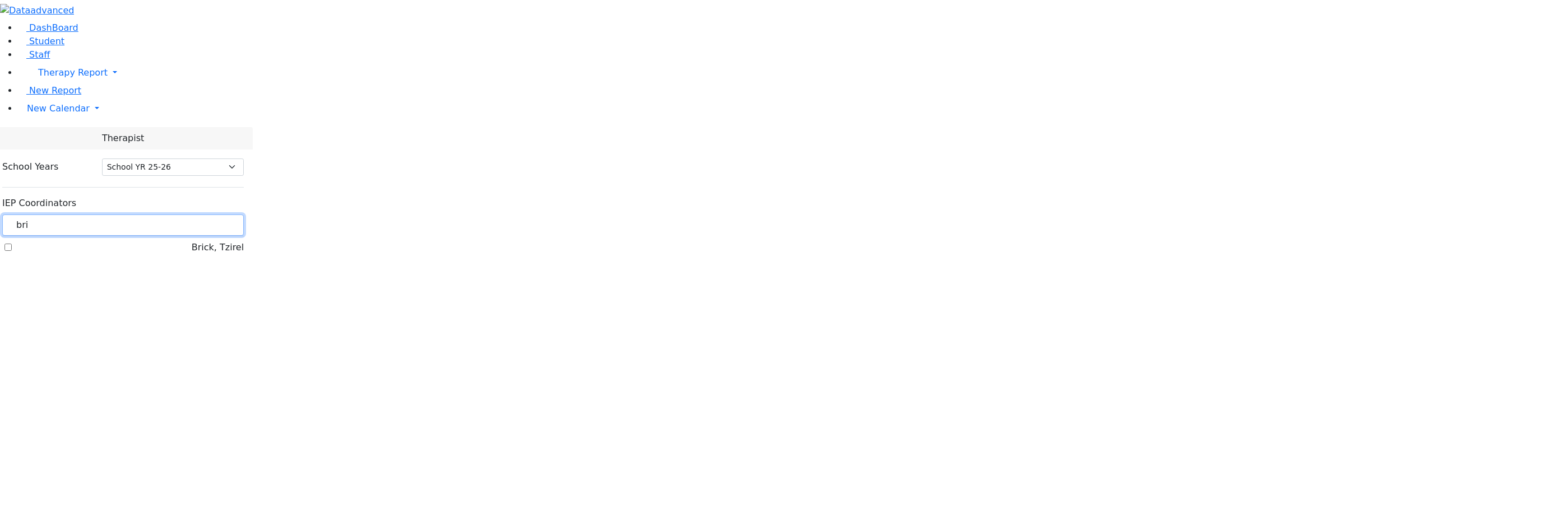
type input "bri"
click at [192, 241] on label "Brick, Tzirel" at bounding box center [218, 247] width 52 height 13
click at [12, 244] on input "Brick, Tzirel" at bounding box center [7, 247] width 7 height 7
checkbox input "true"
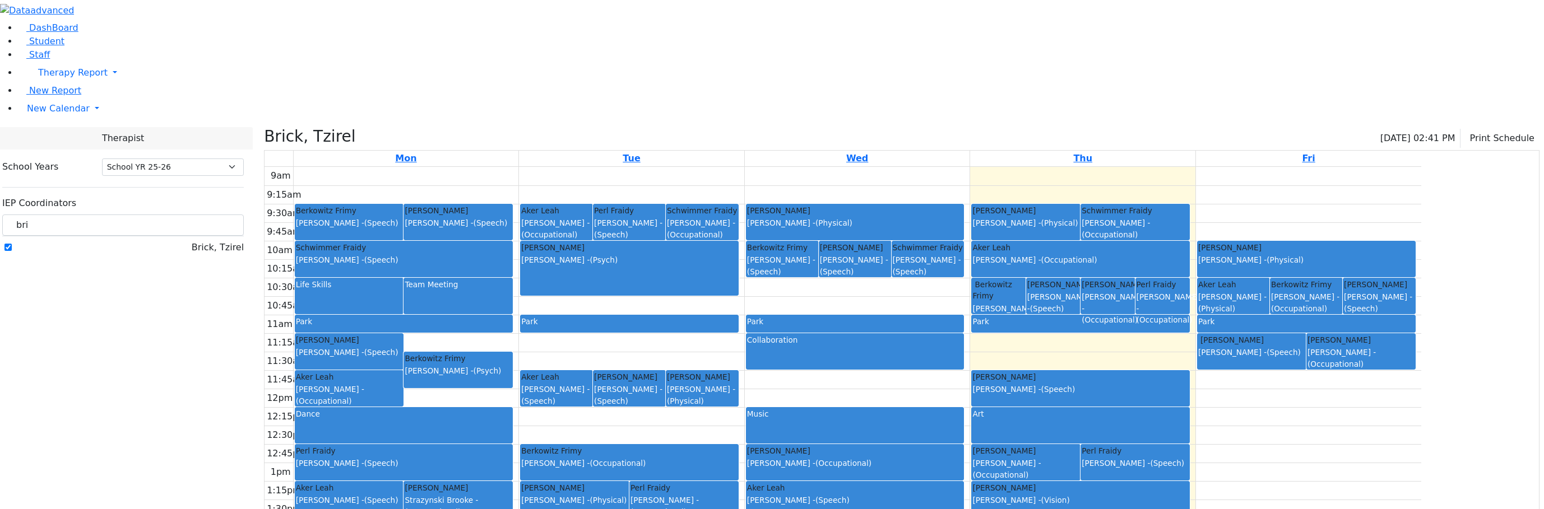
click at [1242, 235] on div "9am 9:15am 9:30am 9:45am 10am 10:15am 10:30am 10:45am 11am 11:15am 11:30am 11:4…" at bounding box center [842, 389] width 1156 height 444
click at [32, 114] on span "New Calendar" at bounding box center [58, 108] width 63 height 11
click at [45, 136] on span "Calendar" at bounding box center [44, 130] width 40 height 11
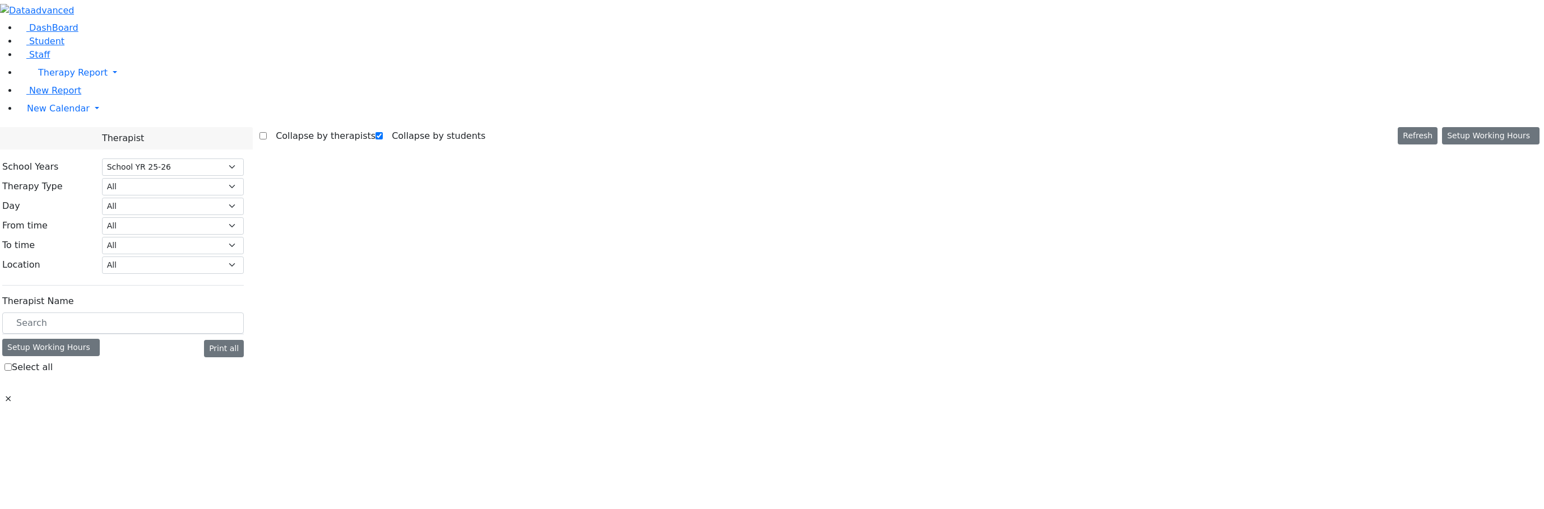
select select "212"
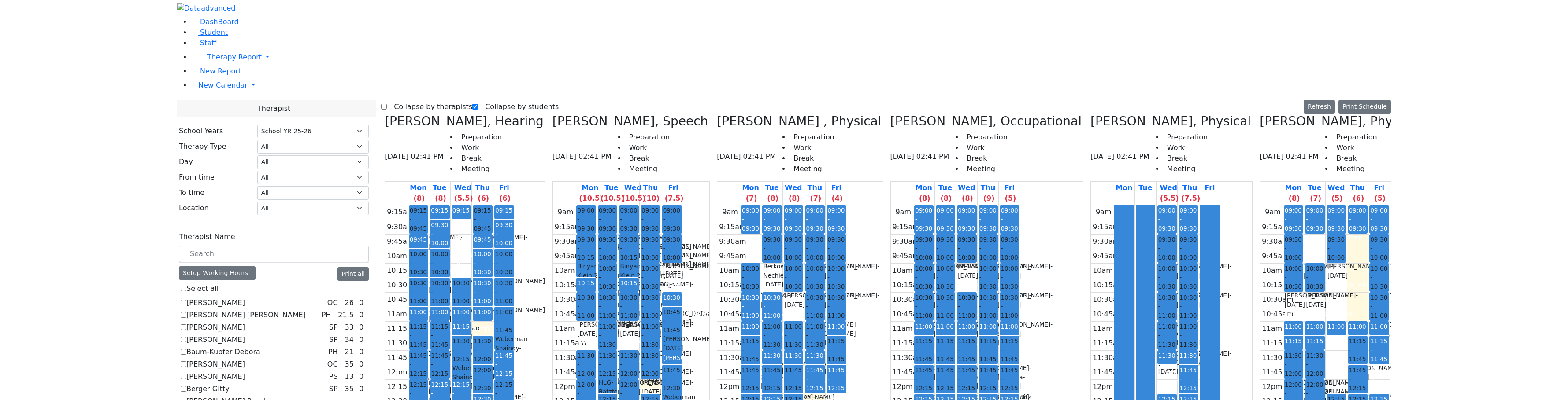
scroll to position [572, 0]
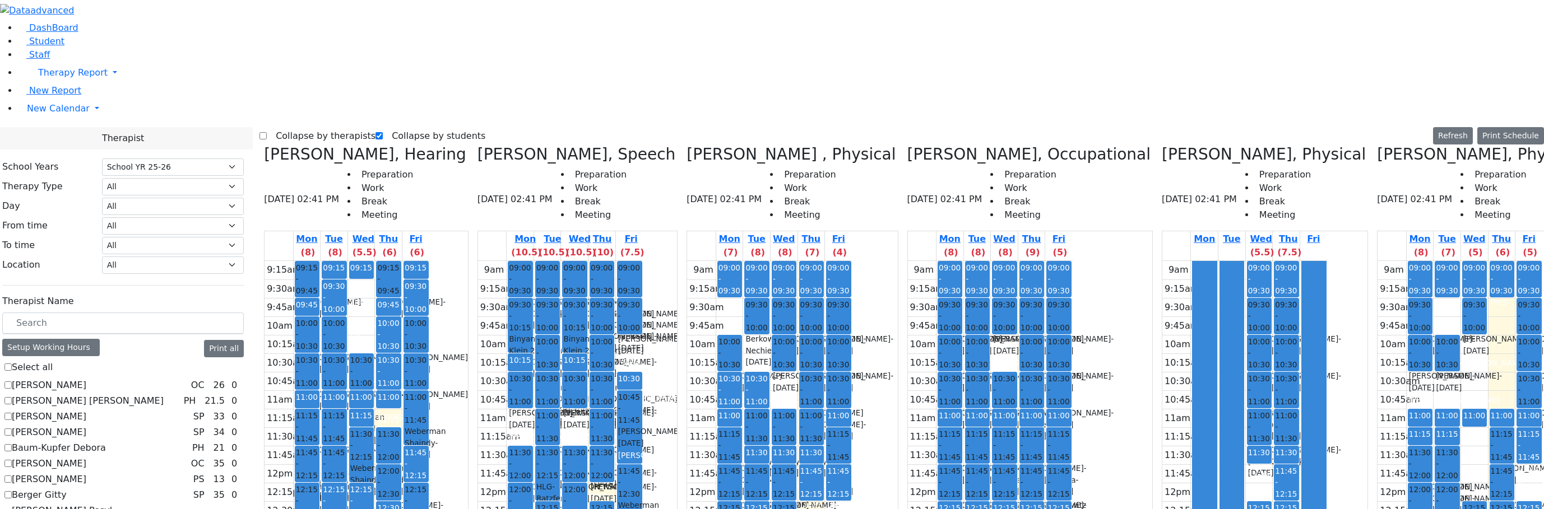
checkbox input "true"
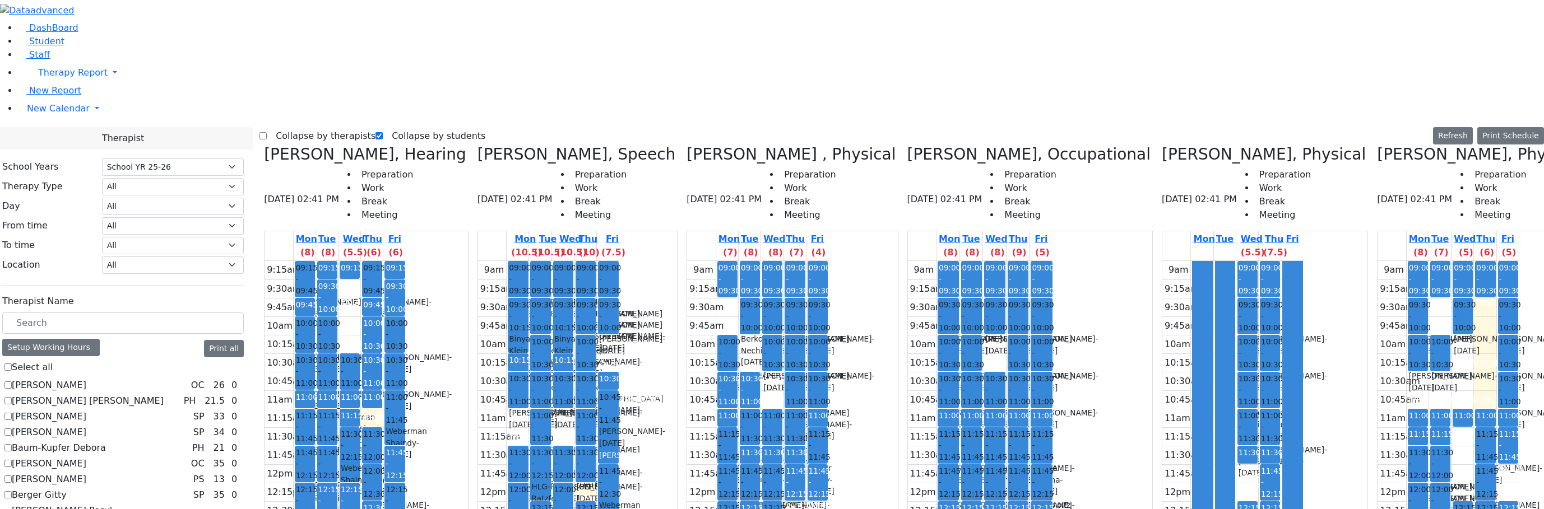
drag, startPoint x: 301, startPoint y: 16, endPoint x: 295, endPoint y: 12, distance: 6.5
click at [298, 127] on label "Collapse by therapists" at bounding box center [321, 136] width 109 height 18
click at [267, 132] on input "Collapse by therapists" at bounding box center [262, 135] width 7 height 7
checkbox input "true"
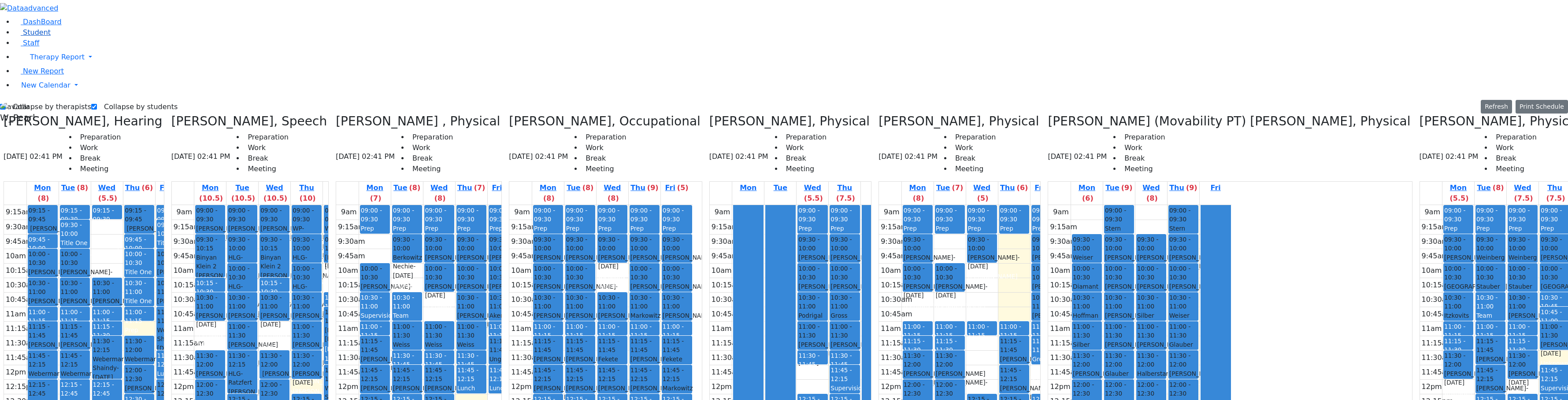
click at [16, 37] on link "Student" at bounding box center [32, 32] width 37 height 9
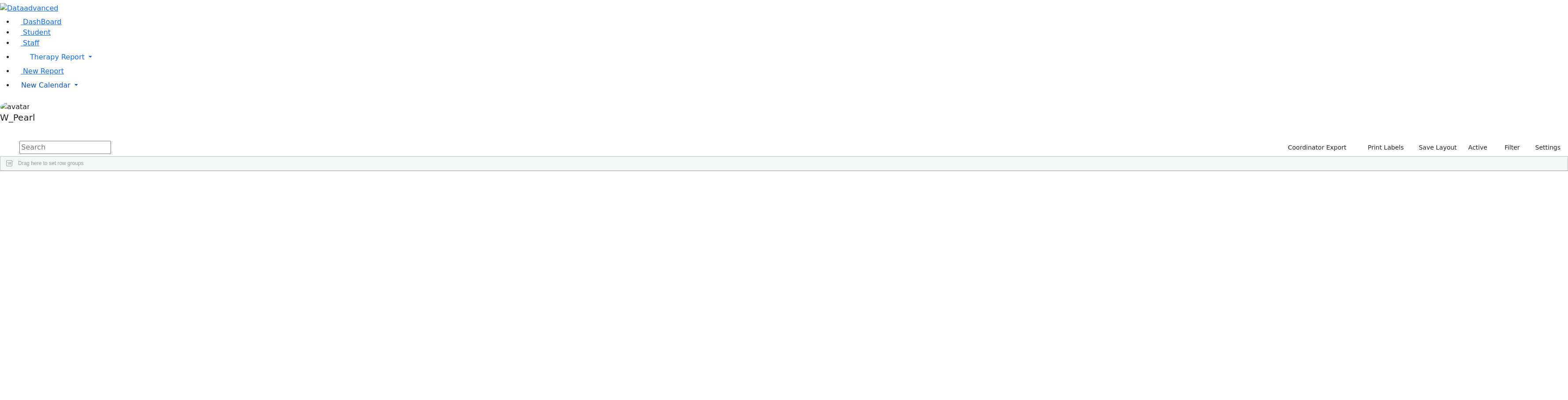
click at [38, 90] on span "New Calendar" at bounding box center [46, 85] width 50 height 9
click at [51, 118] on span "Teacher Report" at bounding box center [47, 113] width 53 height 9
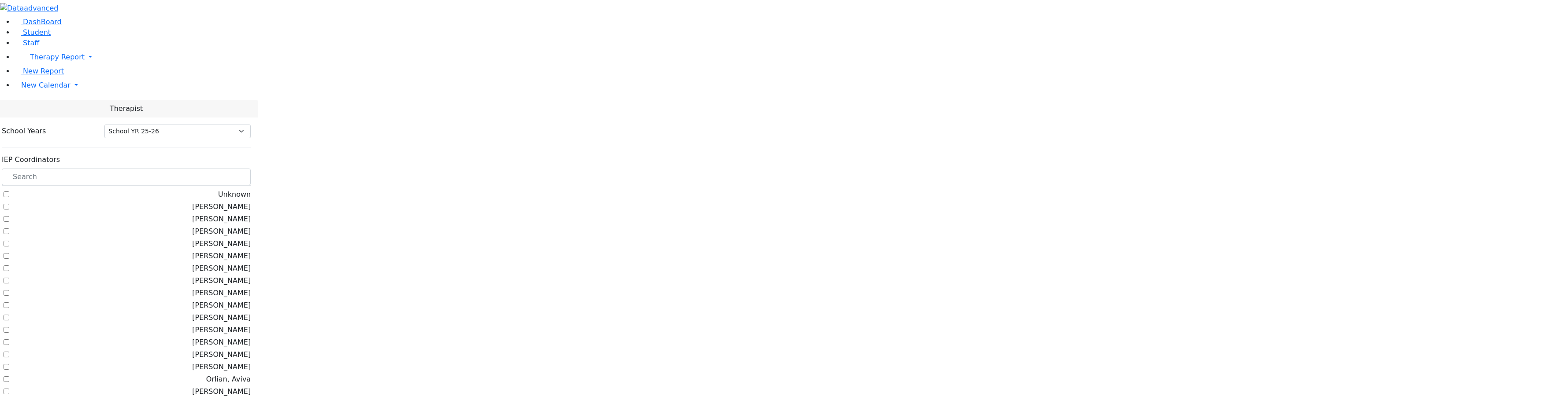
select select "212"
click at [149, 169] on input "text" at bounding box center [126, 177] width 249 height 17
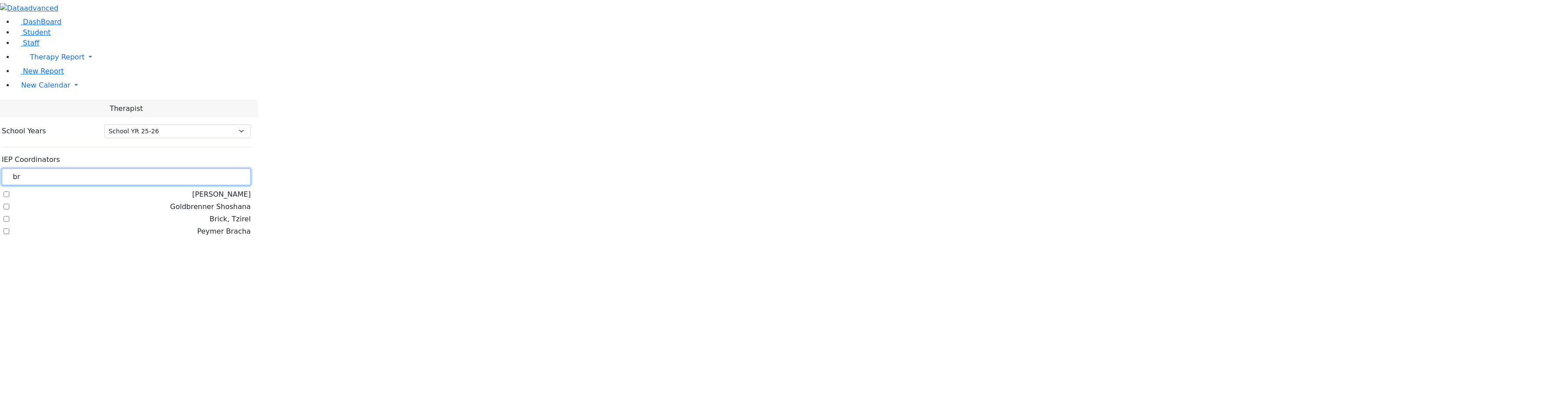
type input "bri"
drag, startPoint x: 128, startPoint y: 81, endPoint x: 75, endPoint y: 81, distance: 53.0
click at [75, 81] on div "DashBoard Student Staff Therapy Report Student Old Calendar Report" at bounding box center [784, 105] width 1568 height 209
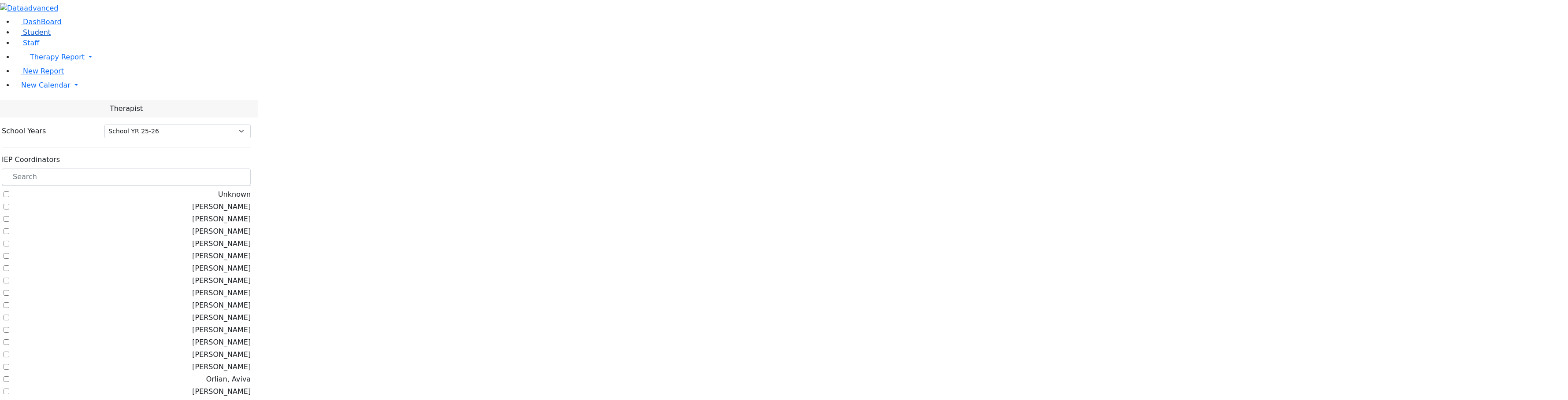
click at [45, 37] on link "Student" at bounding box center [32, 32] width 37 height 9
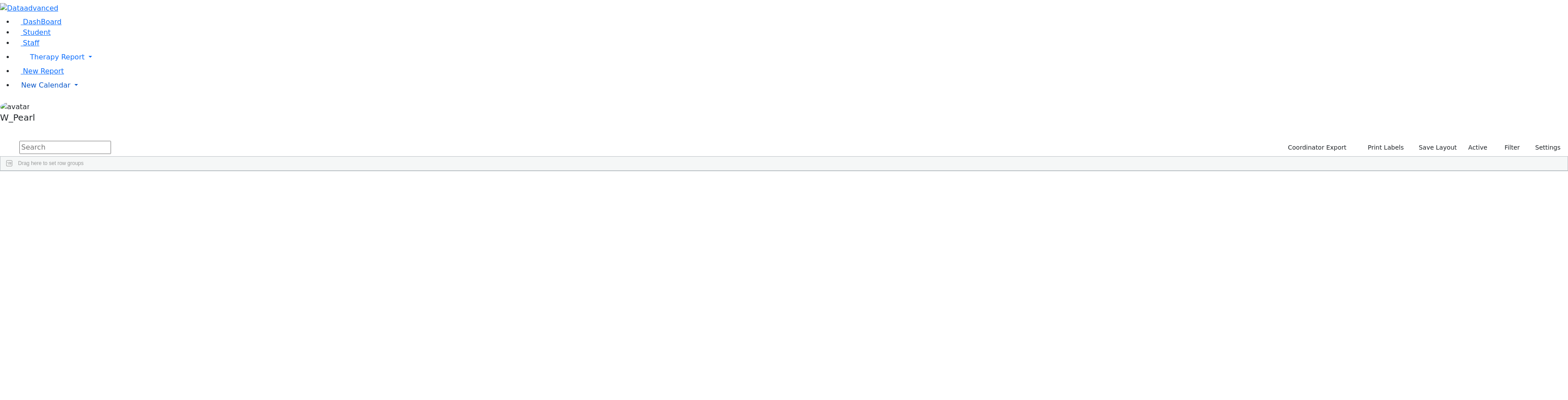
click at [46, 90] on span "New Calendar" at bounding box center [46, 85] width 50 height 9
click at [46, 107] on span "Calendar" at bounding box center [35, 102] width 31 height 9
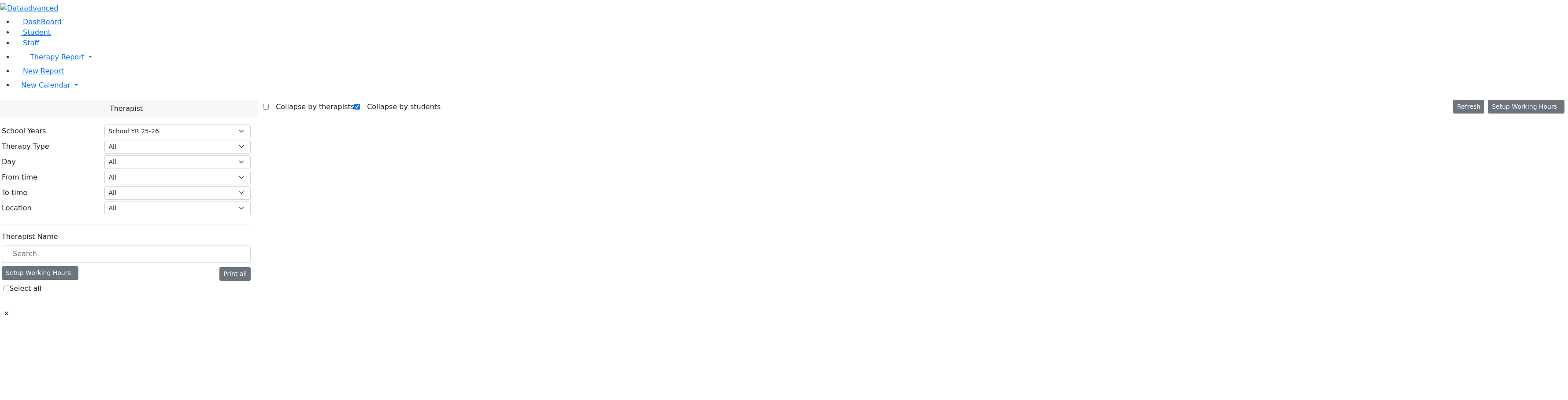
select select "212"
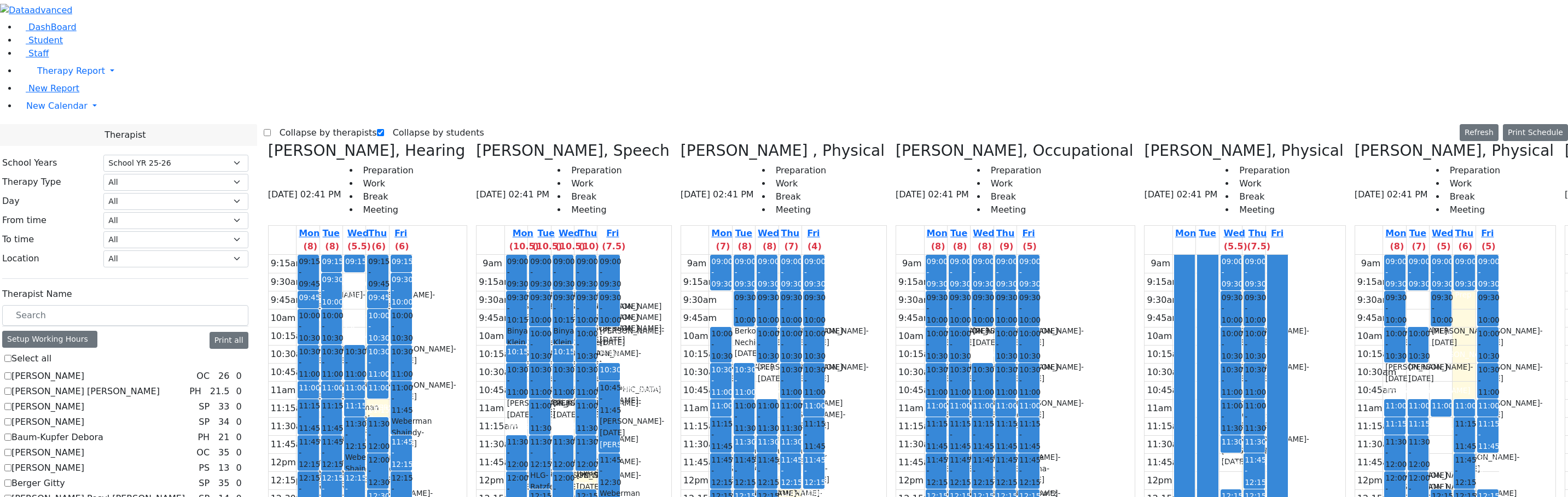
checkbox input "false"
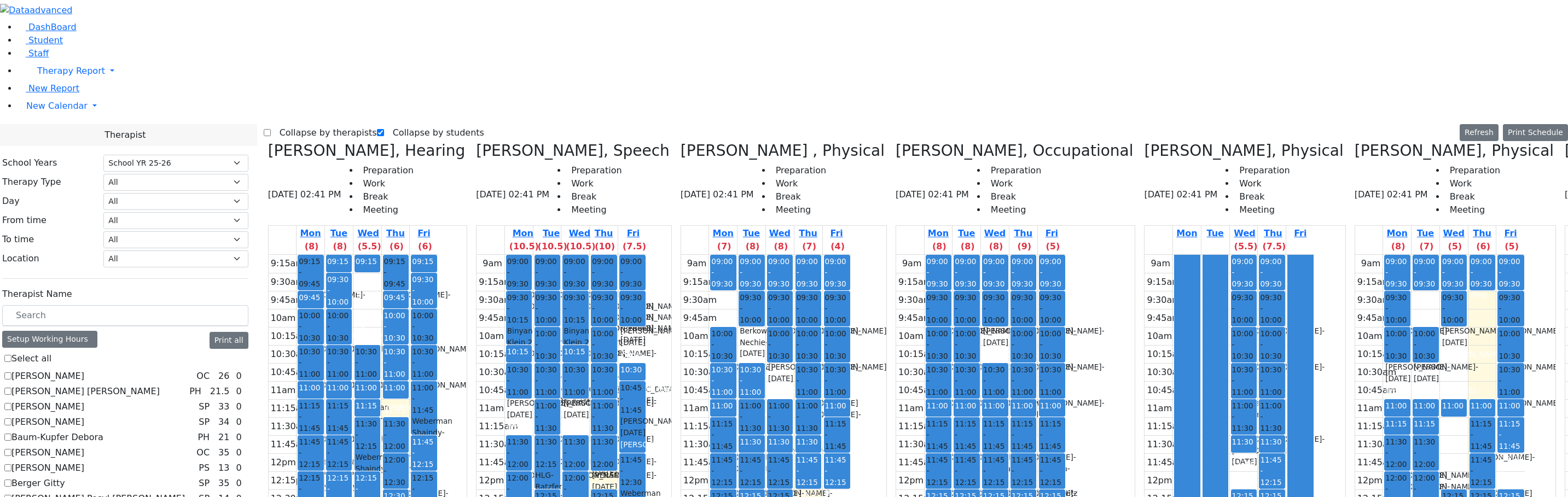
click at [938, 255] on div "9am 9:15am 9:30am 9:45am 10am 10:15am 10:30am 10:45am 11am 11:15am 11:30am 11:4…" at bounding box center [981, 472] width 170 height 434
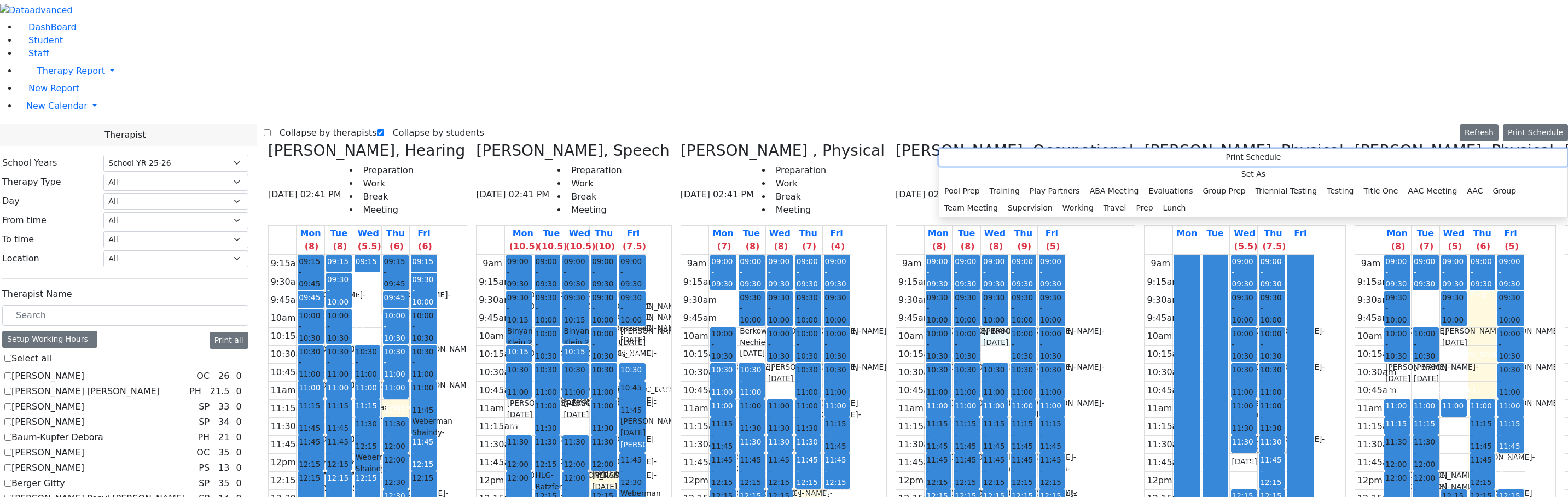
click at [964, 160] on button "Print Schedule" at bounding box center [1253, 156] width 628 height 17
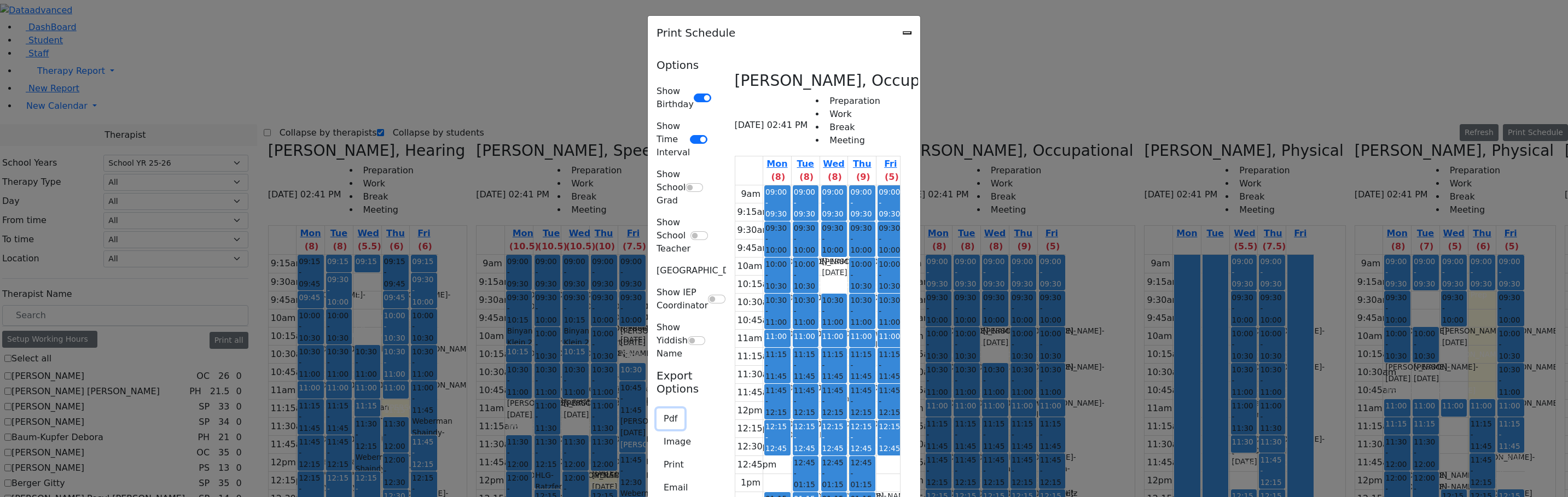
click at [656, 409] on button "Pdf" at bounding box center [670, 419] width 28 height 21
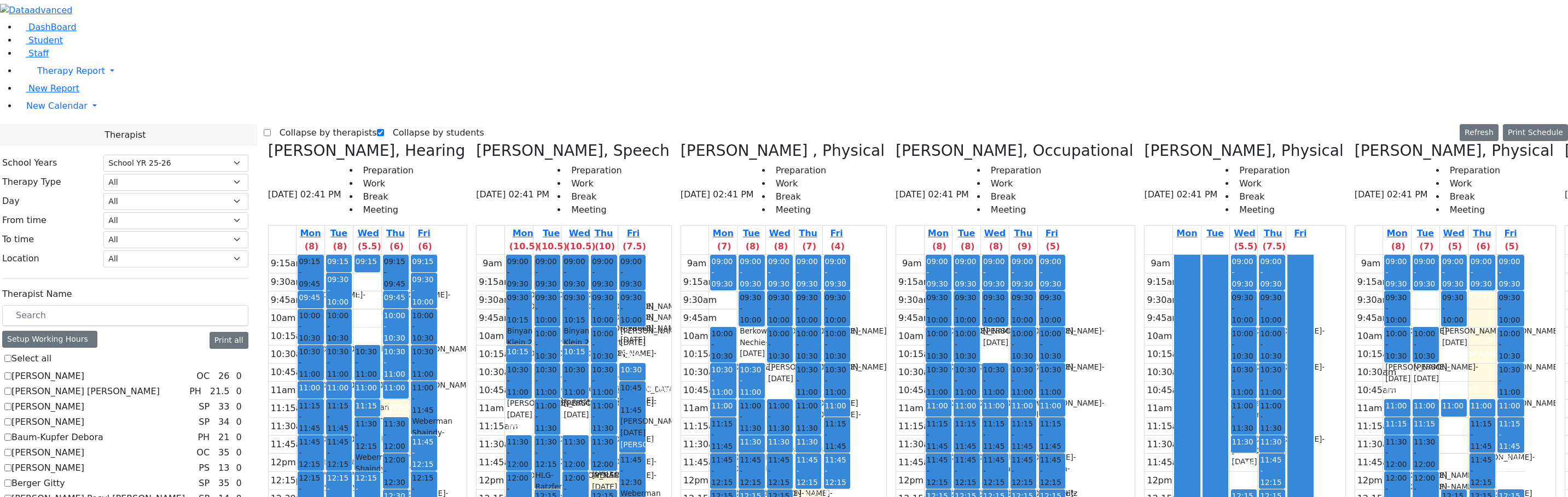
click at [852, 124] on div "Collapse by therapists Collapse by students Refresh Setup Working Hours Print S…" at bounding box center [916, 133] width 1304 height 18
click at [18, 45] on icon at bounding box center [21, 41] width 8 height 8
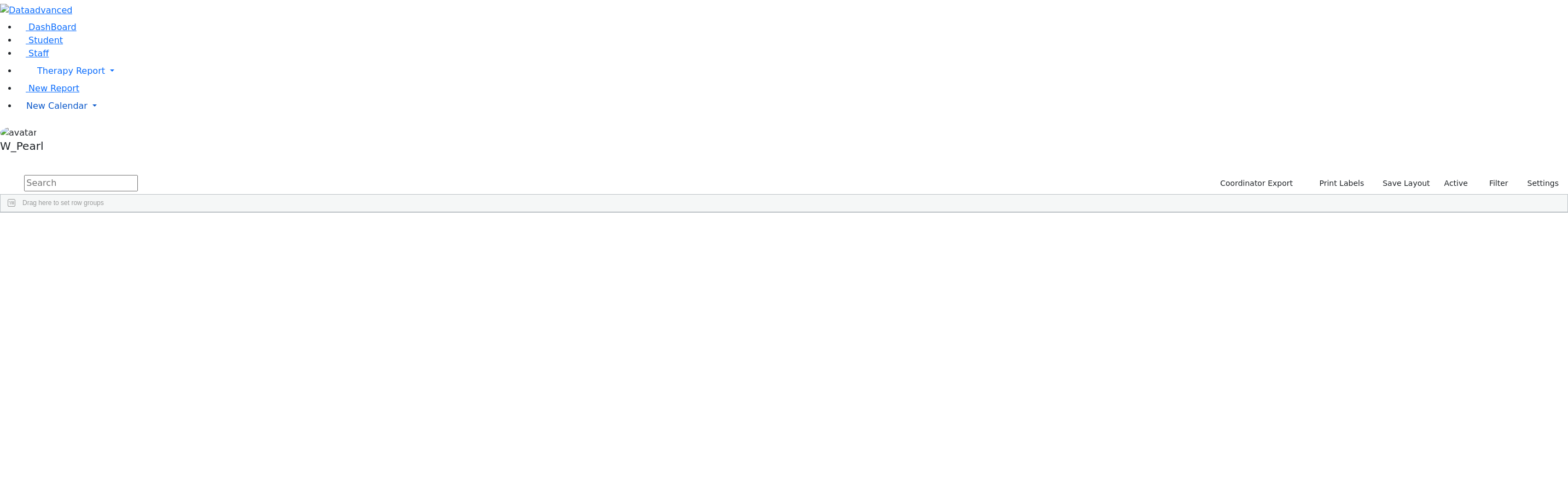
click at [28, 111] on span "New Calendar" at bounding box center [57, 105] width 62 height 11
click at [45, 146] on span "Teacher Report" at bounding box center [59, 141] width 65 height 11
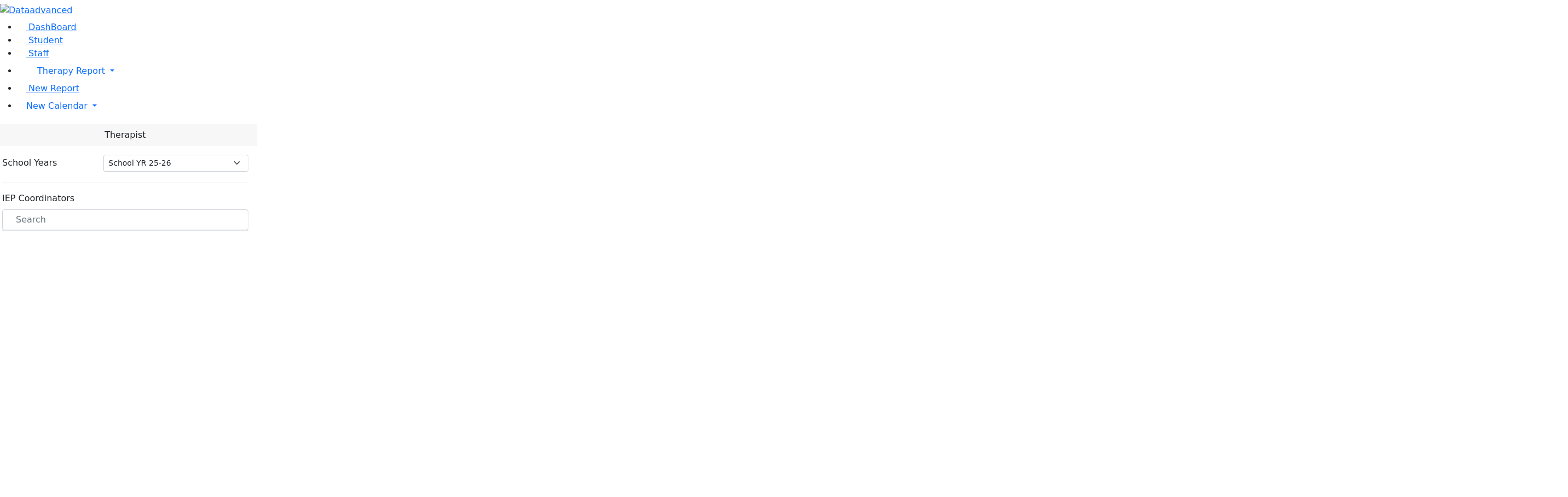
select select "212"
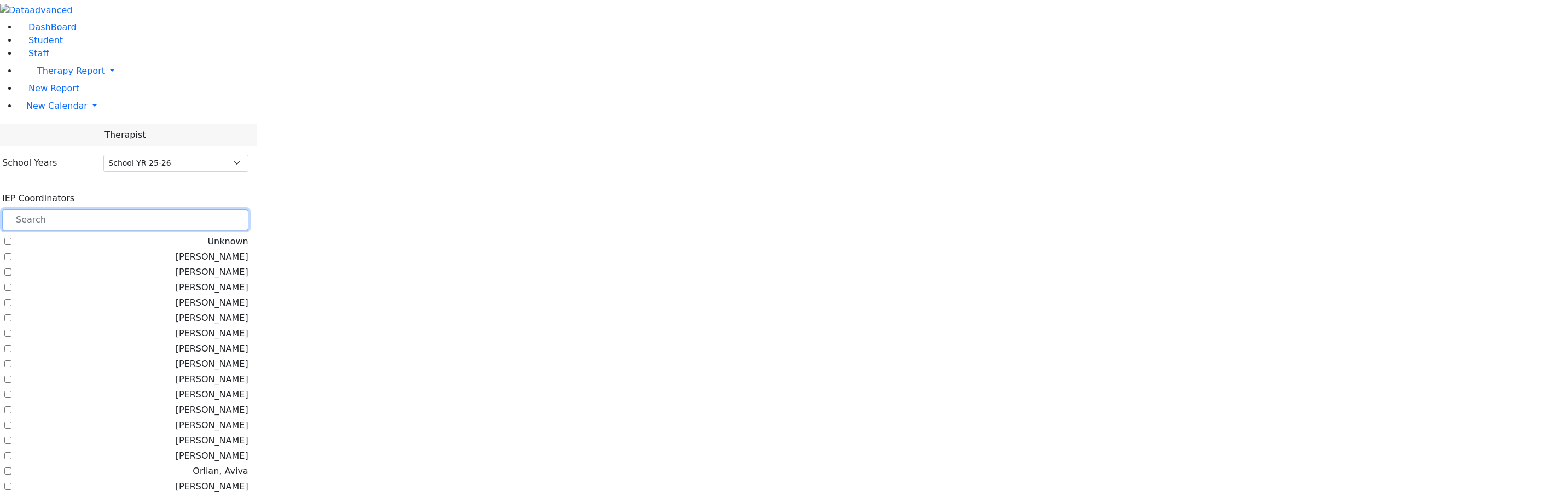
click at [188, 210] on input "text" at bounding box center [125, 220] width 246 height 21
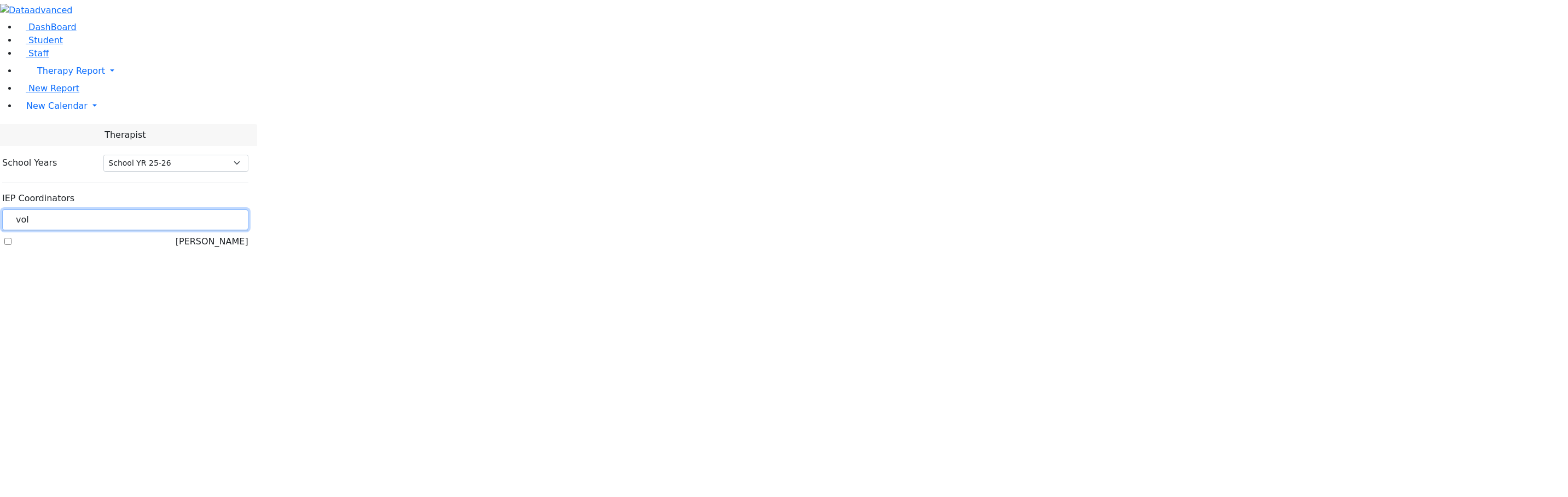
type input "vol"
click at [186, 235] on label "[PERSON_NAME]" at bounding box center [212, 241] width 73 height 13
click at [12, 238] on input "[PERSON_NAME]" at bounding box center [7, 241] width 7 height 7
checkbox input "true"
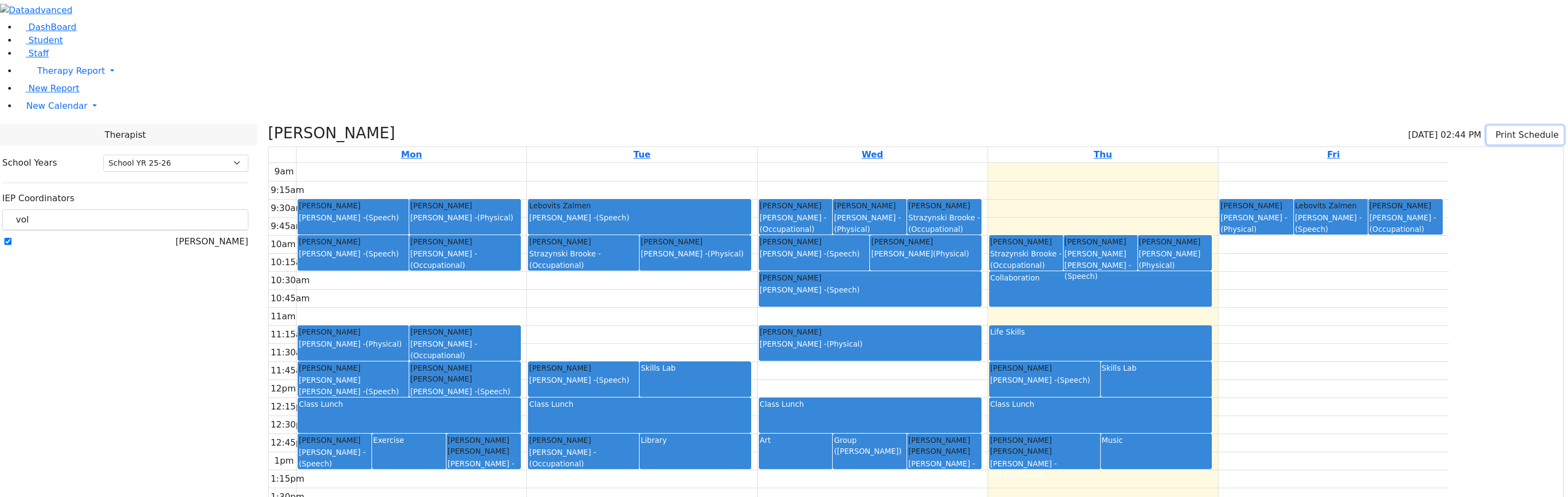
click at [1498, 126] on button "Print Schedule" at bounding box center [1524, 135] width 77 height 19
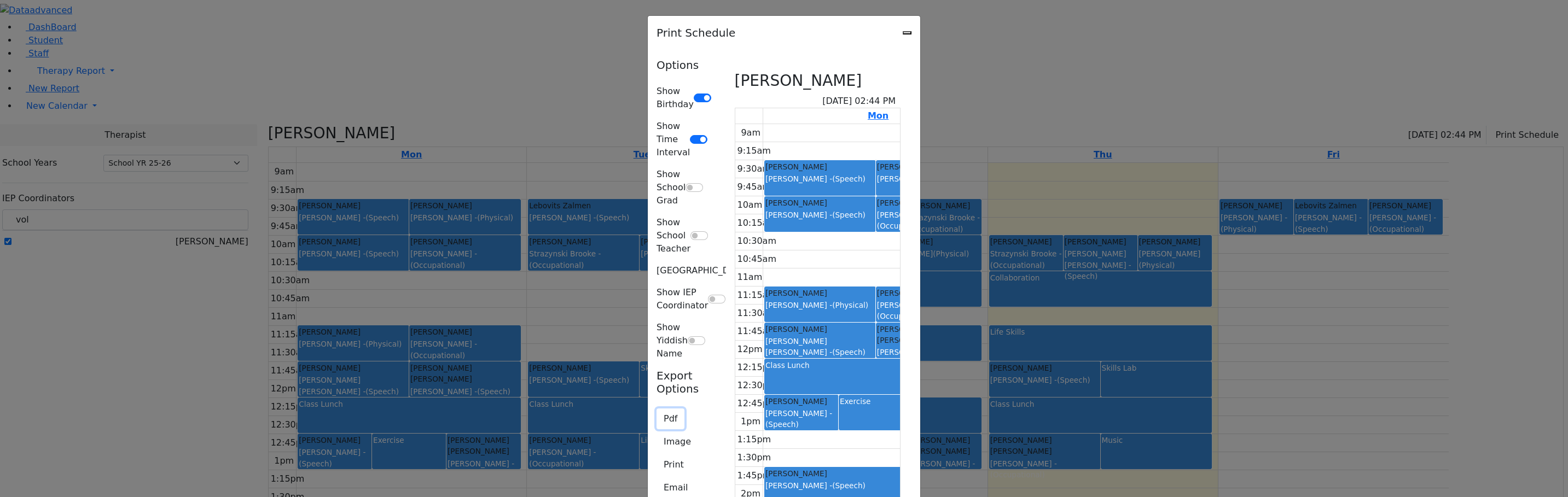
click at [656, 409] on button "Pdf" at bounding box center [670, 419] width 28 height 21
click at [656, 477] on button "Email" at bounding box center [675, 487] width 38 height 21
type textarea "This is schedule for [PERSON_NAME]"
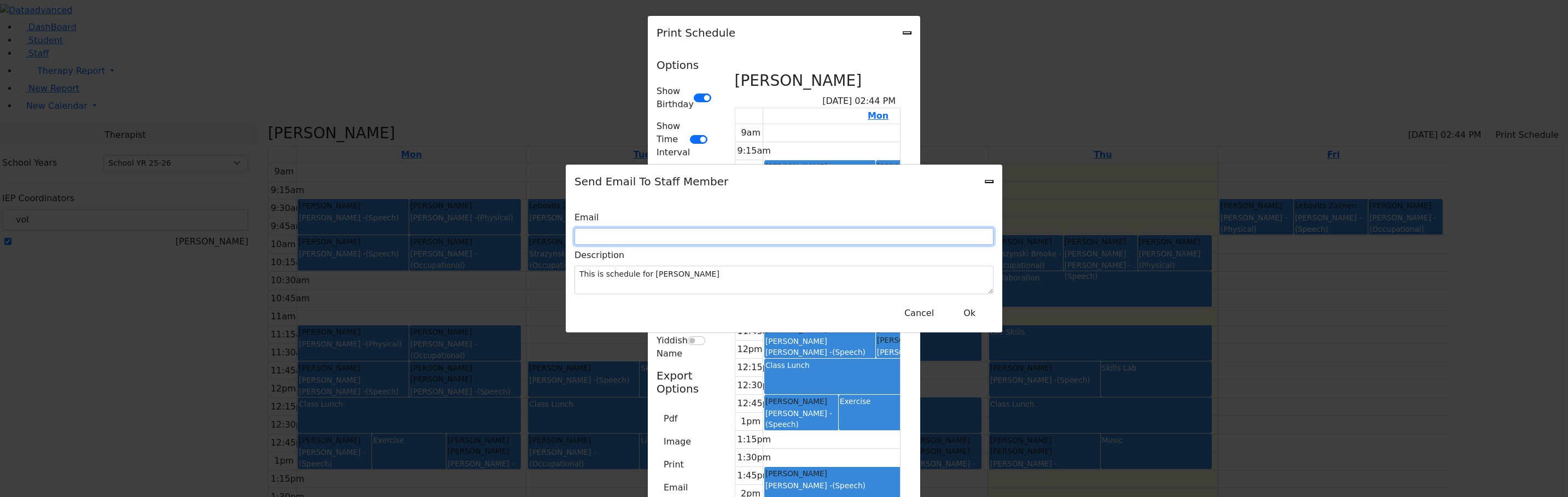
click at [670, 239] on input "text" at bounding box center [783, 236] width 419 height 17
paste input "[EMAIL_ADDRESS][DOMAIN_NAME]"
type input "[EMAIL_ADDRESS][DOMAIN_NAME]"
click at [959, 303] on button "Ok" at bounding box center [970, 312] width 39 height 21
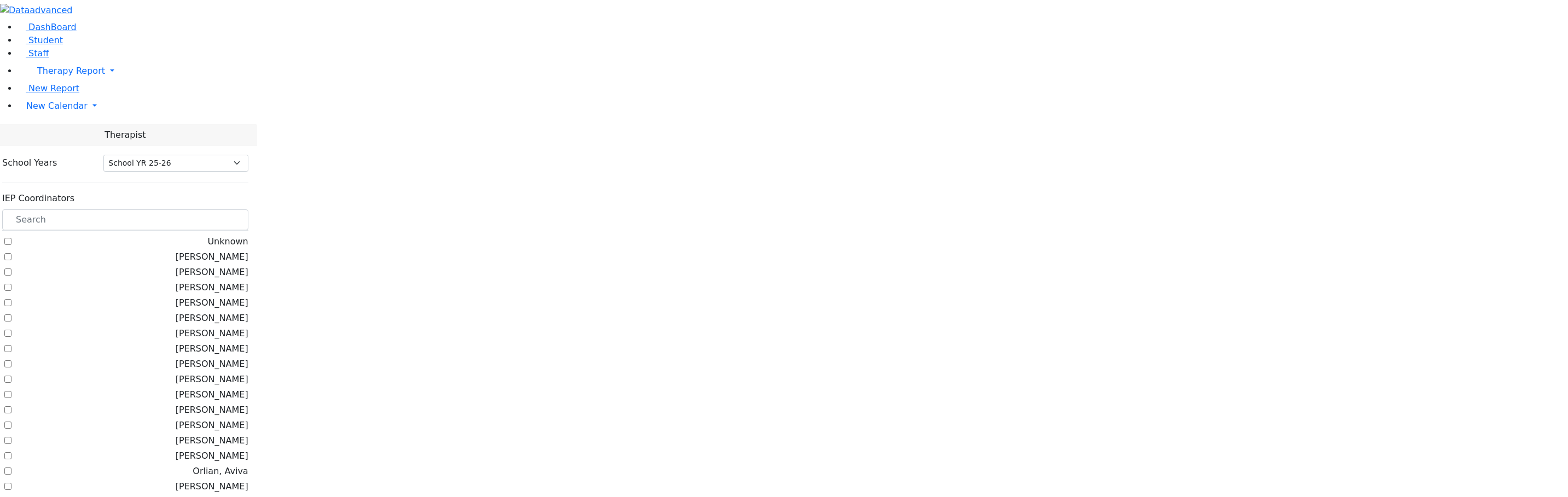
select select "212"
click at [143, 210] on input "text" at bounding box center [125, 220] width 246 height 21
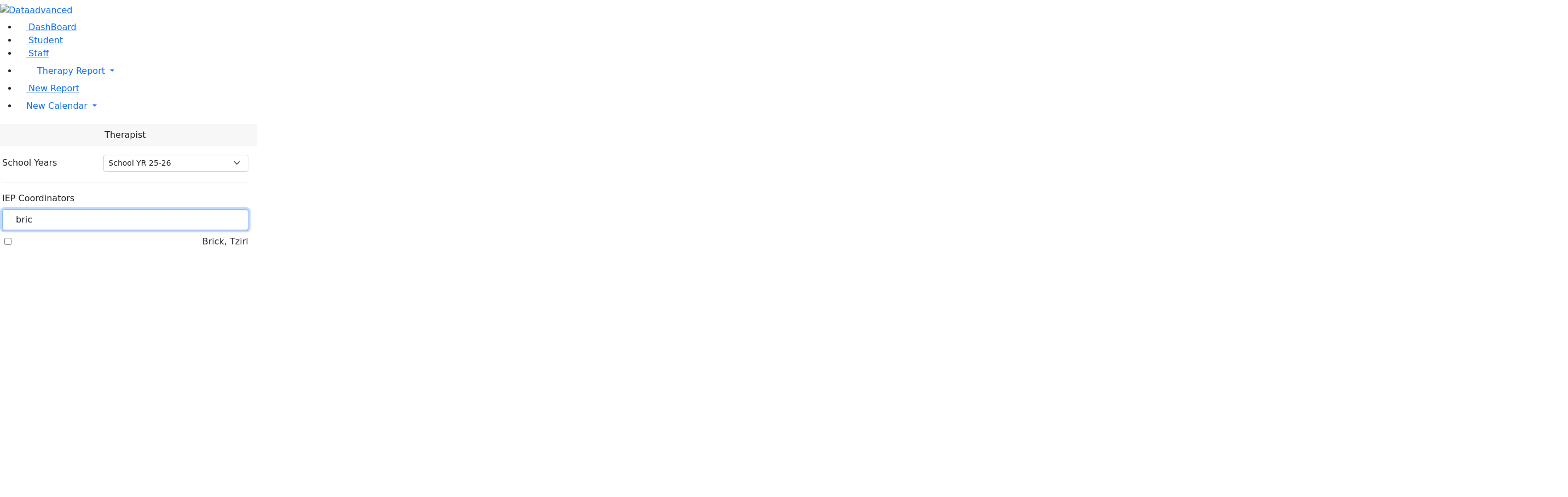
type input "bric"
click at [202, 235] on label "Brick, Tzirl" at bounding box center [225, 241] width 46 height 13
click at [12, 238] on input "Brick, Tzirl" at bounding box center [7, 241] width 7 height 7
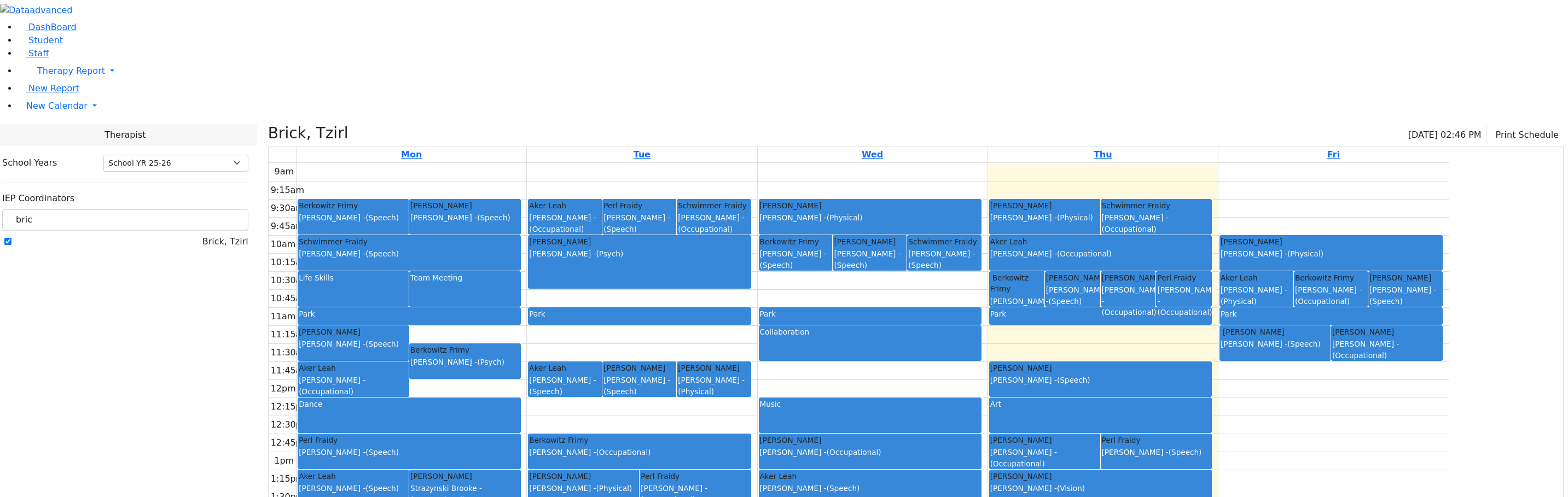
click at [1011, 274] on div "9am 9:15am 9:30am 9:45am 10am 10:15am 10:30am 10:45am 11am 11:15am 11:30am 11:4…" at bounding box center [858, 380] width 1179 height 434
click at [719, 228] on div "9am 9:15am 9:30am 9:45am 10am 10:15am 10:30am 10:45am 11am 11:15am 11:30am 11:4…" at bounding box center [858, 380] width 1179 height 434
click at [202, 235] on label "Brick, Tzirl" at bounding box center [225, 241] width 46 height 13
click at [12, 238] on input "Brick, Tzirl" at bounding box center [7, 241] width 7 height 7
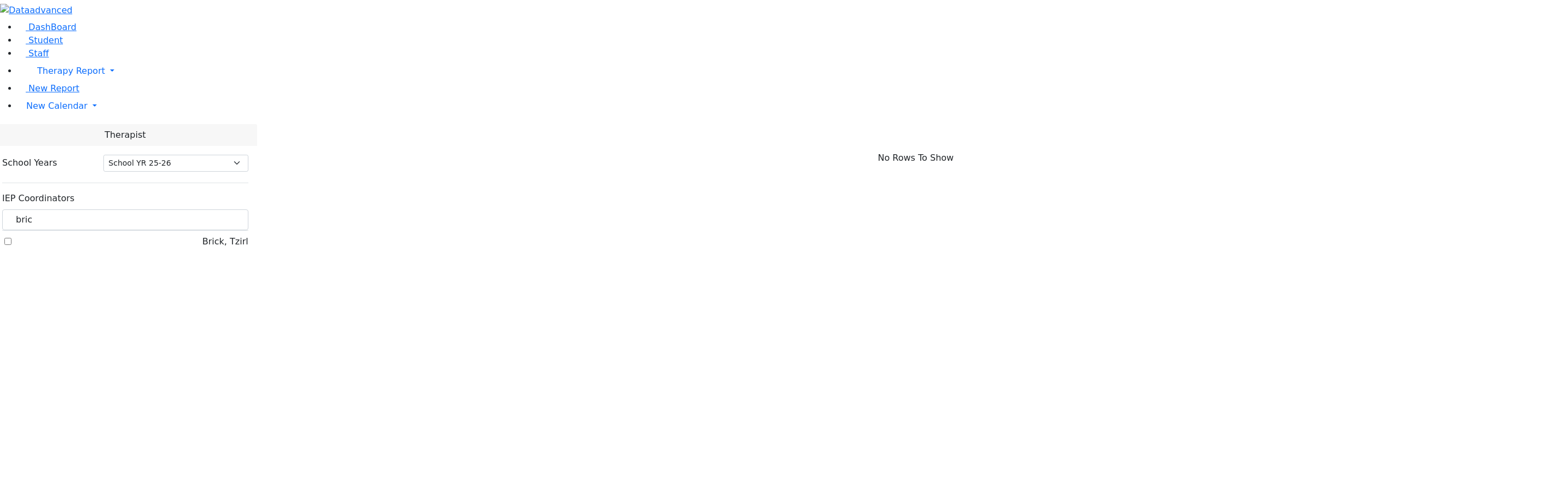
click at [202, 235] on label "Brick, Tzirl" at bounding box center [225, 241] width 46 height 13
click at [12, 238] on input "Brick, Tzirl" at bounding box center [7, 241] width 7 height 7
checkbox input "true"
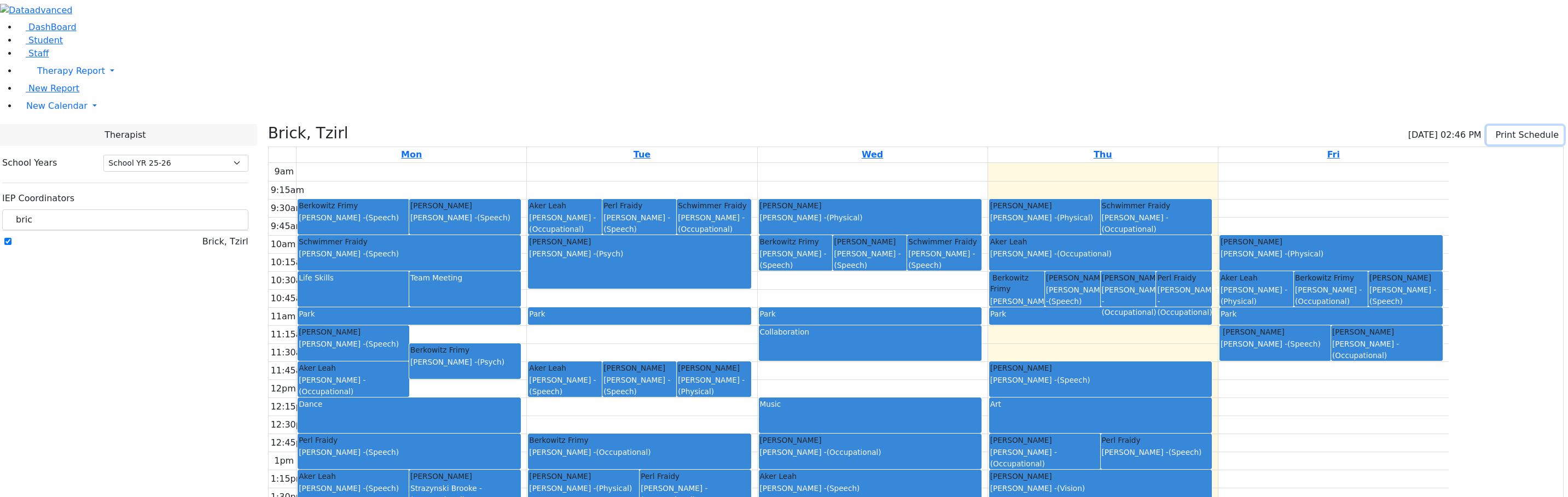
click at [1507, 126] on button "Print Schedule" at bounding box center [1524, 135] width 77 height 19
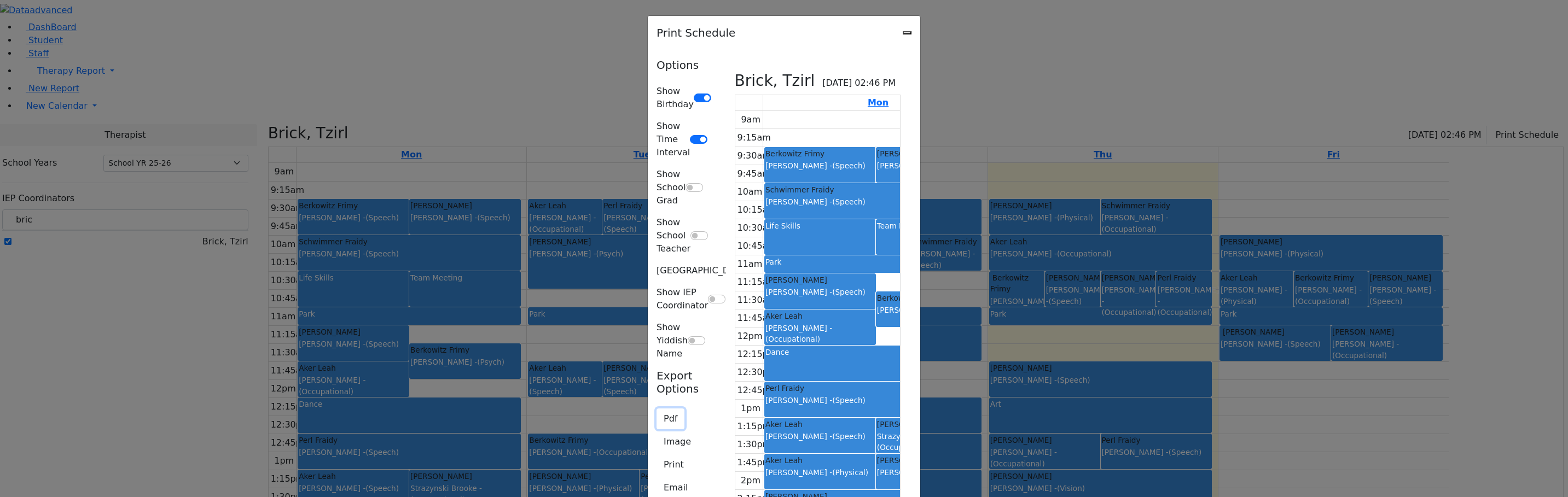
click at [656, 409] on button "Pdf" at bounding box center [670, 419] width 28 height 21
click at [656, 477] on button "Email" at bounding box center [675, 487] width 38 height 21
type textarea "This is schedule for Brick, Tzirl"
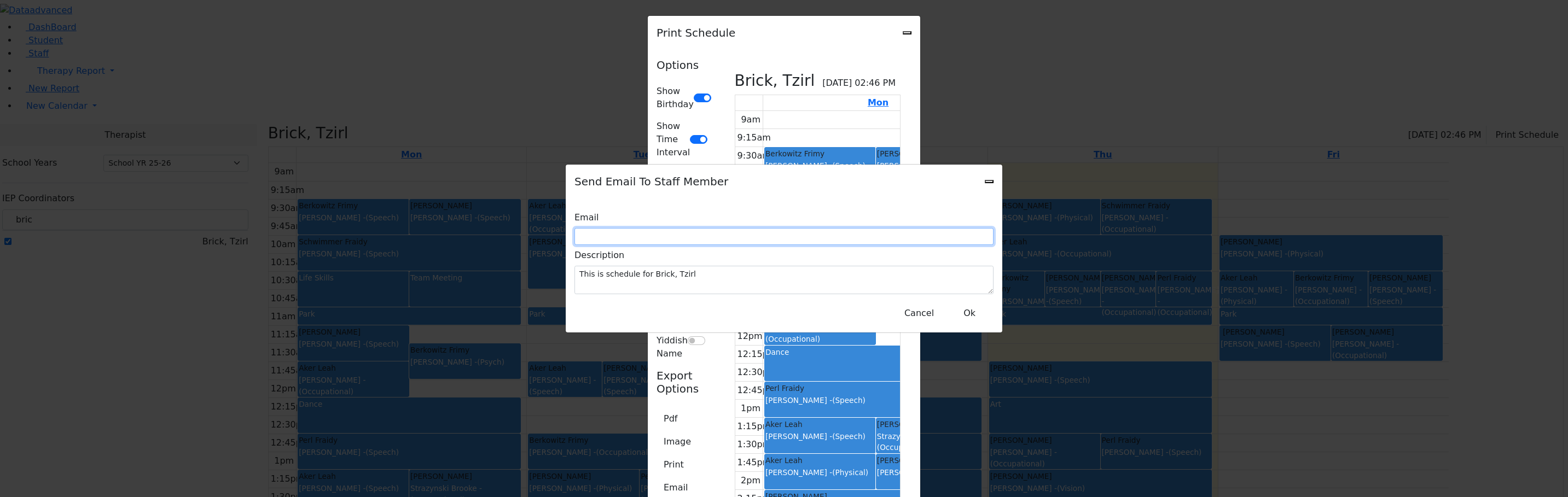
click at [797, 242] on input "text" at bounding box center [783, 236] width 419 height 17
type input "[EMAIL_ADDRESS][DOMAIN_NAME]"
click at [986, 198] on div "Send Email To Staff Member" at bounding box center [783, 182] width 436 height 34
drag, startPoint x: 986, startPoint y: 200, endPoint x: 988, endPoint y: 192, distance: 8.2
click at [986, 198] on div "Send Email To Staff Member" at bounding box center [783, 182] width 436 height 34
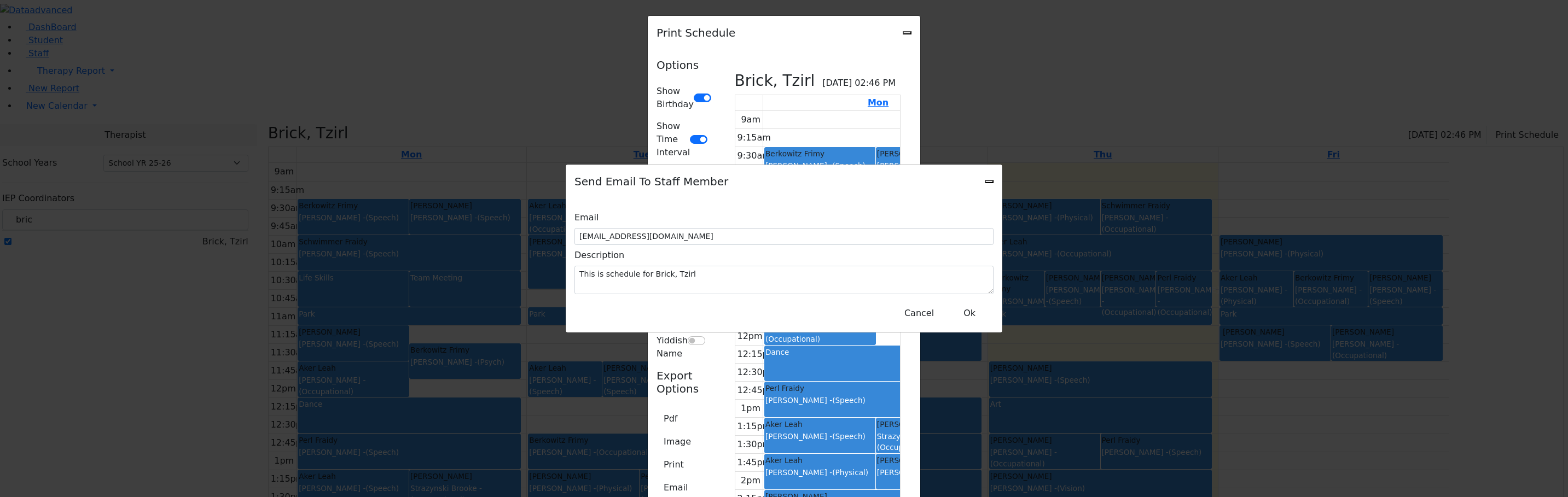
click at [989, 188] on div "Send Email To Staff Member" at bounding box center [783, 182] width 436 height 34
click at [989, 182] on icon "Close" at bounding box center [989, 182] width 0 height 0
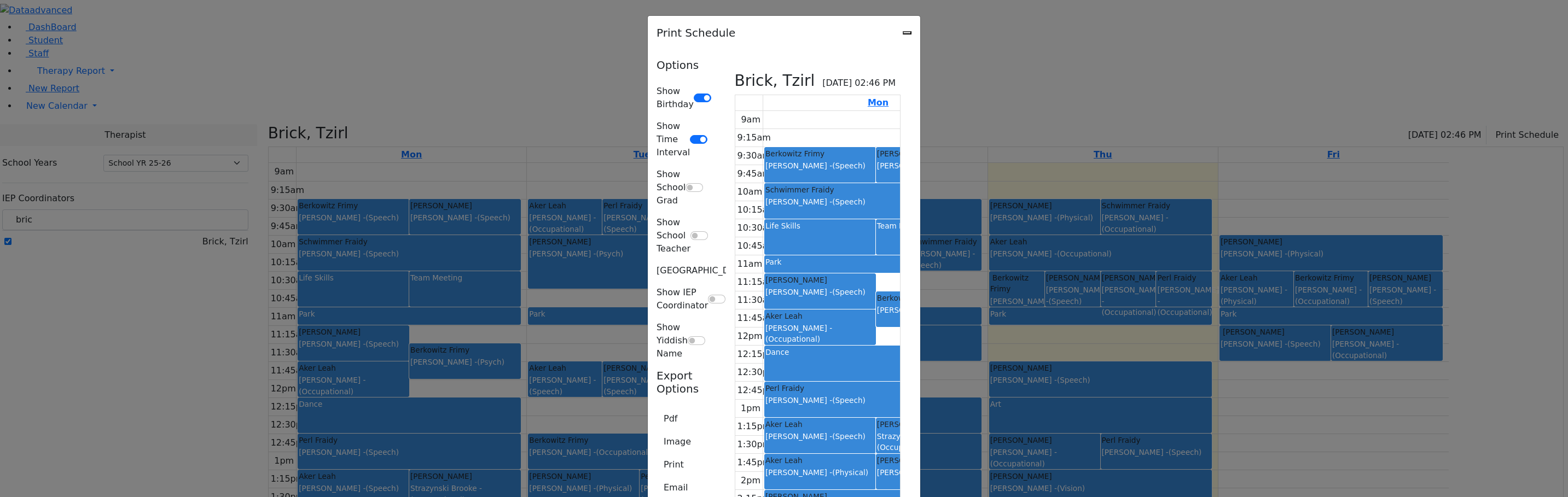
click at [907, 33] on icon "Close" at bounding box center [907, 33] width 0 height 0
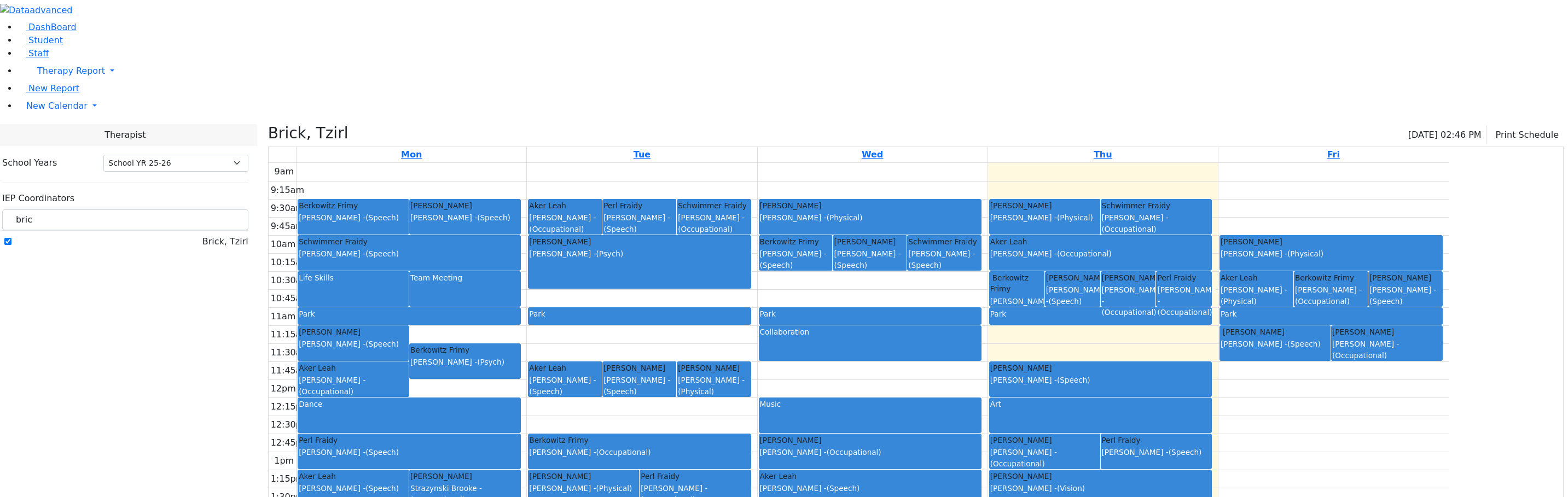
click at [202, 235] on label "Brick, Tzirl" at bounding box center [225, 241] width 46 height 13
click at [12, 238] on input "Brick, Tzirl" at bounding box center [7, 241] width 7 height 7
checkbox input "false"
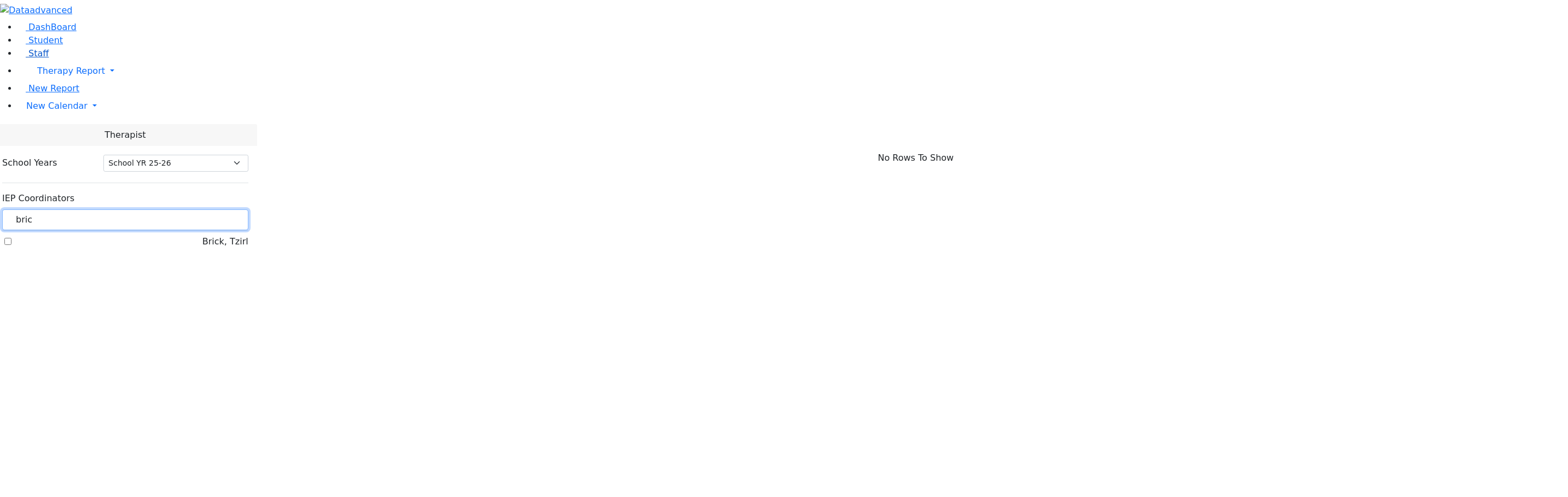
drag, startPoint x: 160, startPoint y: 94, endPoint x: 111, endPoint y: 95, distance: 49.0
click at [111, 95] on div "DashBoard Student Staff Therapy Report Student Old Calendar Report" at bounding box center [784, 130] width 1568 height 260
type input "vol"
click at [133, 235] on div "[PERSON_NAME]" at bounding box center [125, 241] width 246 height 13
click at [176, 235] on label "[PERSON_NAME]" at bounding box center [212, 241] width 73 height 13
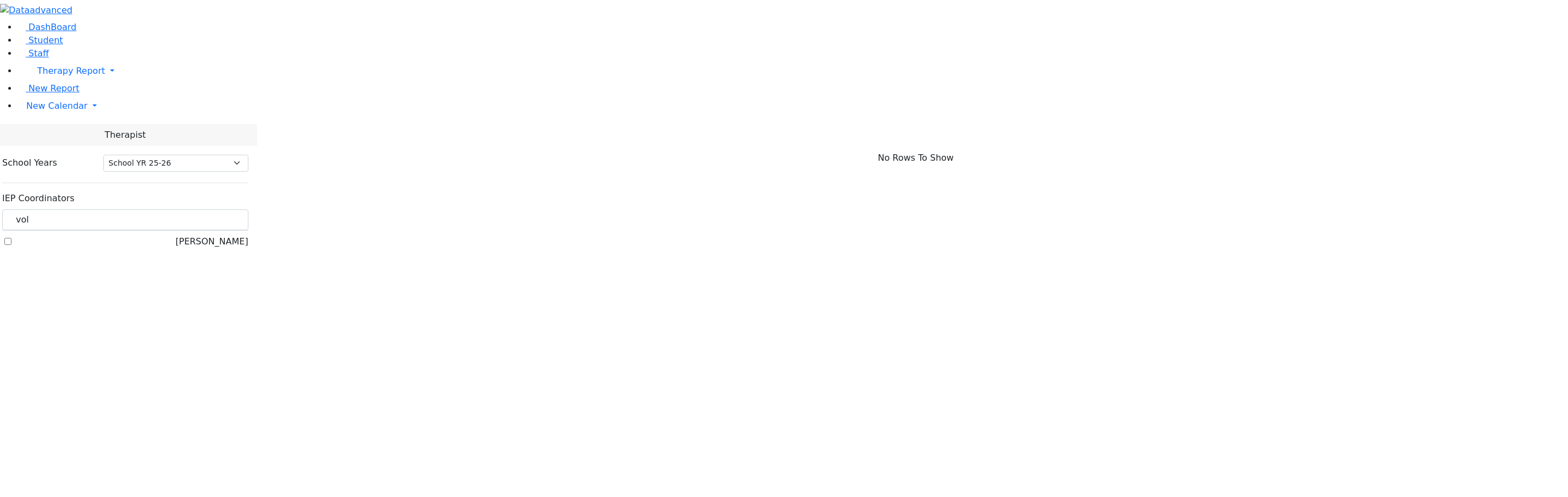
click at [12, 238] on input "[PERSON_NAME]" at bounding box center [7, 241] width 7 height 7
checkbox input "true"
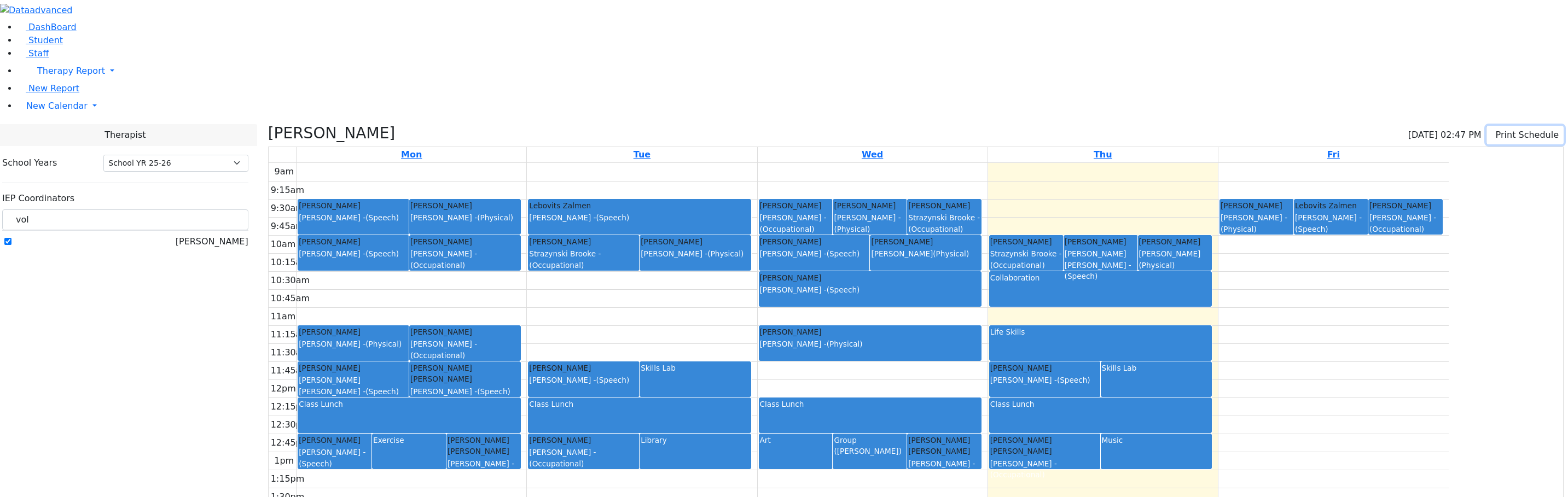
click at [1499, 126] on button "Print Schedule" at bounding box center [1524, 135] width 77 height 19
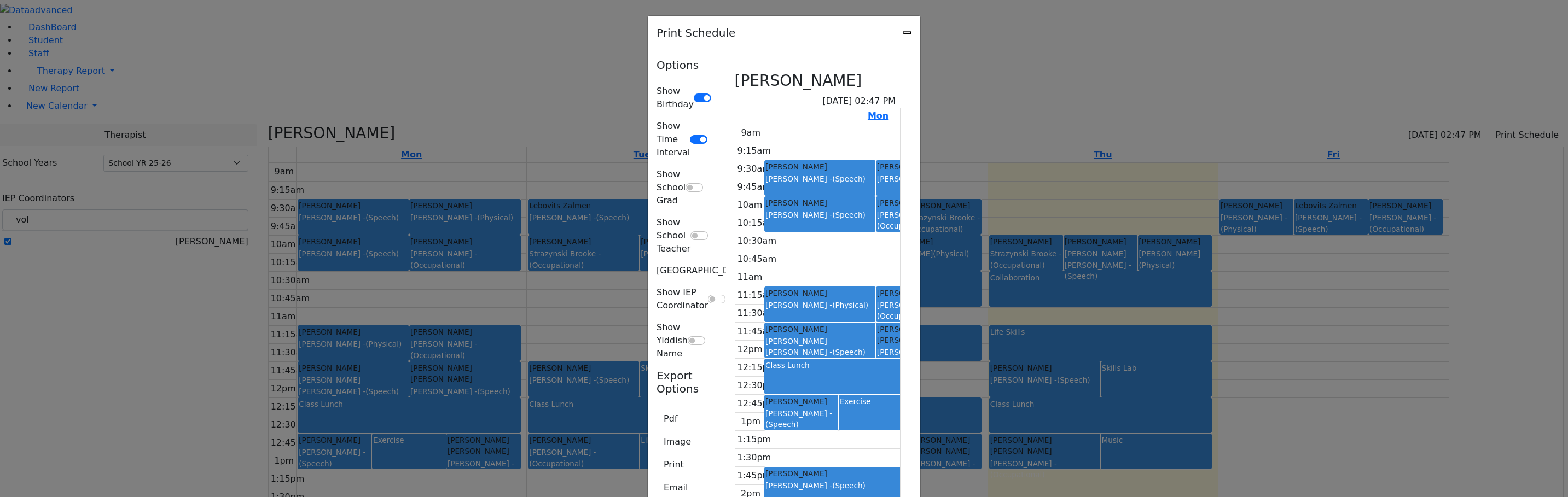
scroll to position [79, 0]
click at [656, 477] on button "Email" at bounding box center [675, 487] width 38 height 21
type textarea "This is schedule for Volfman Dovid"
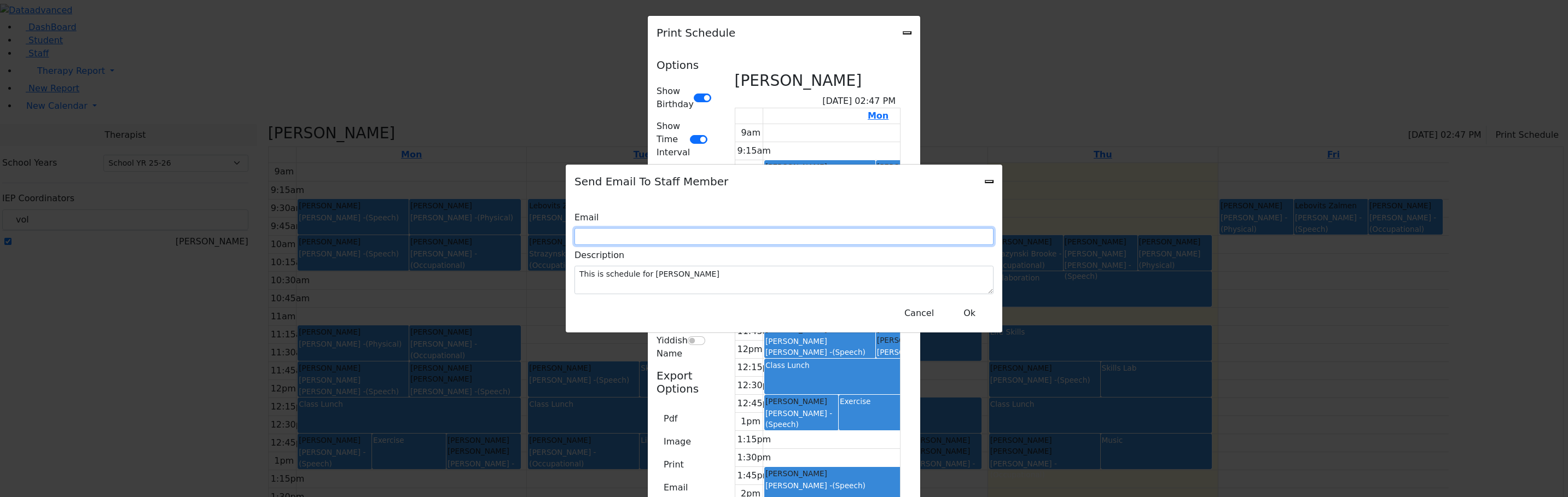
paste input "D_Volfman@kjsd.k12.ny.us"
type input "D_Volfman@kjsd.k12.ny.us"
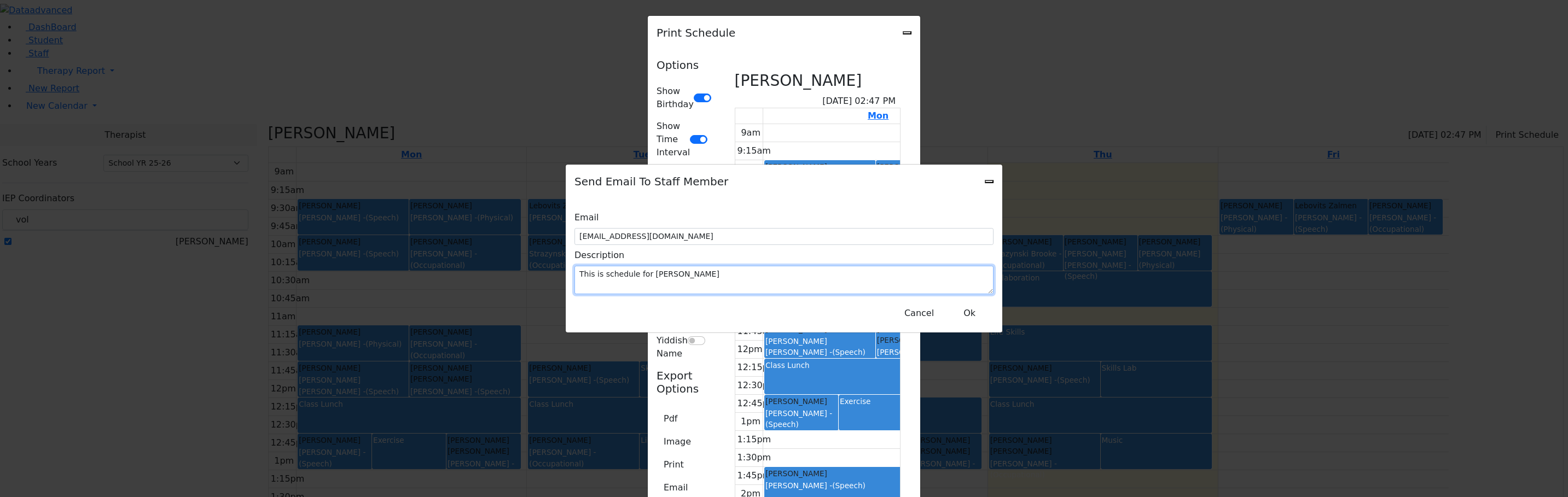
drag, startPoint x: 785, startPoint y: 262, endPoint x: 662, endPoint y: 262, distance: 123.0
click at [665, 266] on textarea "This is schedule for Volfman Dovid" at bounding box center [783, 279] width 419 height 28
type textarea "Tovya's OT on Wednesday was changed from 1:15 to 2:15."
click at [961, 303] on button "Ok" at bounding box center [970, 312] width 39 height 21
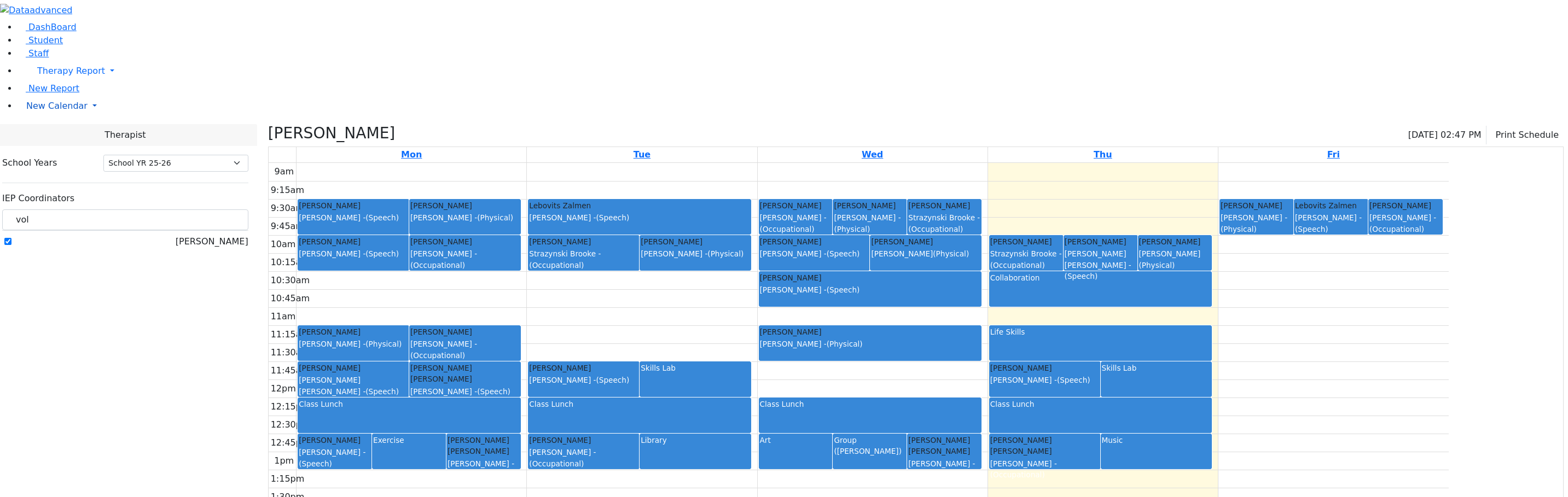
click at [60, 111] on span "New Calendar" at bounding box center [57, 105] width 62 height 11
click at [52, 133] on span "Calendar" at bounding box center [43, 127] width 39 height 11
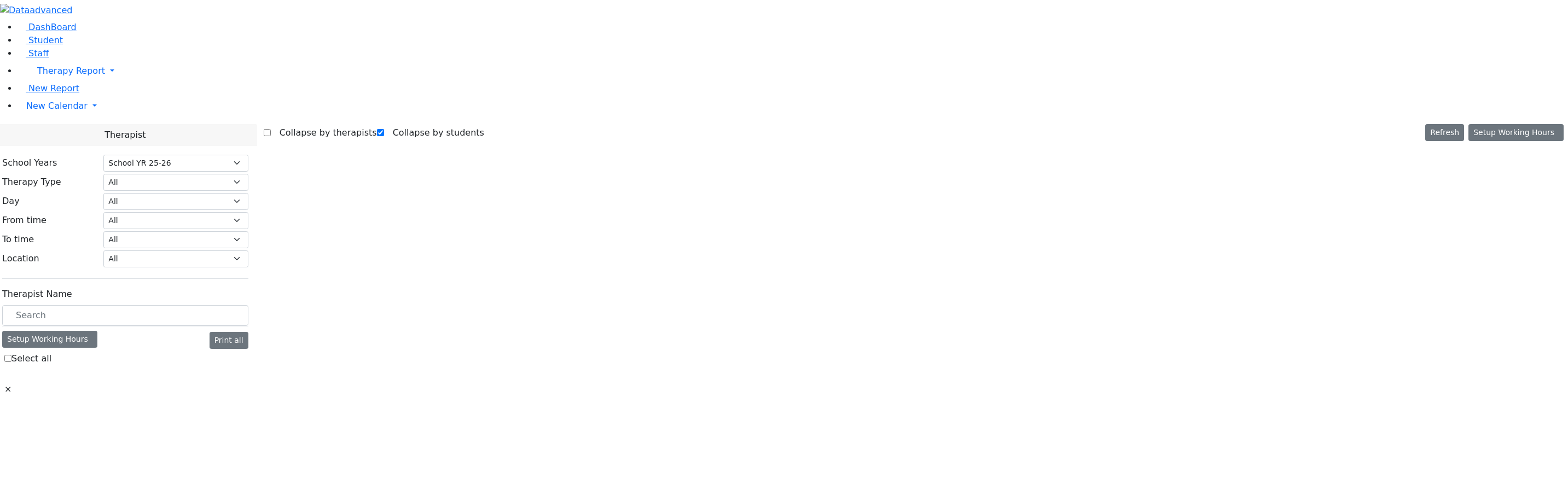
select select "212"
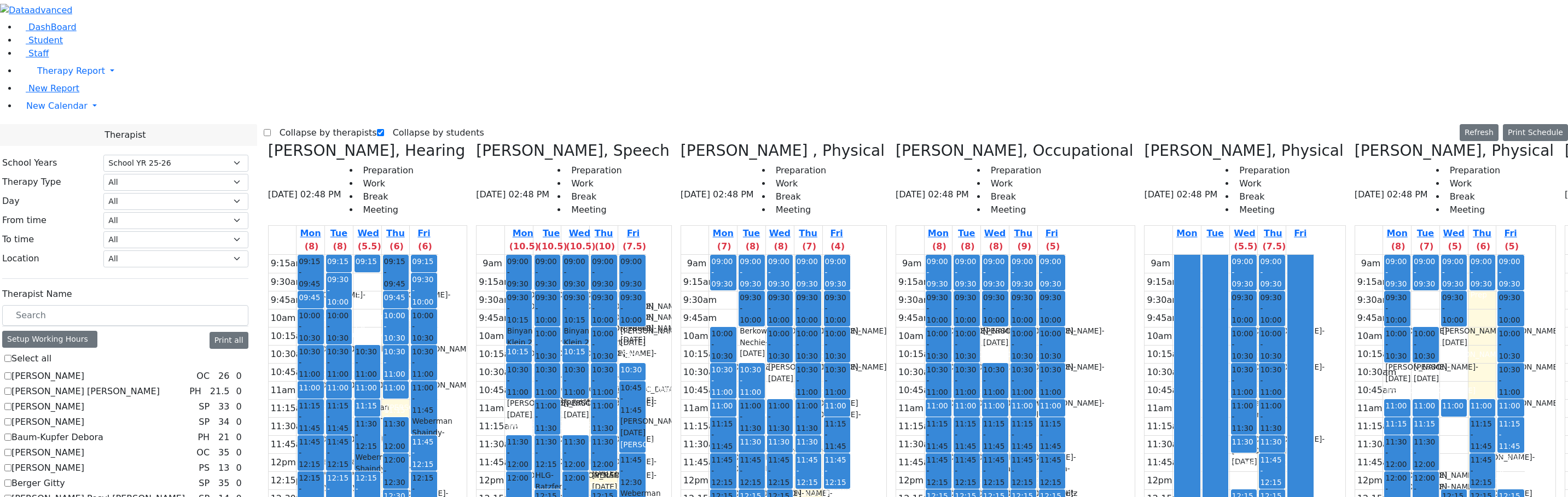
click at [298, 124] on label "Collapse by therapists" at bounding box center [323, 133] width 106 height 18
click at [270, 129] on input "Collapse by therapists" at bounding box center [267, 132] width 7 height 7
checkbox input "true"
